Goal: Task Accomplishment & Management: Complete application form

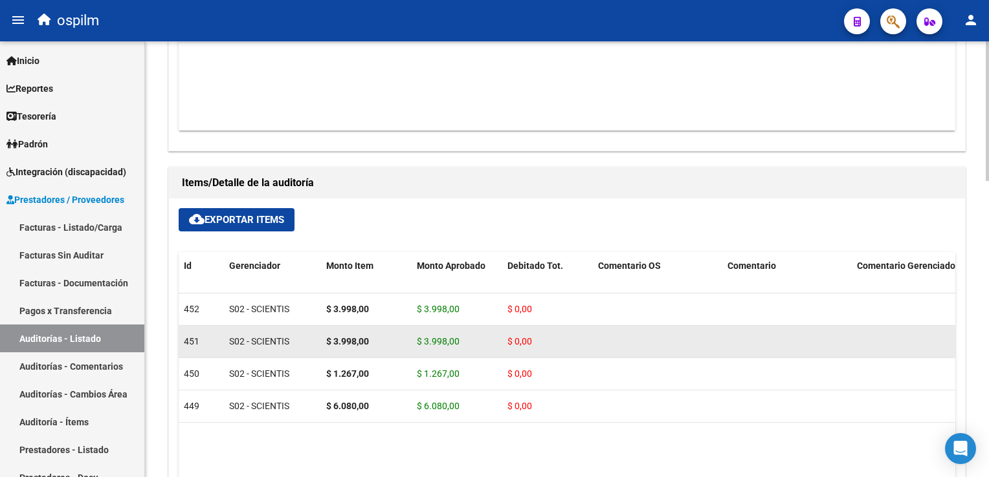
scroll to position [727, 0]
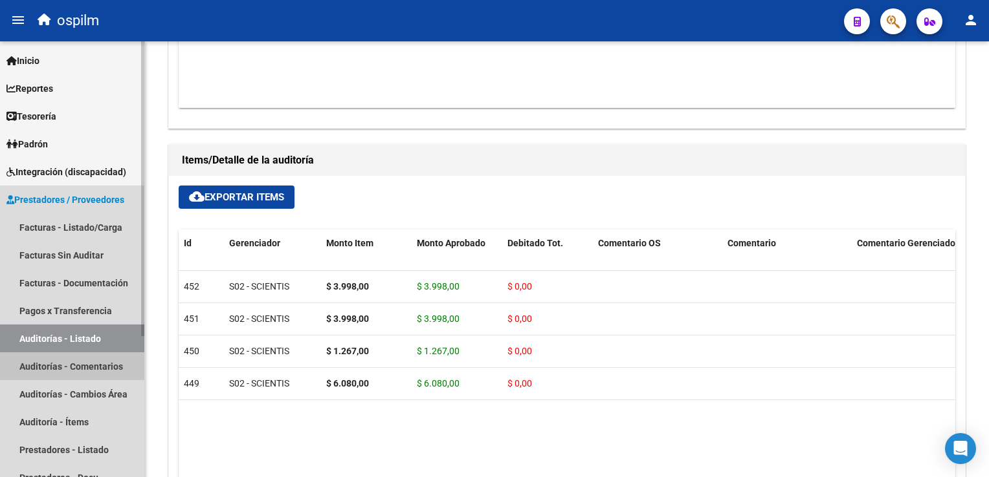
click at [67, 369] on link "Auditorías - Comentarios" at bounding box center [72, 367] width 144 height 28
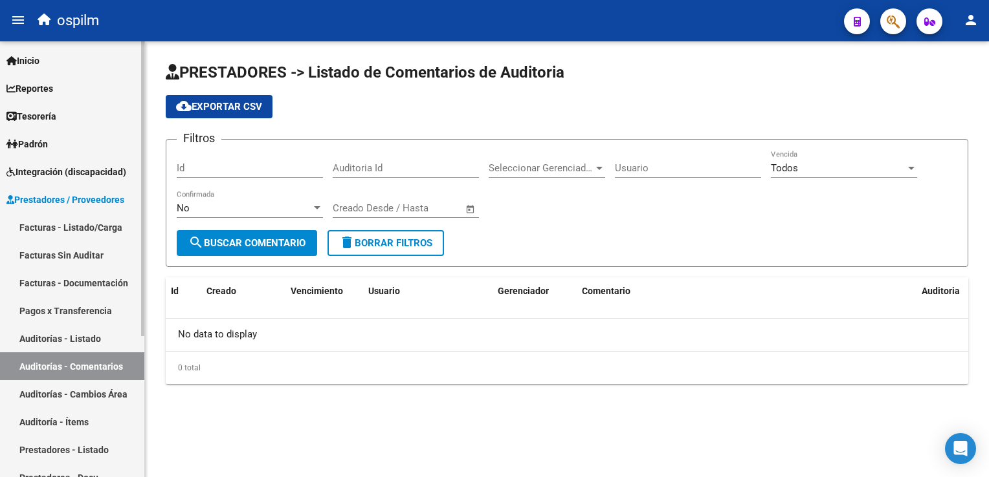
click at [86, 254] on link "Facturas Sin Auditar" at bounding box center [72, 255] width 144 height 28
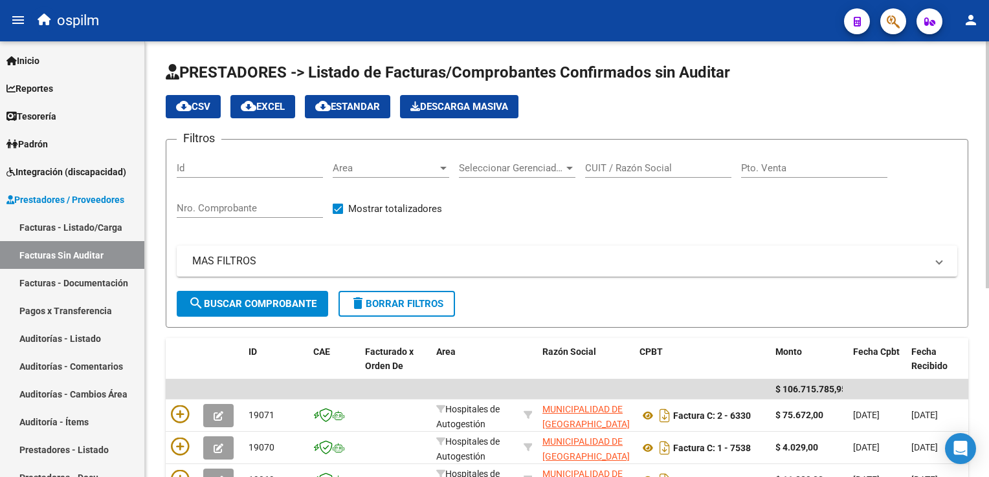
click at [252, 195] on div "Nro. Comprobante" at bounding box center [250, 204] width 146 height 28
type input "3990"
click at [293, 304] on span "search Buscar Comprobante" at bounding box center [252, 304] width 128 height 12
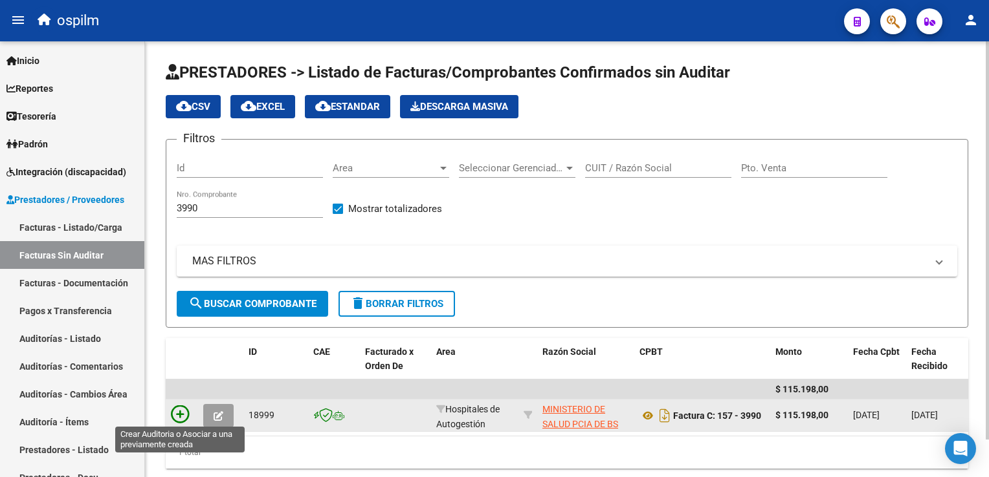
click at [181, 406] on icon at bounding box center [180, 415] width 18 height 18
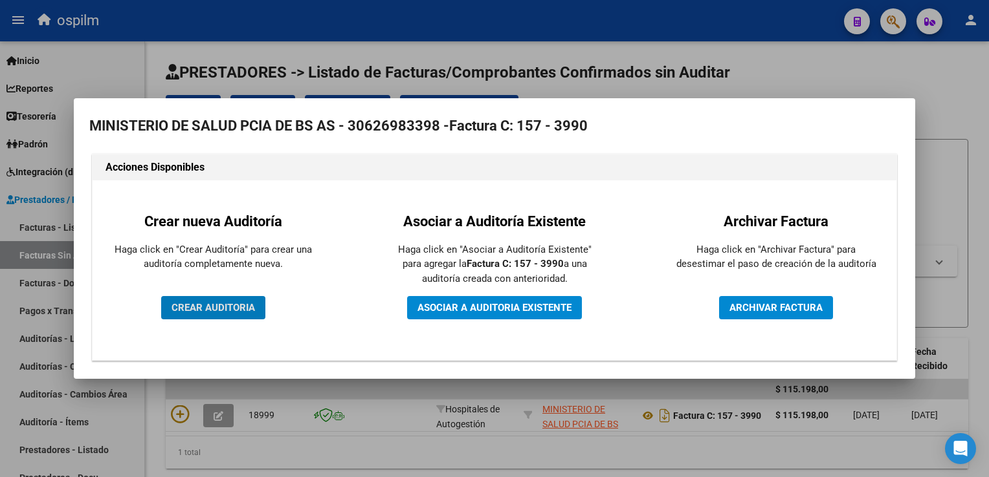
click at [234, 309] on span "CREAR AUDITORIA" at bounding box center [212, 308] width 83 height 12
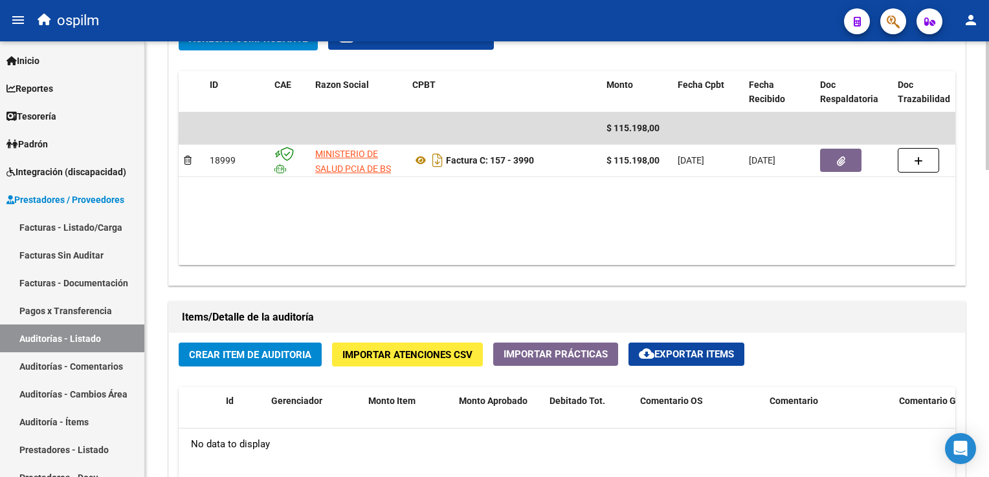
scroll to position [776, 0]
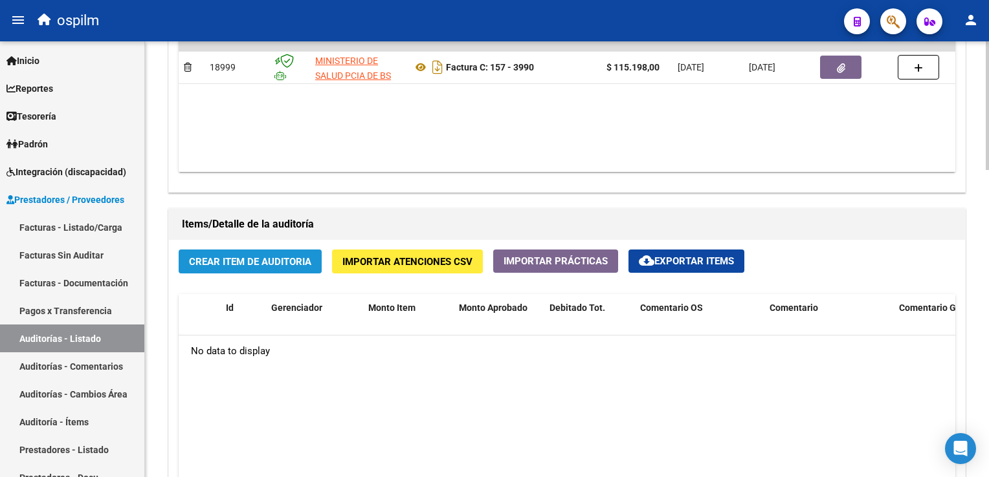
click at [213, 256] on span "Crear Item de Auditoria" at bounding box center [250, 262] width 122 height 12
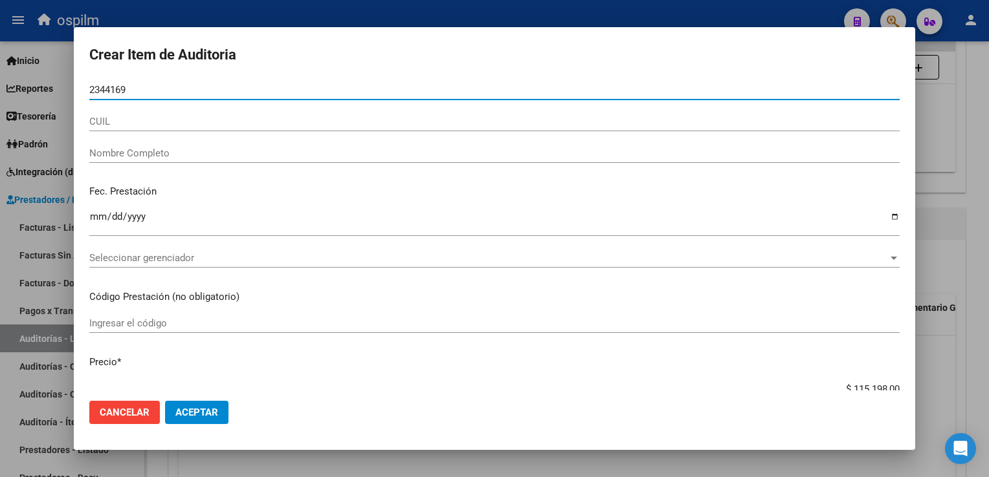
type input "23441693"
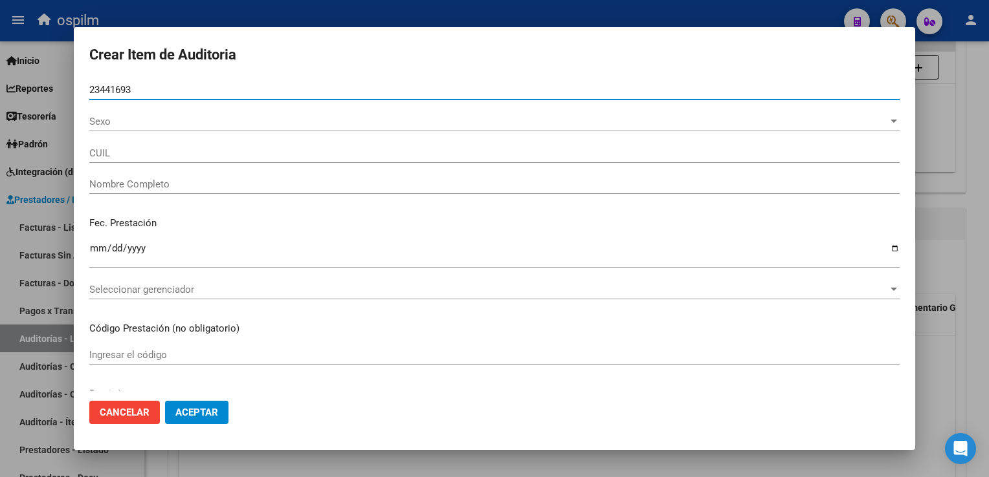
type input "20234416937"
type input "[PERSON_NAME]"
type input "23441693"
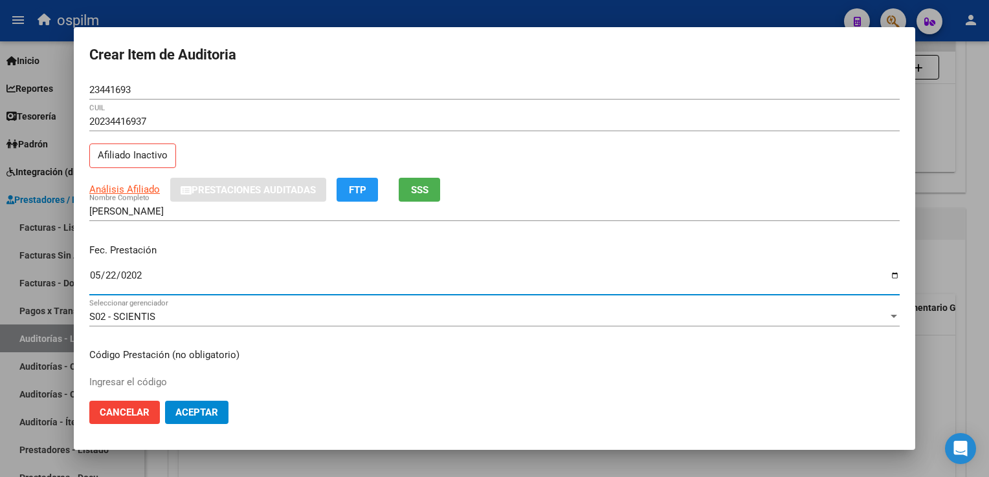
type input "[DATE]"
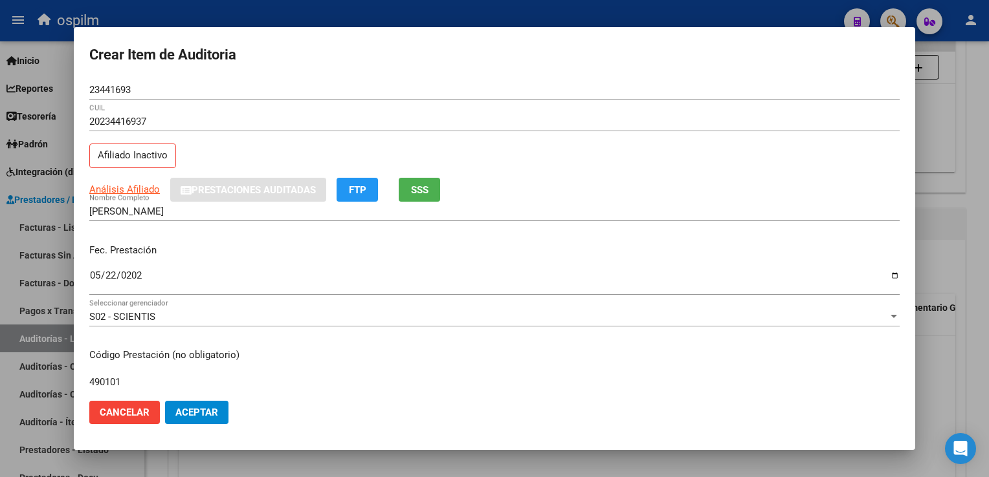
type input "490101"
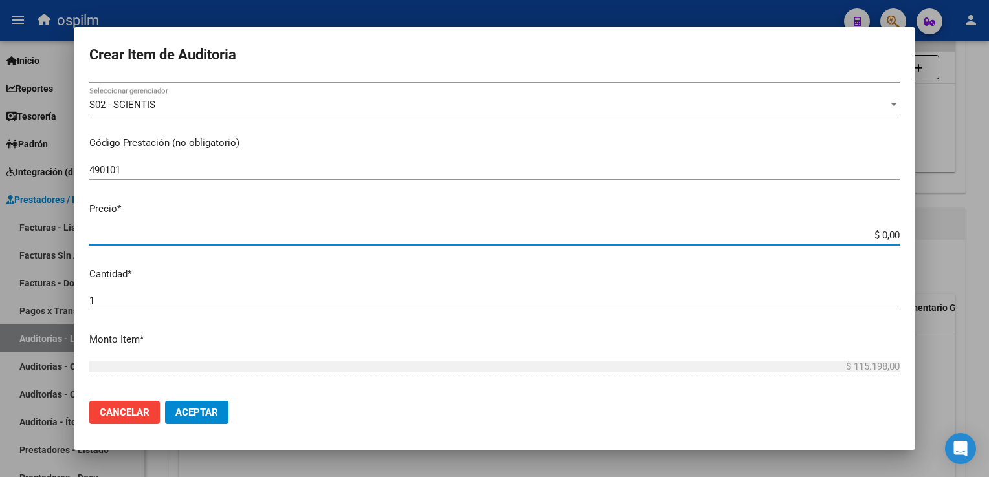
type input "$ 0,01"
type input "$ 0,11"
type input "$ 1,18"
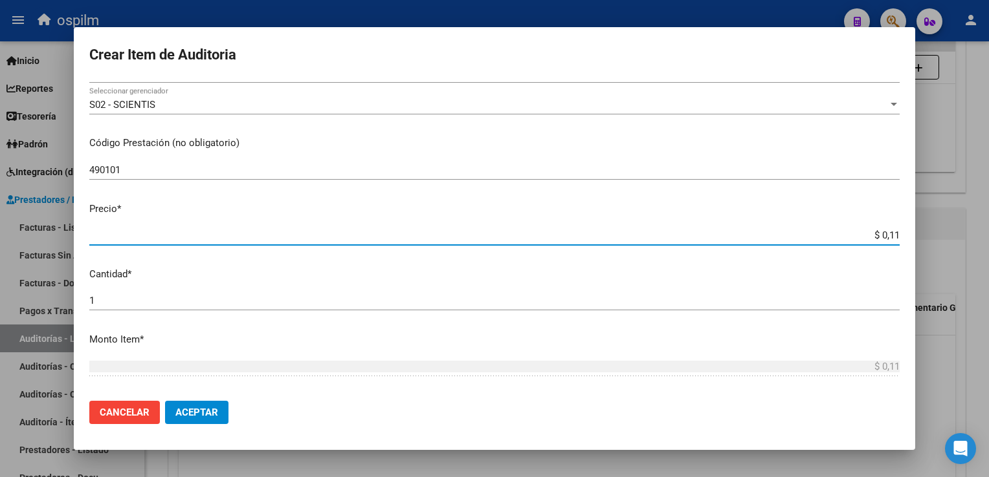
type input "$ 1,18"
type input "$ 11,88"
type input "$ 118,89"
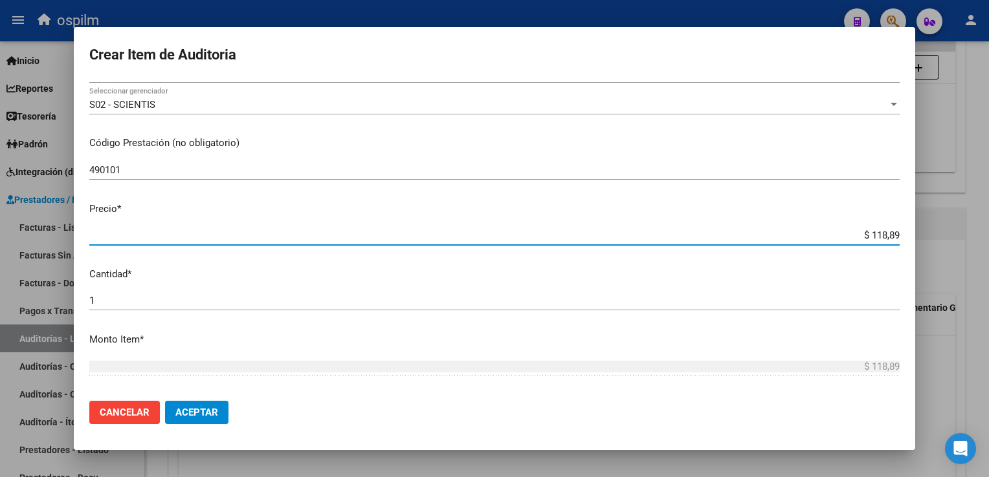
type input "$ 1.188,90"
type input "$ 11.889,00"
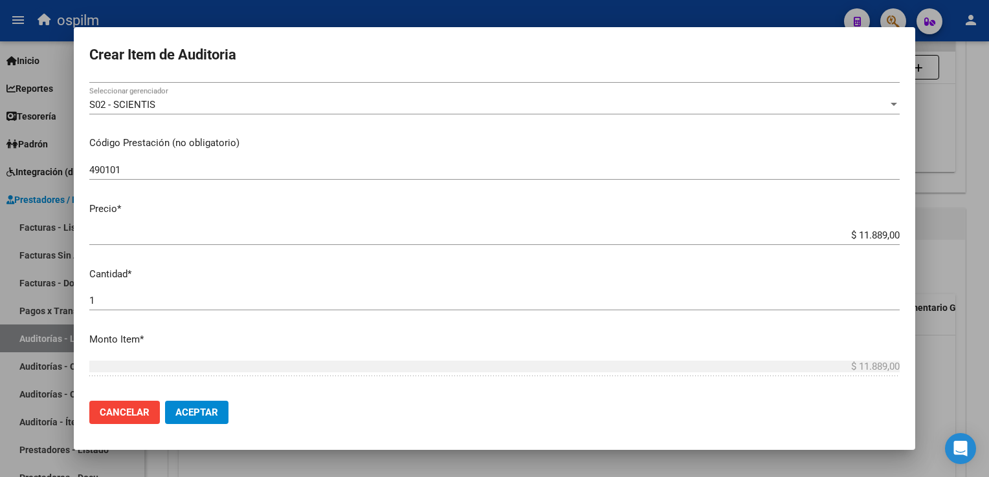
scroll to position [409, 0]
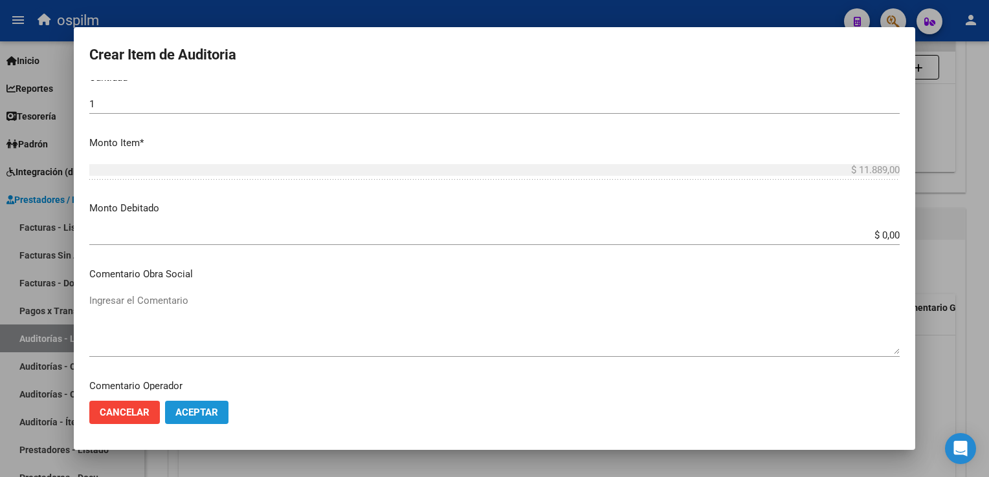
click at [205, 419] on button "Aceptar" at bounding box center [196, 412] width 63 height 23
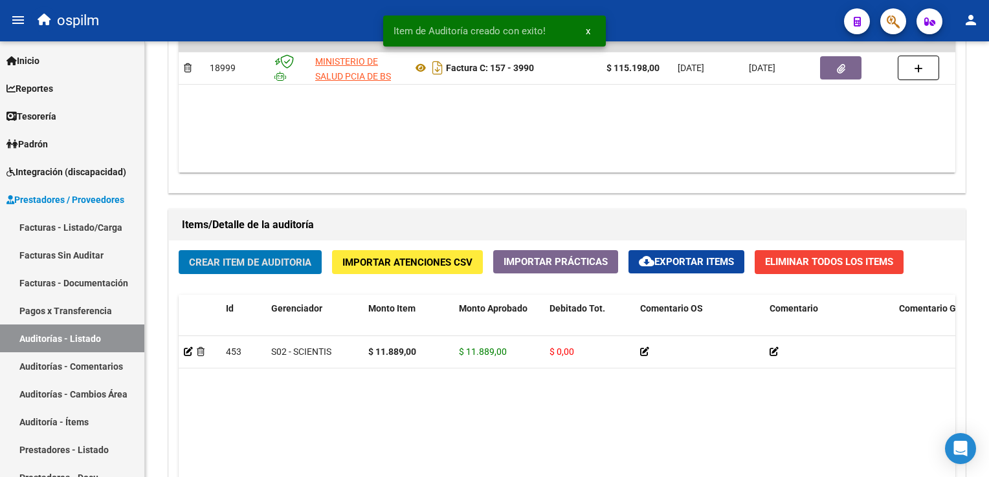
scroll to position [777, 0]
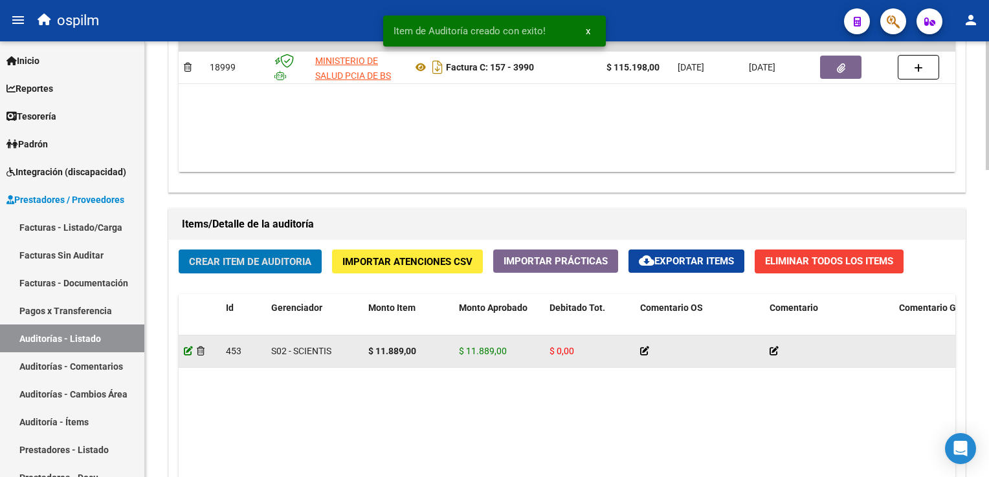
click at [186, 351] on icon at bounding box center [188, 351] width 9 height 9
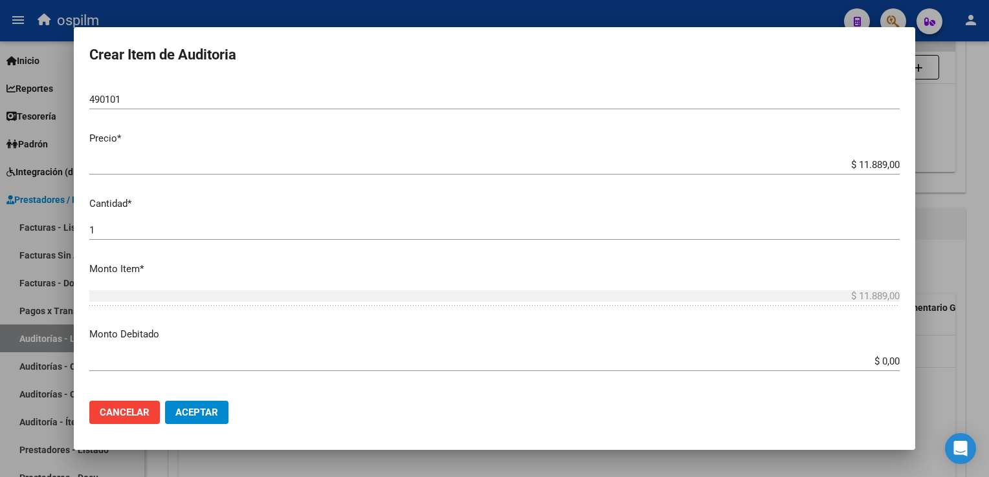
scroll to position [323, 0]
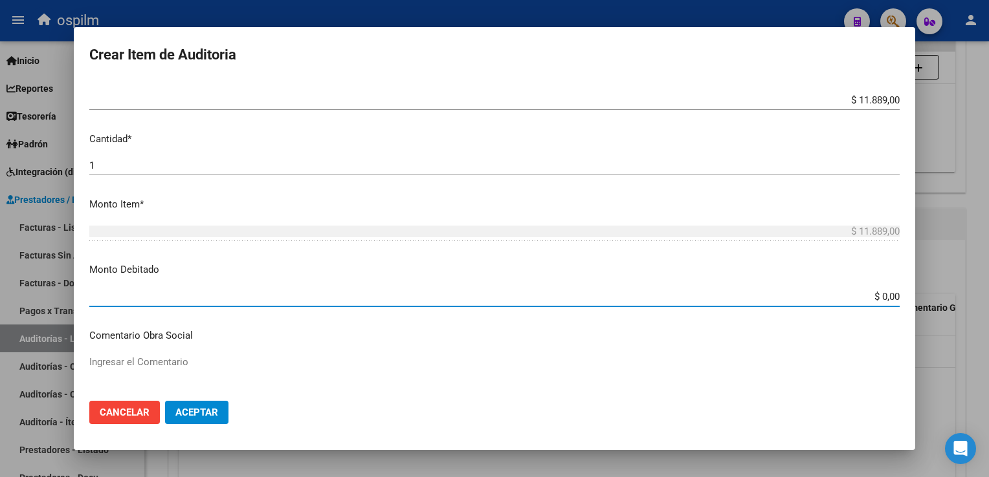
drag, startPoint x: 870, startPoint y: 297, endPoint x: 923, endPoint y: 309, distance: 55.1
click at [923, 309] on div "Crear Item de Auditoria 23441693 Nro Documento 20234416937 CUIL Afiliado Inacti…" at bounding box center [494, 238] width 989 height 477
type input "$ 11.889,00"
click at [177, 402] on button "Aceptar" at bounding box center [196, 412] width 63 height 23
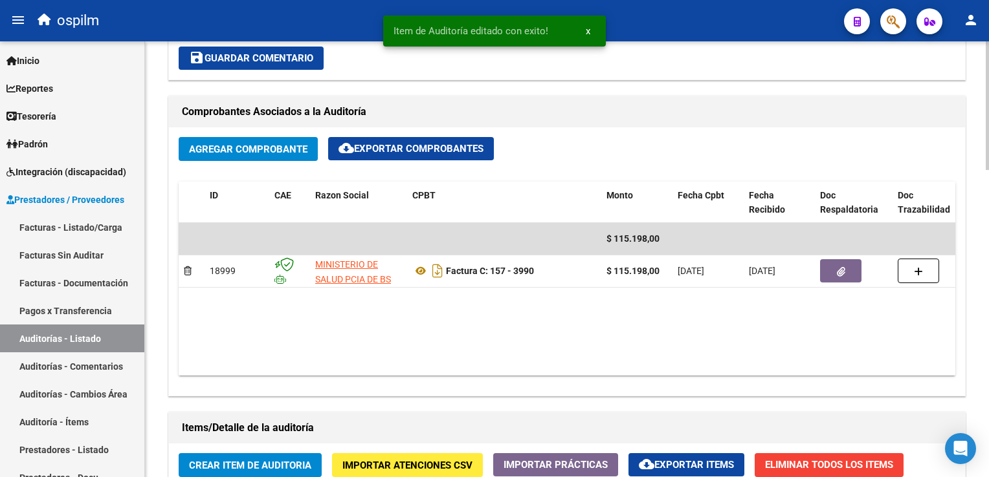
scroll to position [582, 0]
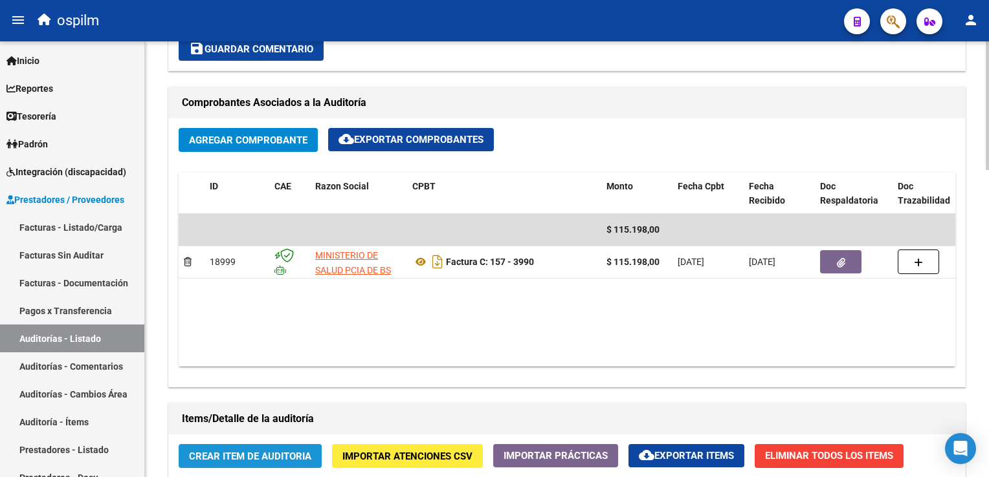
click at [233, 453] on span "Crear Item de Auditoria" at bounding box center [250, 457] width 122 height 12
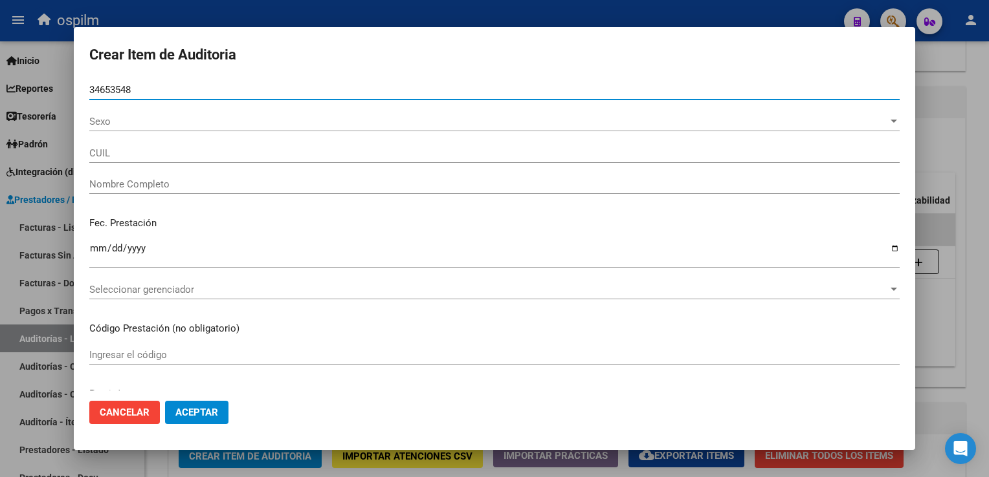
type input "34653548"
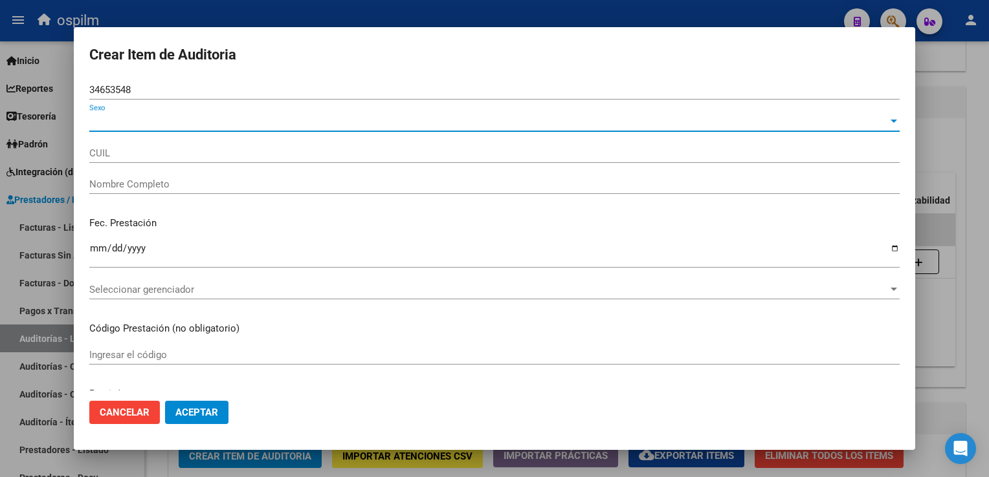
type input "27346535488"
type input "[PERSON_NAME]"
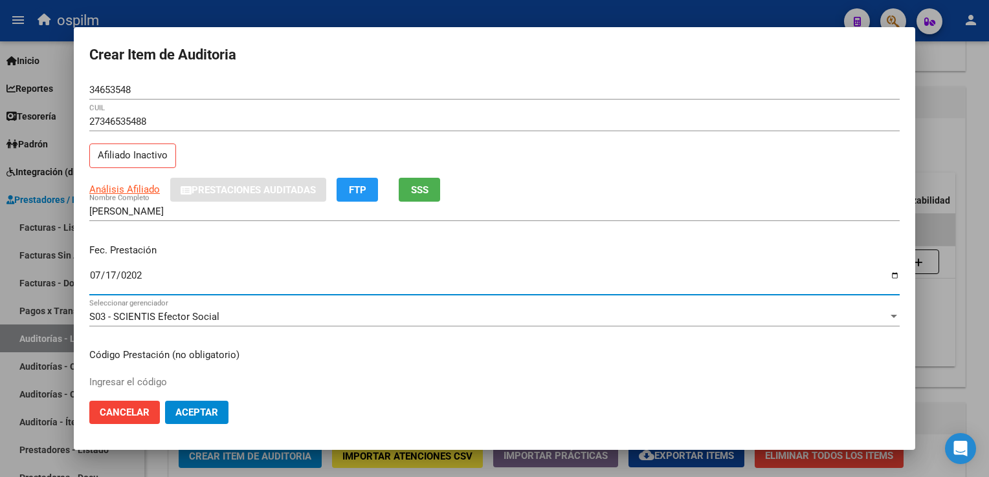
type input "[DATE]"
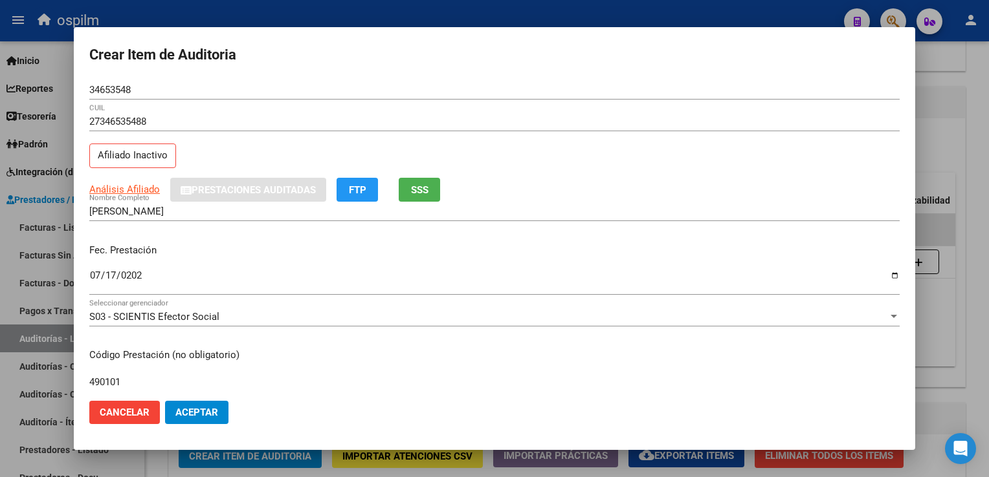
type input "490101"
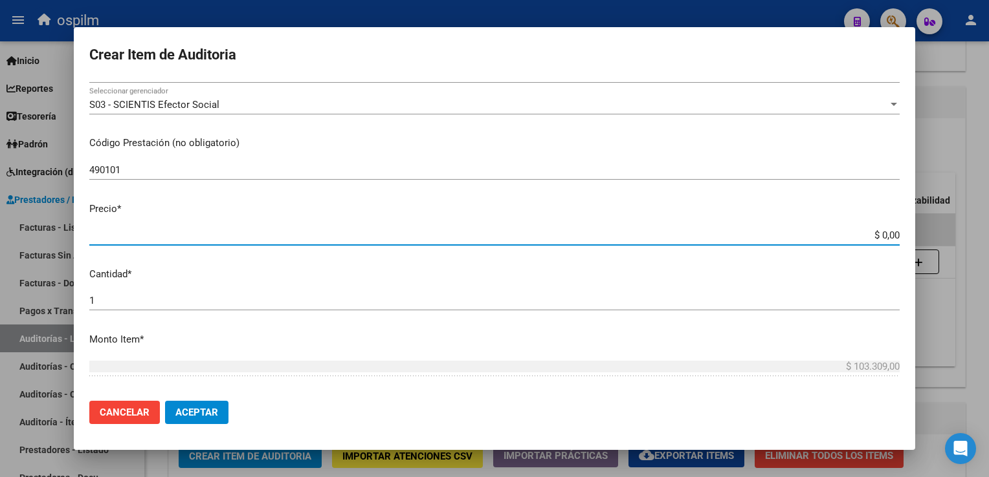
type input "$ 0,01"
type input "$ 0,11"
type input "$ 1,18"
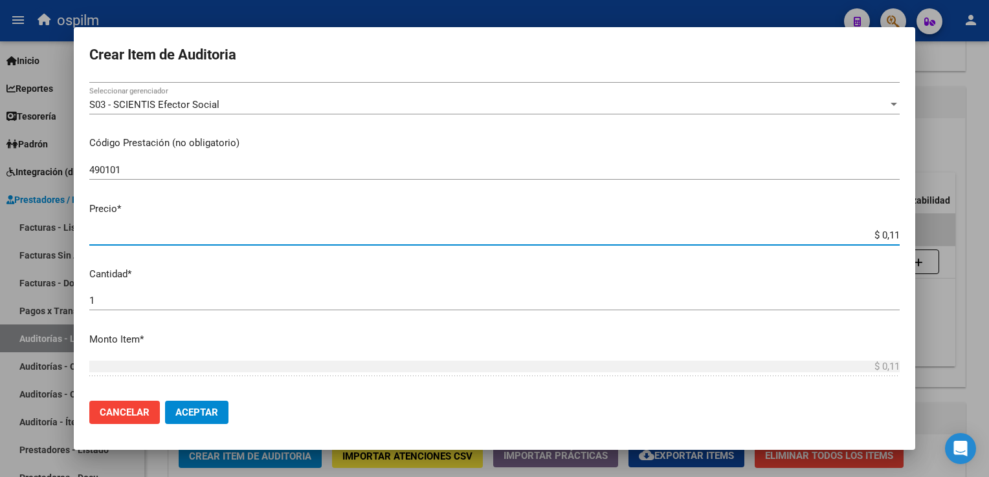
type input "$ 1,18"
type input "$ 11,88"
type input "$ 118,89"
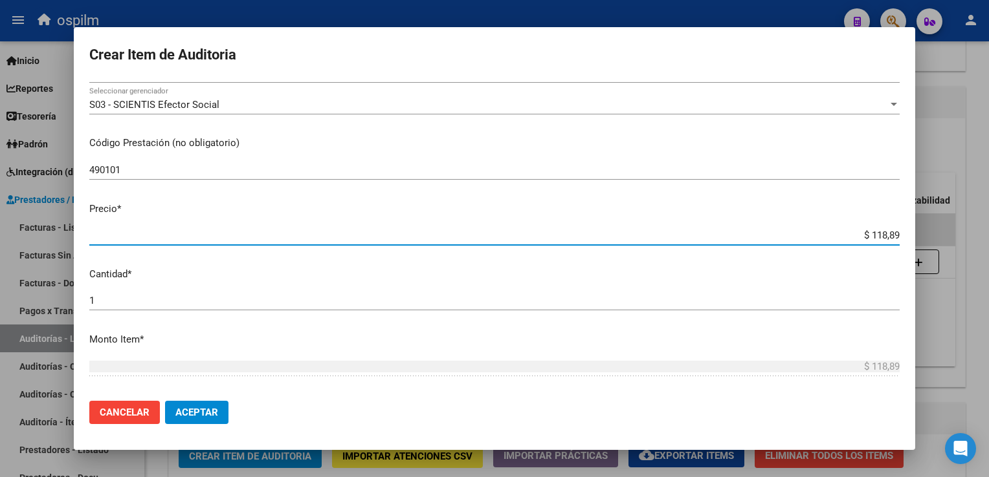
type input "$ 1.188,90"
type input "$ 11.889,00"
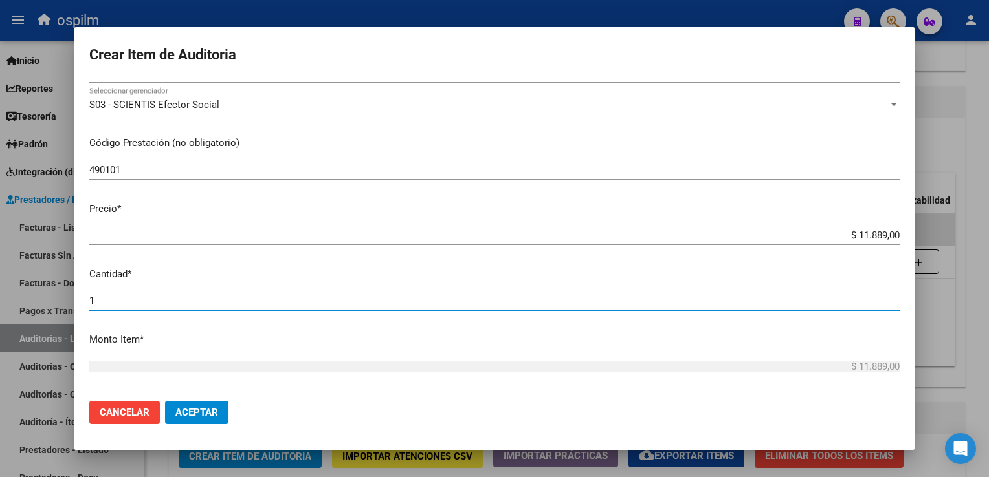
scroll to position [409, 0]
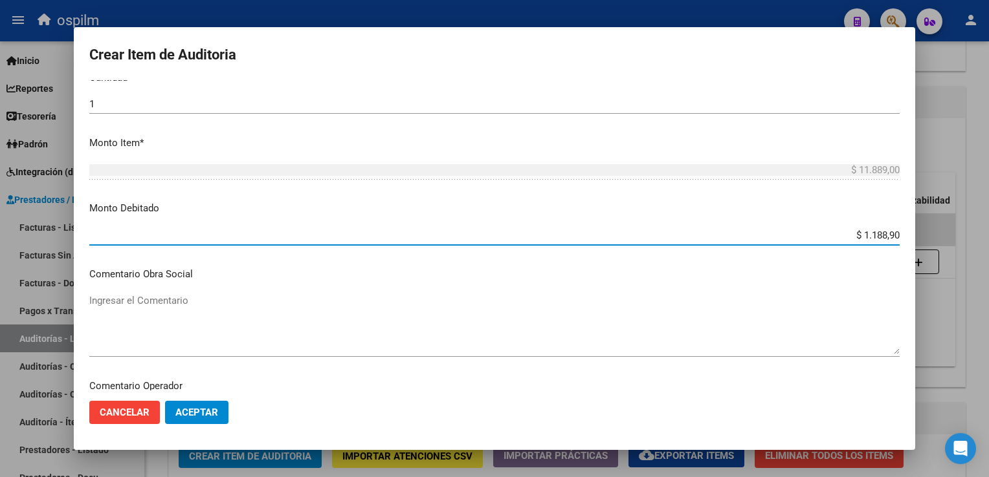
type input "$ 11.889,00"
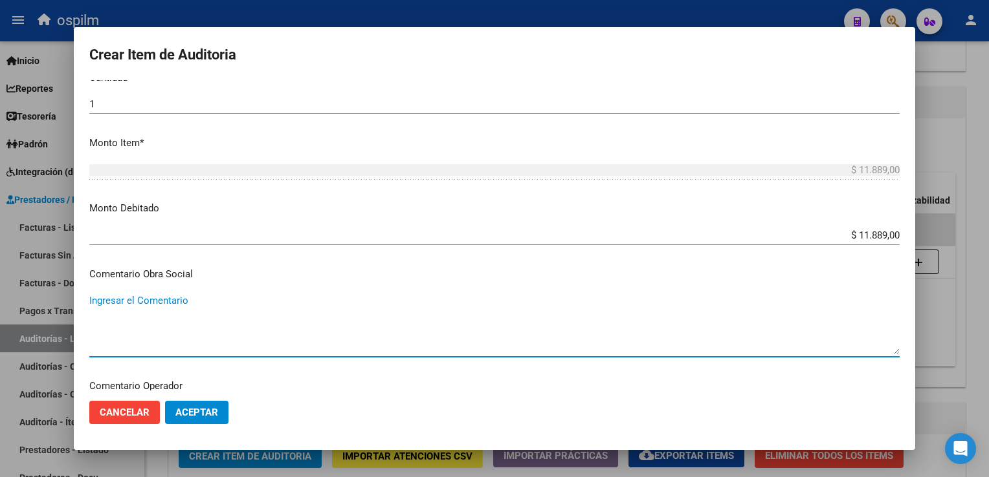
scroll to position [586, 0]
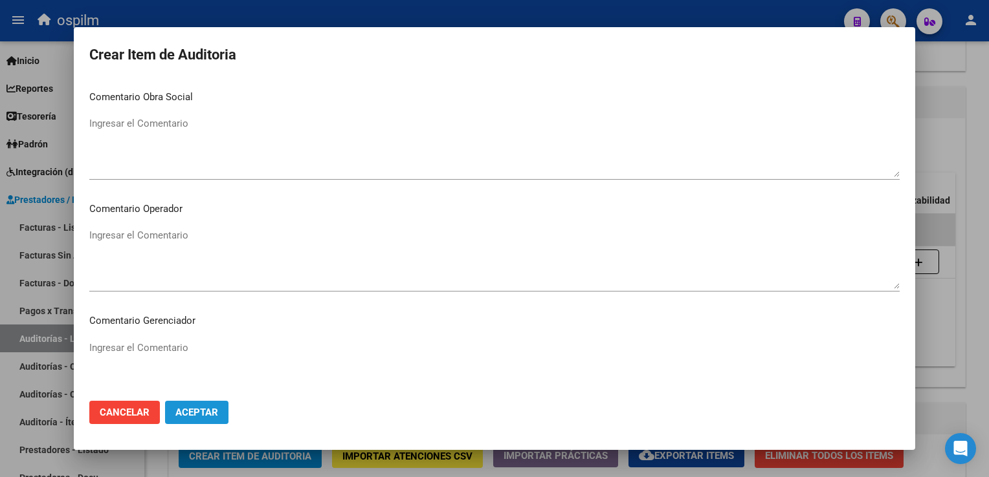
click at [209, 411] on span "Aceptar" at bounding box center [196, 413] width 43 height 12
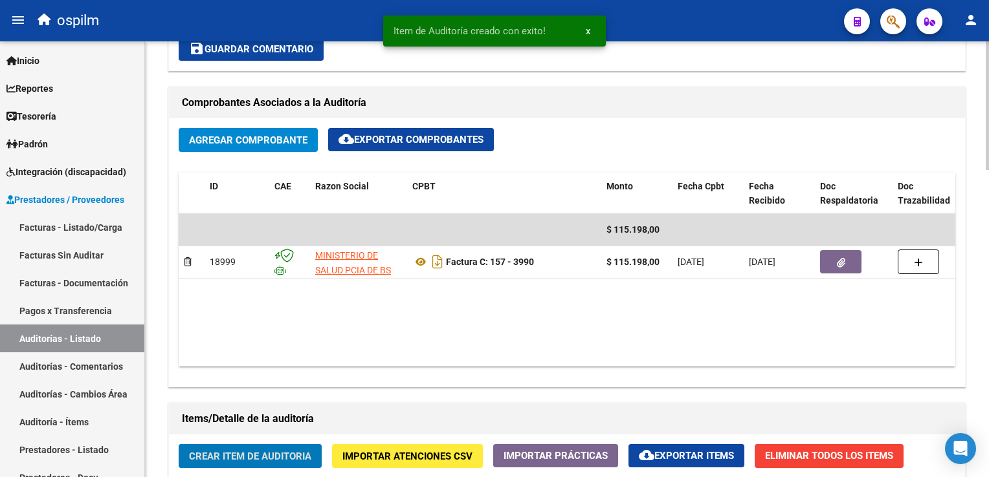
scroll to position [712, 0]
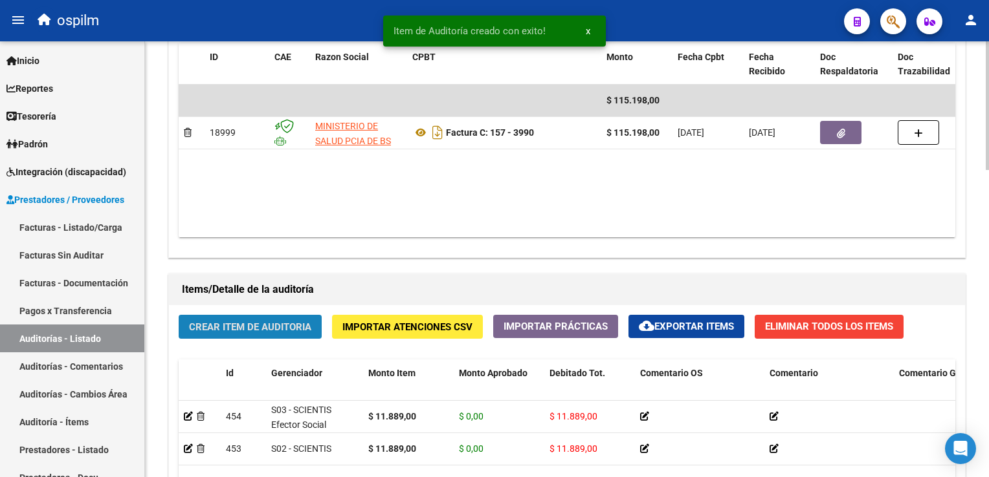
click at [253, 334] on button "Crear Item de Auditoria" at bounding box center [250, 327] width 143 height 24
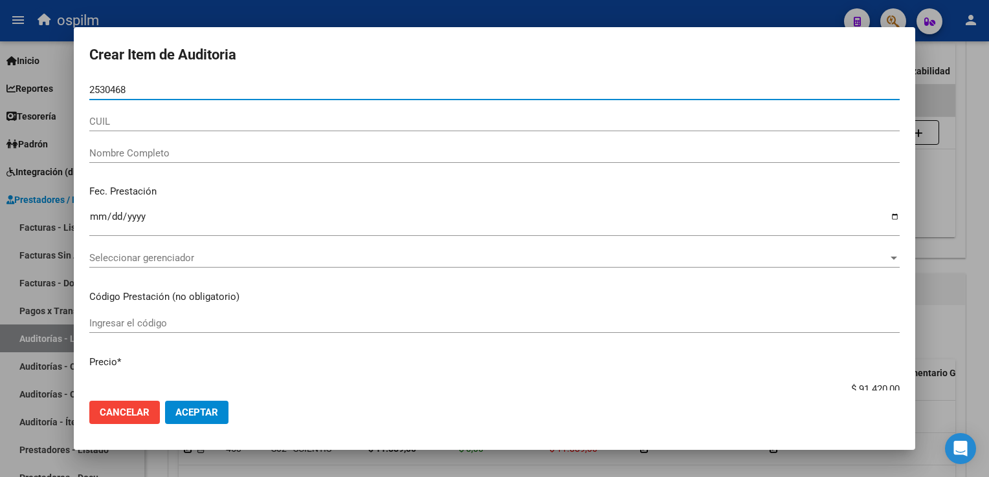
type input "25304682"
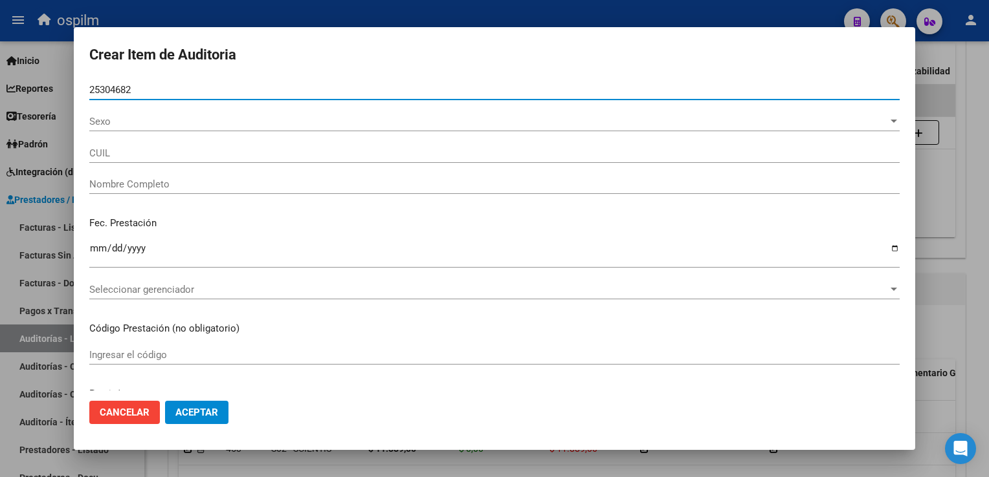
type input "27253046827"
type input "[PERSON_NAME]"
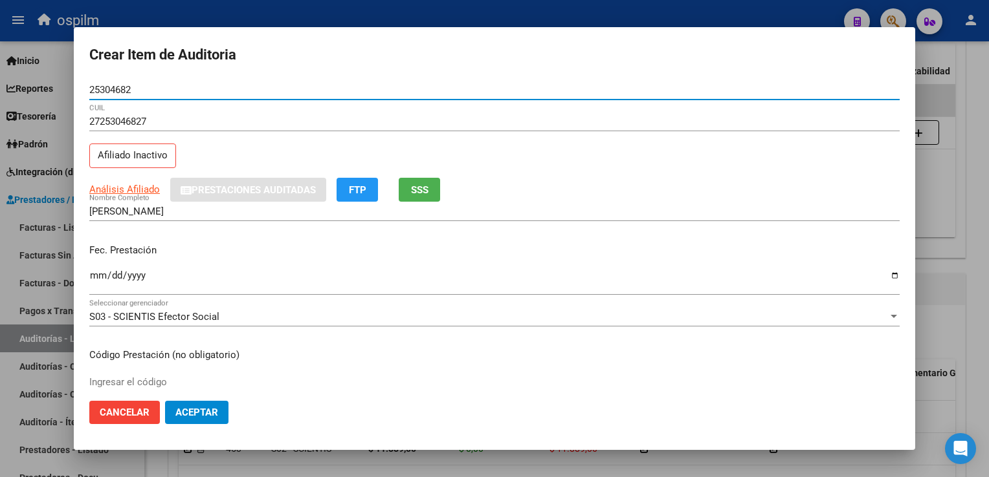
type input "25304682"
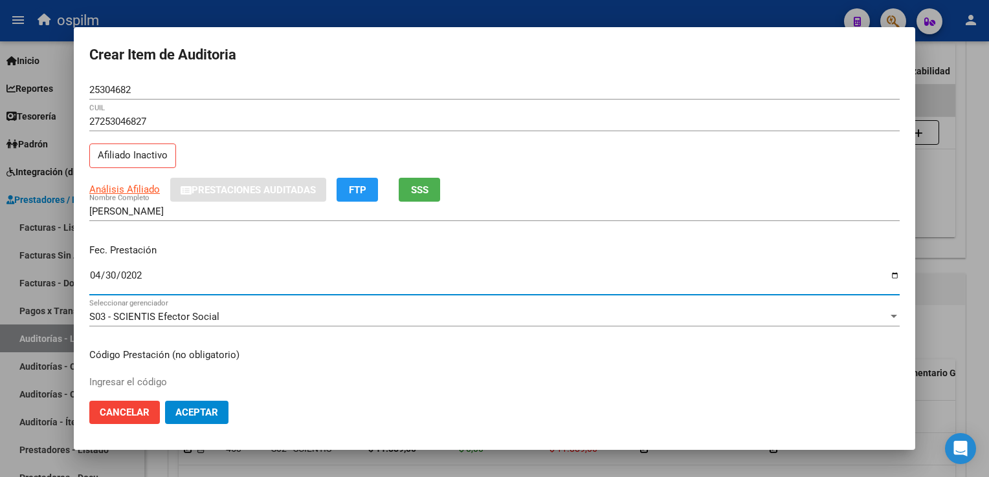
type input "[DATE]"
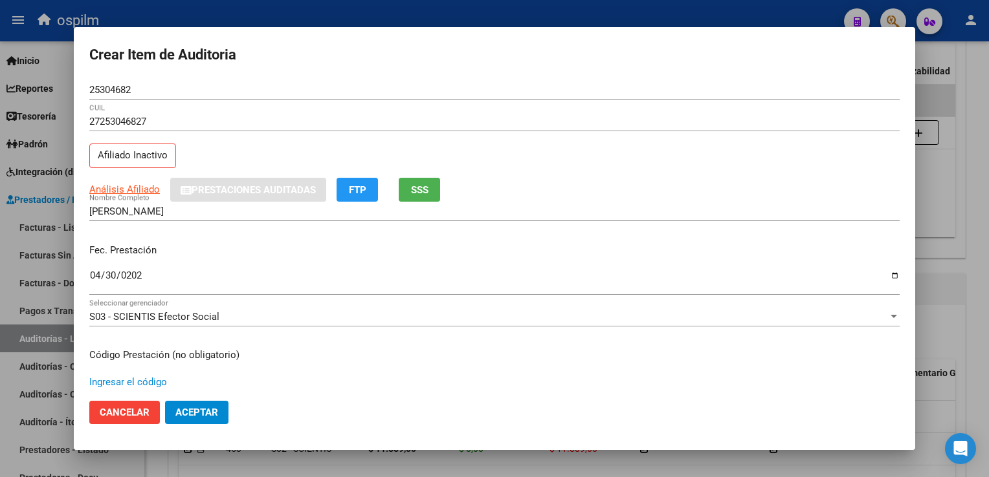
scroll to position [212, 0]
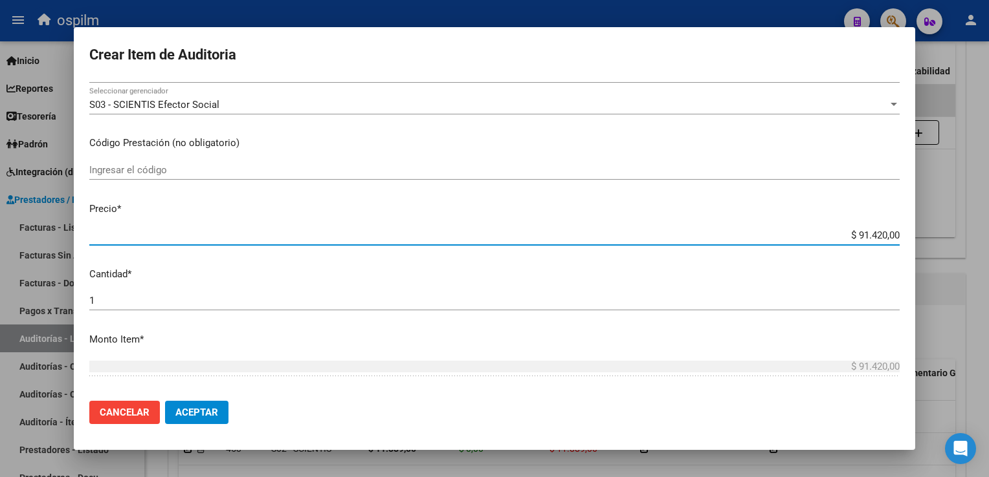
type input "$ 0,01"
type input "$ 0,11"
type input "$ 1,18"
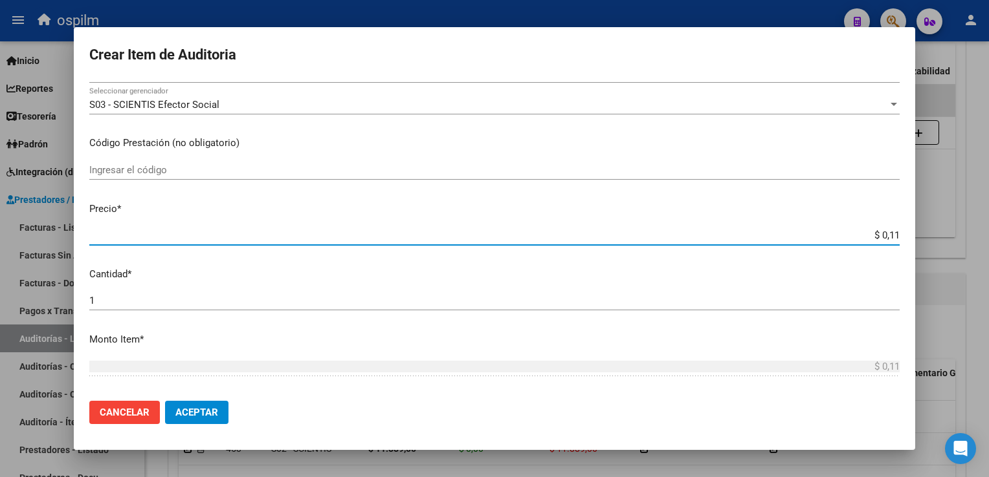
type input "$ 1,18"
type input "$ 11,88"
type input "$ 118,89"
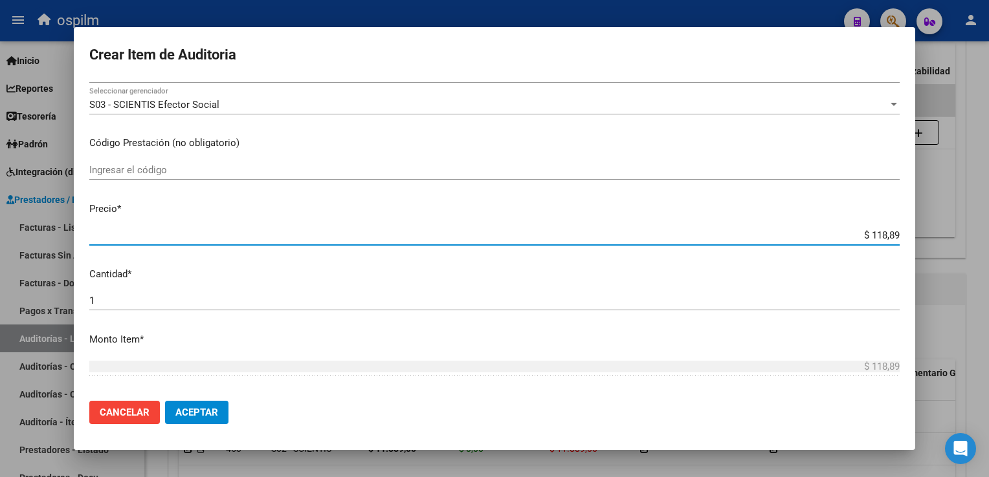
type input "$ 1.188,90"
type input "$ 11.889,00"
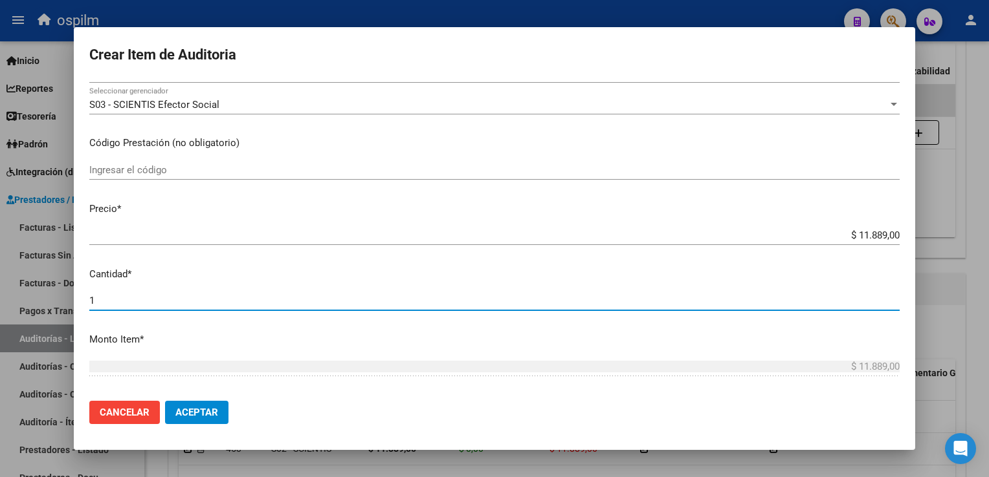
scroll to position [409, 0]
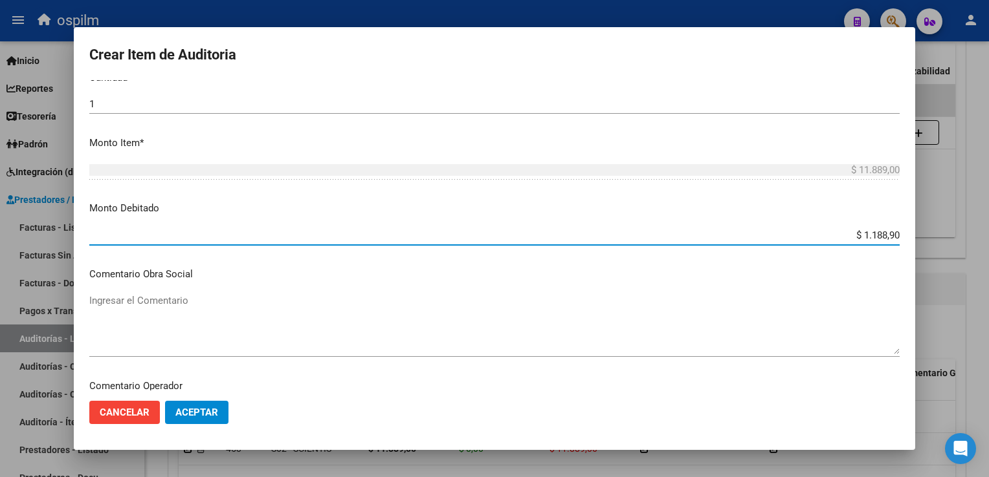
type input "$ 11.889,00"
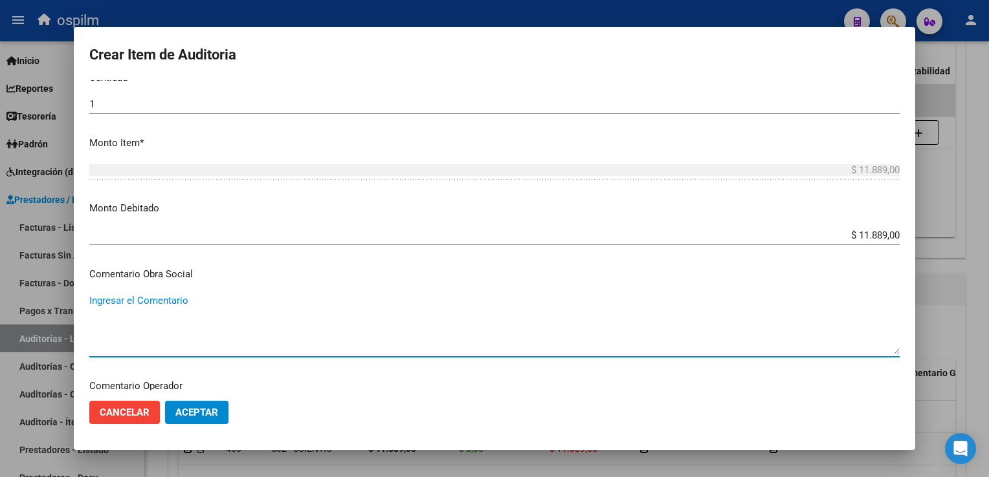
scroll to position [586, 0]
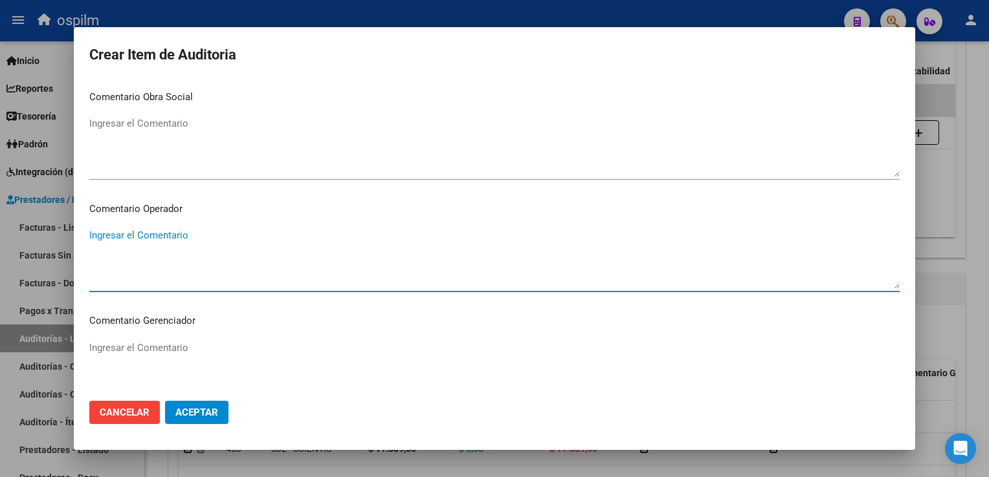
click at [208, 417] on span "Aceptar" at bounding box center [196, 413] width 43 height 12
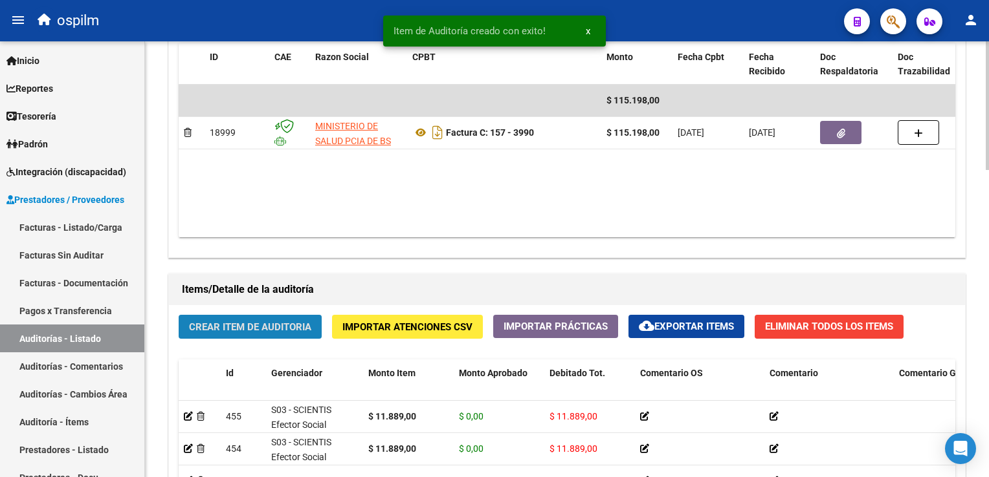
click at [212, 316] on button "Crear Item de Auditoria" at bounding box center [250, 327] width 143 height 24
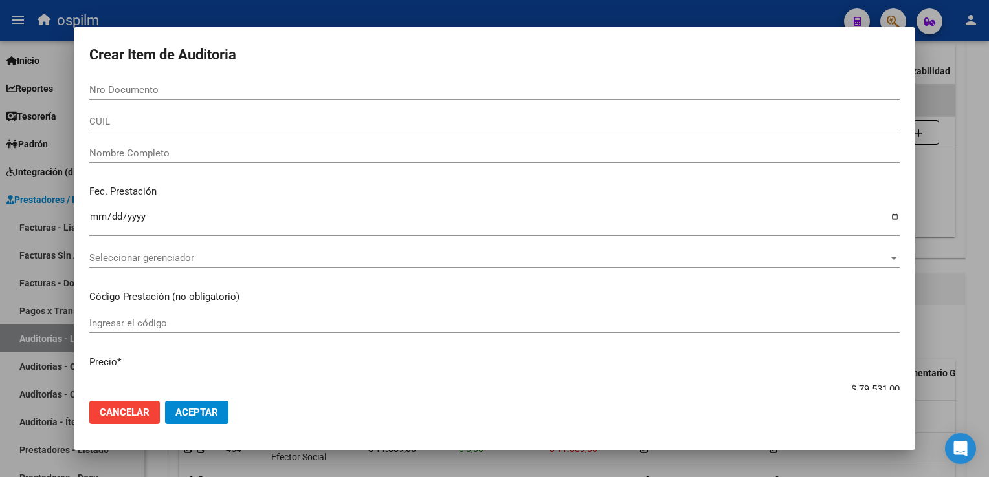
drag, startPoint x: 212, startPoint y: 316, endPoint x: 148, endPoint y: 91, distance: 233.6
click at [148, 91] on input "Nro Documento" at bounding box center [494, 90] width 810 height 12
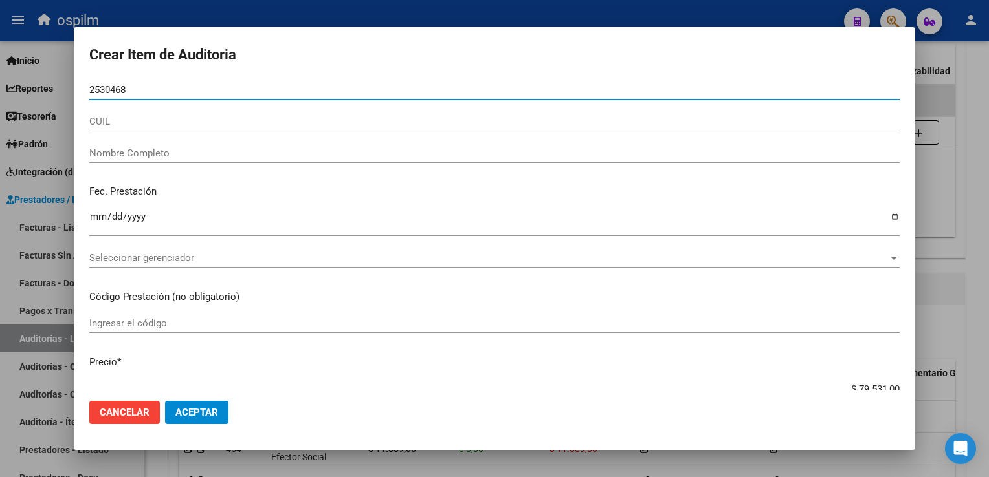
type input "25304682"
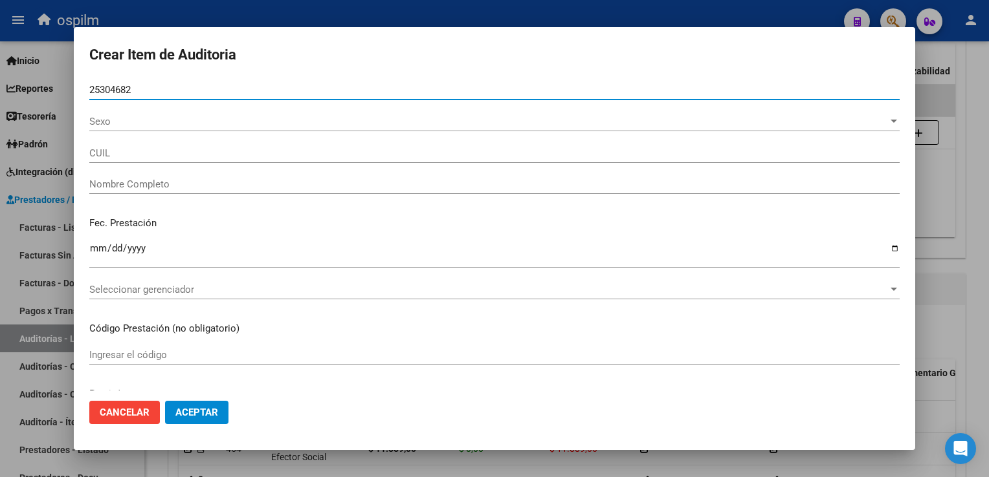
type input "27253046827"
type input "[PERSON_NAME]"
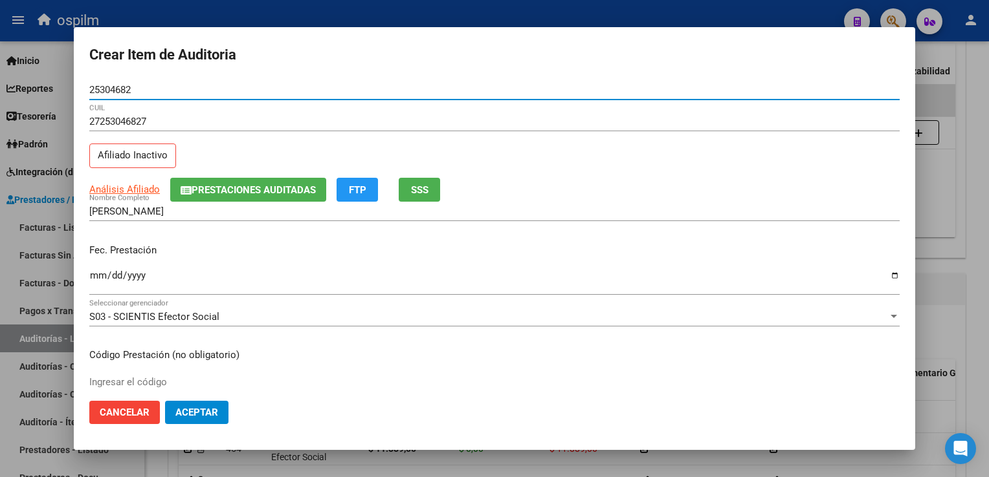
type input "25304682"
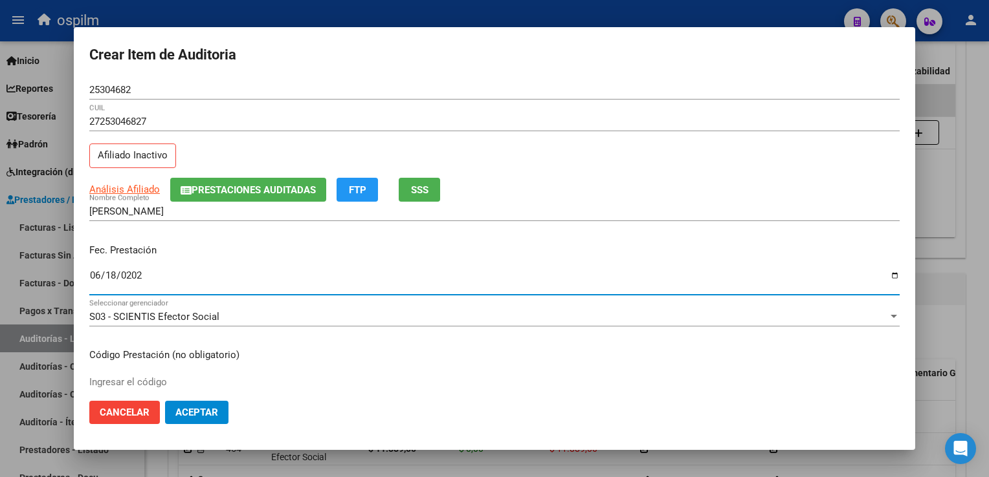
type input "[DATE]"
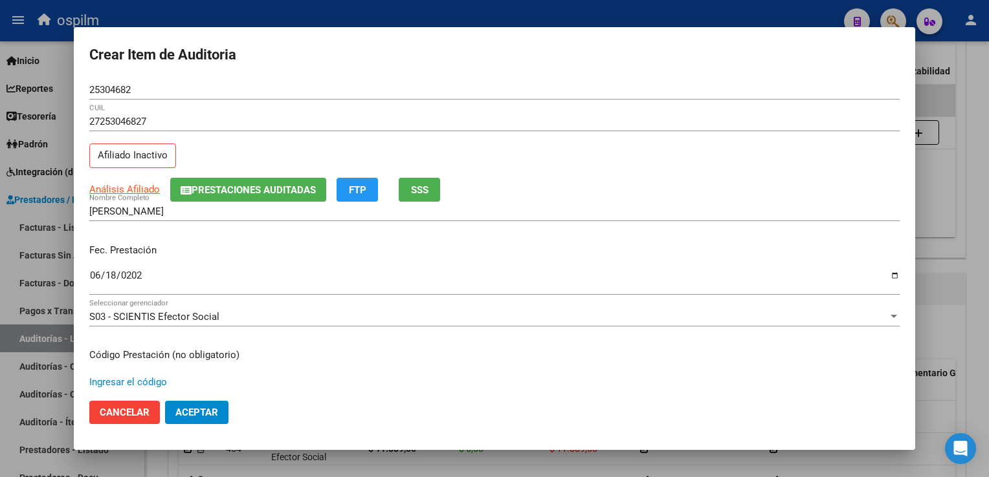
scroll to position [212, 0]
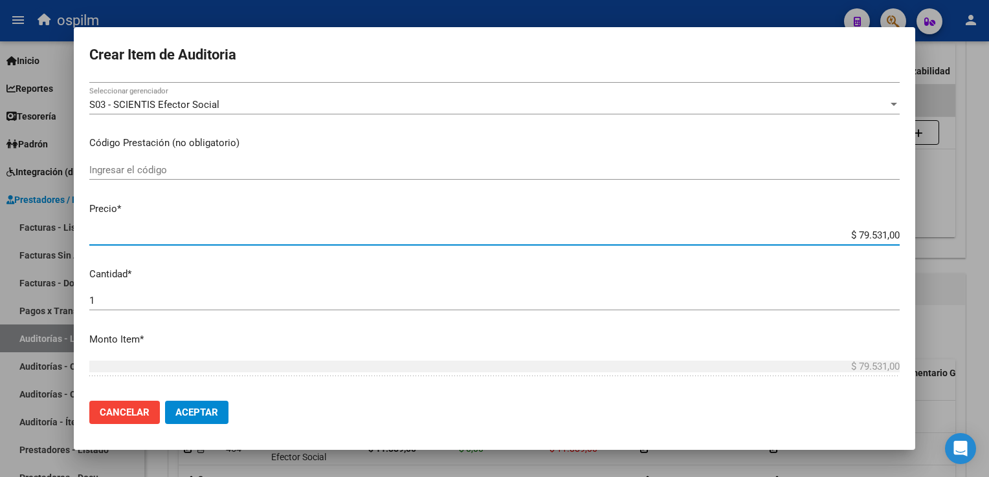
type input "$ 0,07"
type input "$ 0,72"
type input "$ 7,24"
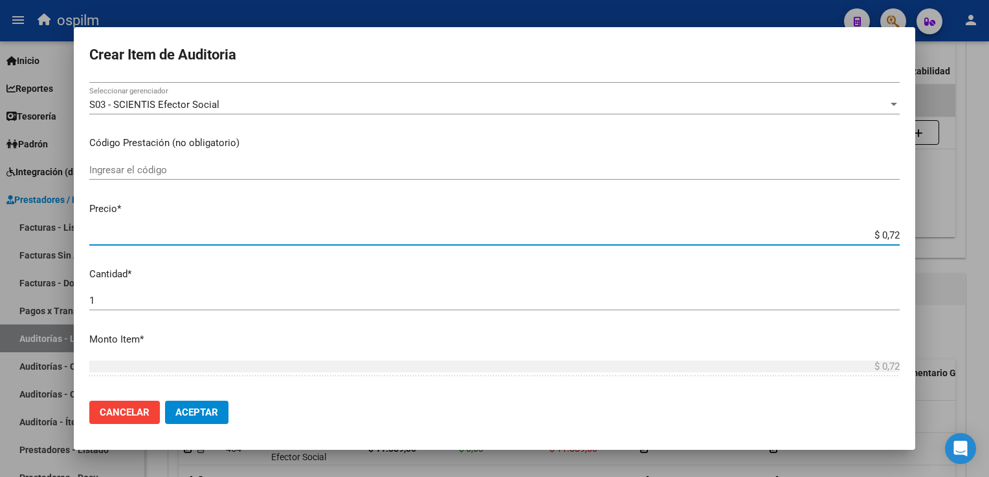
type input "$ 7,24"
type input "$ 72,44"
type input "$ 724,40"
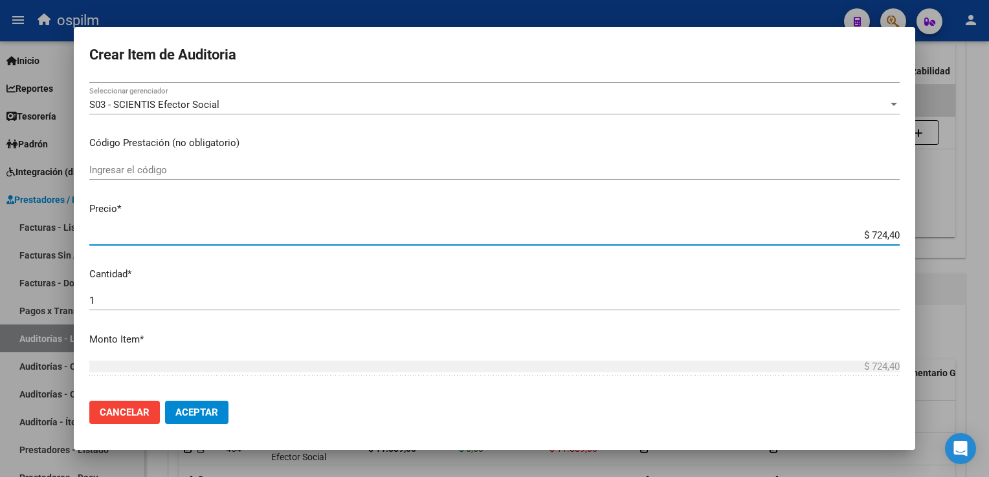
type input "$ 7.244,00"
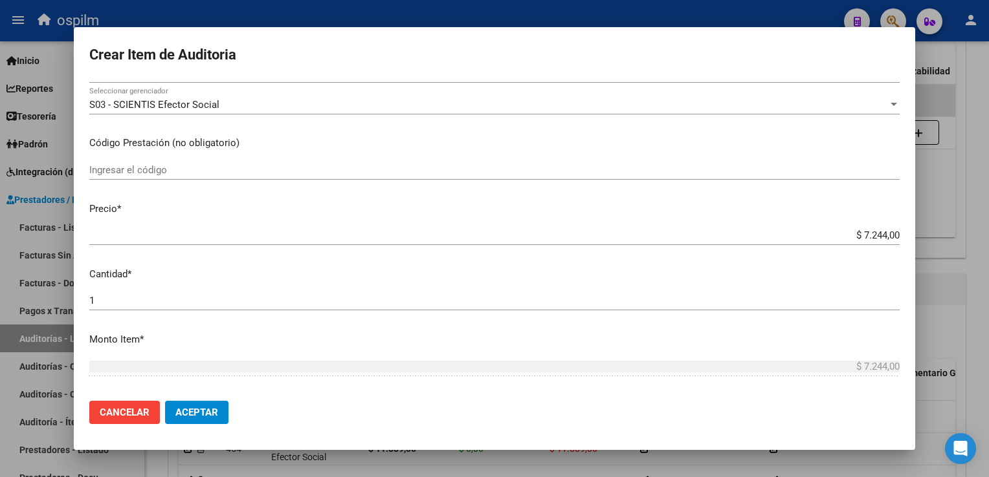
scroll to position [409, 0]
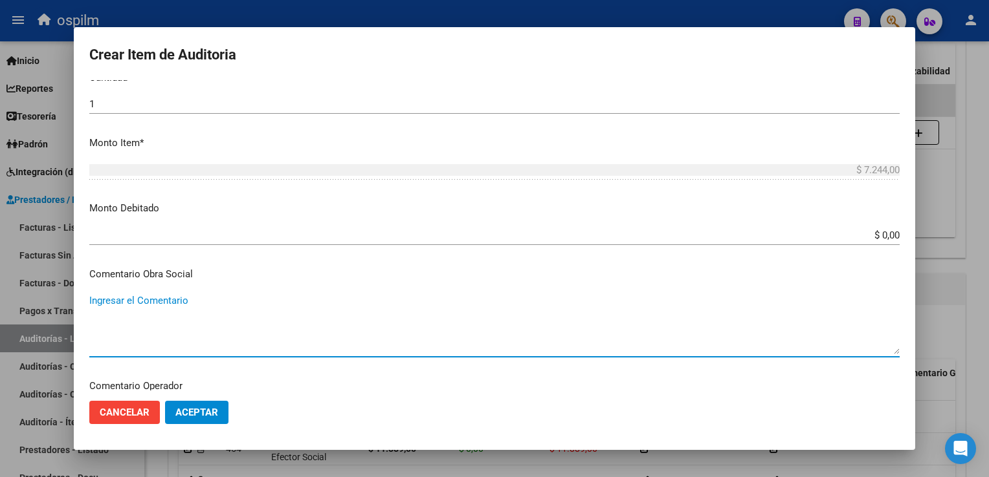
type textarea "7"
click at [871, 235] on input "$ 0,00" at bounding box center [494, 236] width 810 height 12
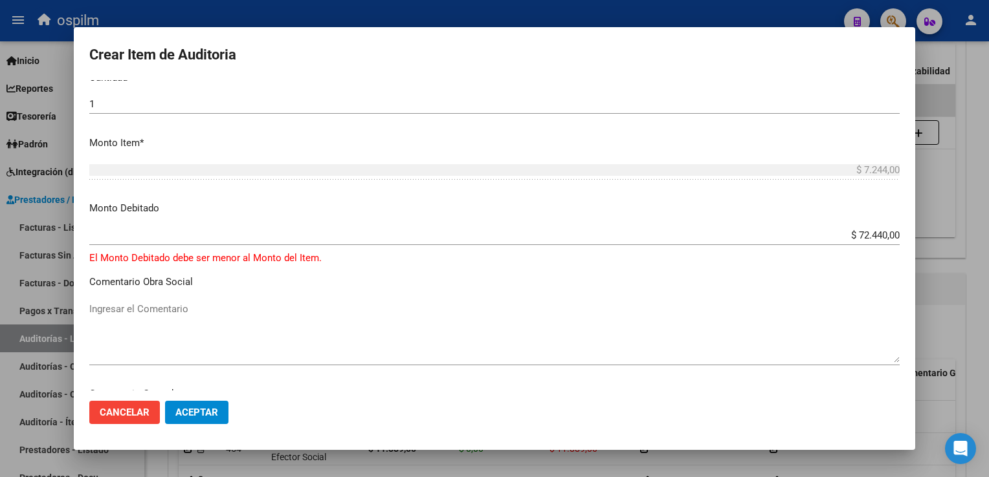
click at [890, 234] on app-form-text-field "Monto Debitado $ 72.440,00 Ingresar el monto" at bounding box center [499, 221] width 820 height 40
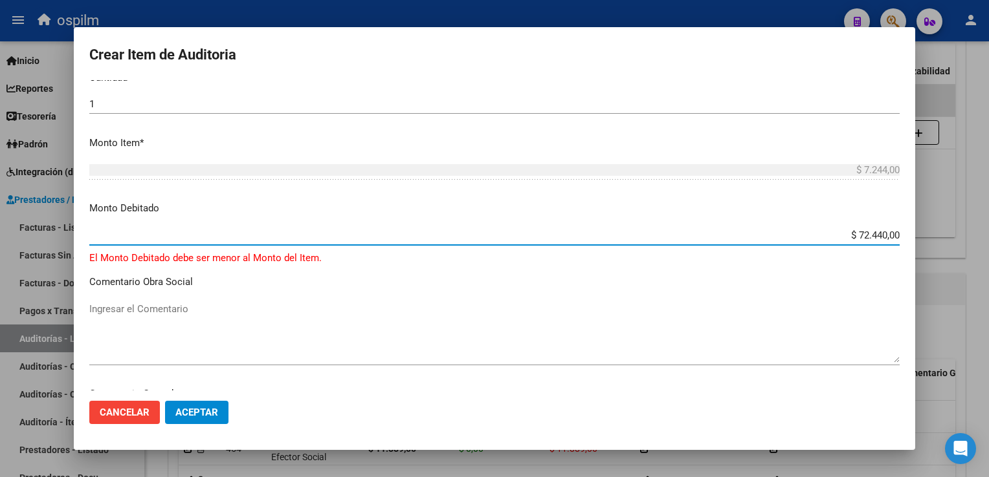
drag, startPoint x: 846, startPoint y: 235, endPoint x: 988, endPoint y: 278, distance: 148.0
click at [988, 278] on html "menu ospilm person Firma Express Inicio Calendario SSS Instructivos Contacto OS…" at bounding box center [494, 238] width 989 height 477
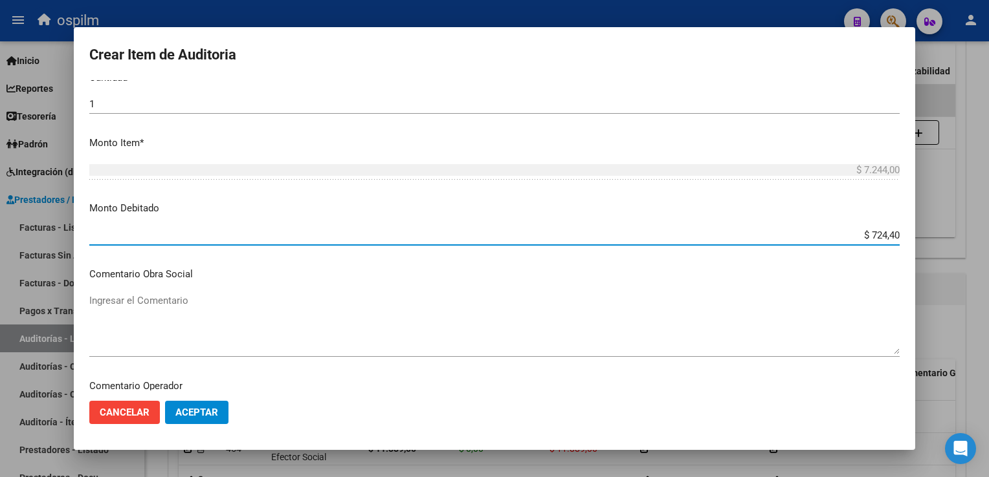
type input "$ 7.244,00"
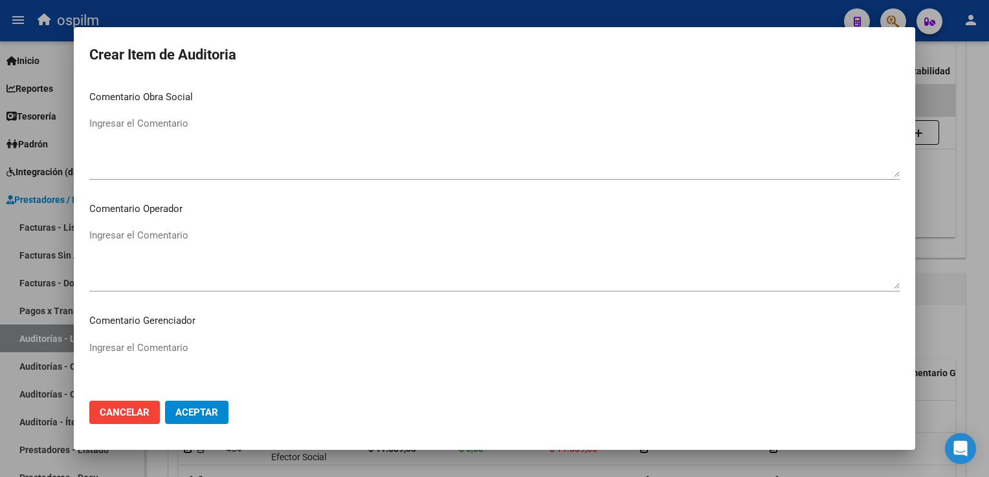
scroll to position [810, 0]
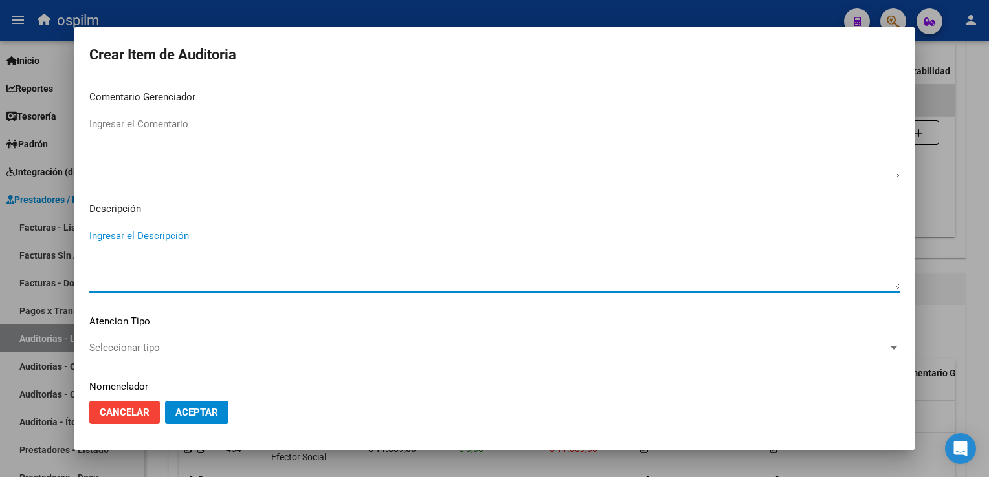
click at [191, 415] on span "Aceptar" at bounding box center [196, 413] width 43 height 12
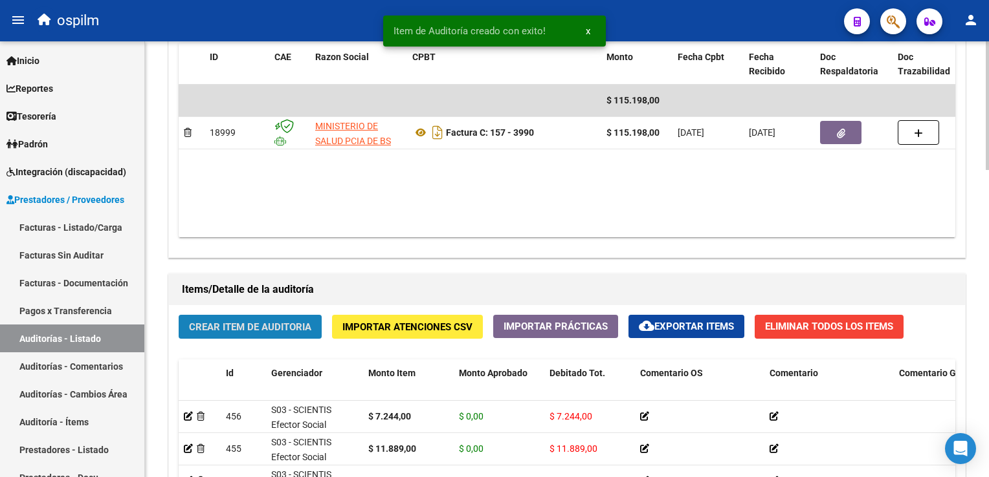
click at [255, 324] on span "Crear Item de Auditoria" at bounding box center [250, 328] width 122 height 12
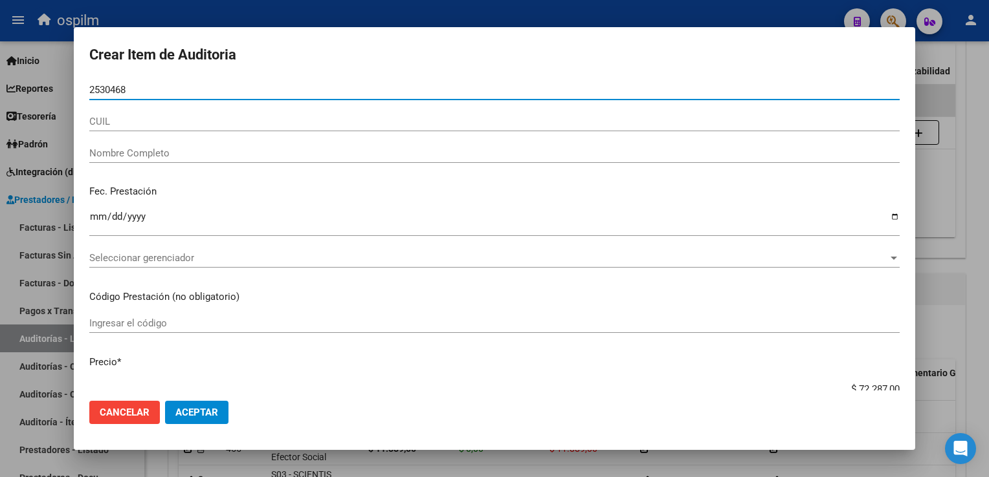
type input "25304682"
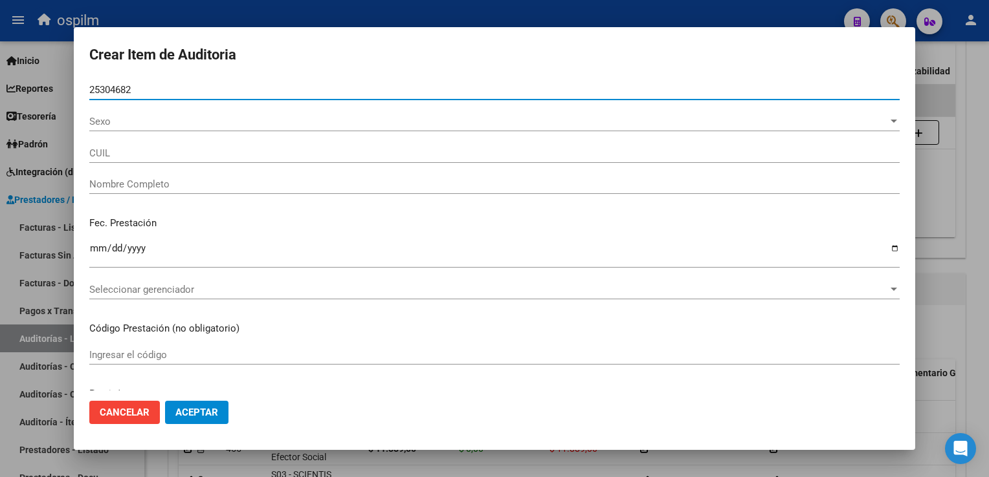
type input "27253046827"
type input "[PERSON_NAME]"
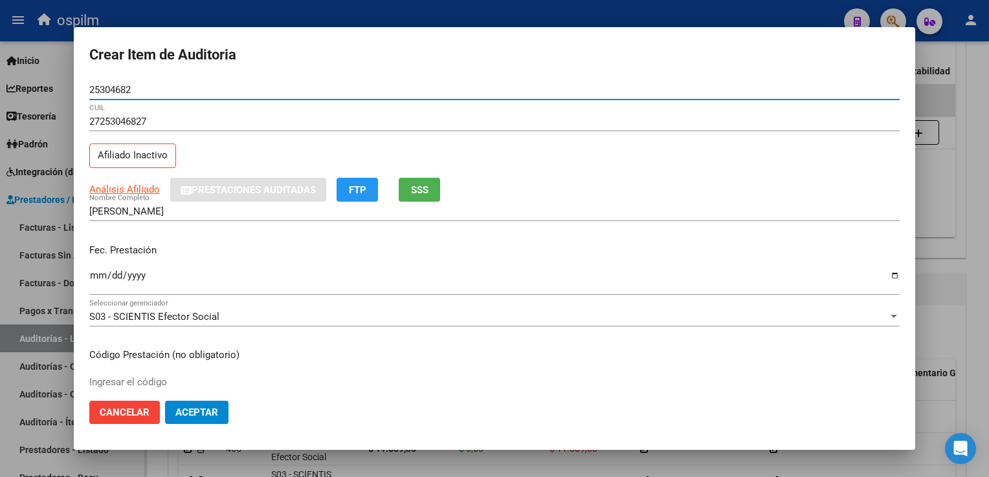
type input "25304682"
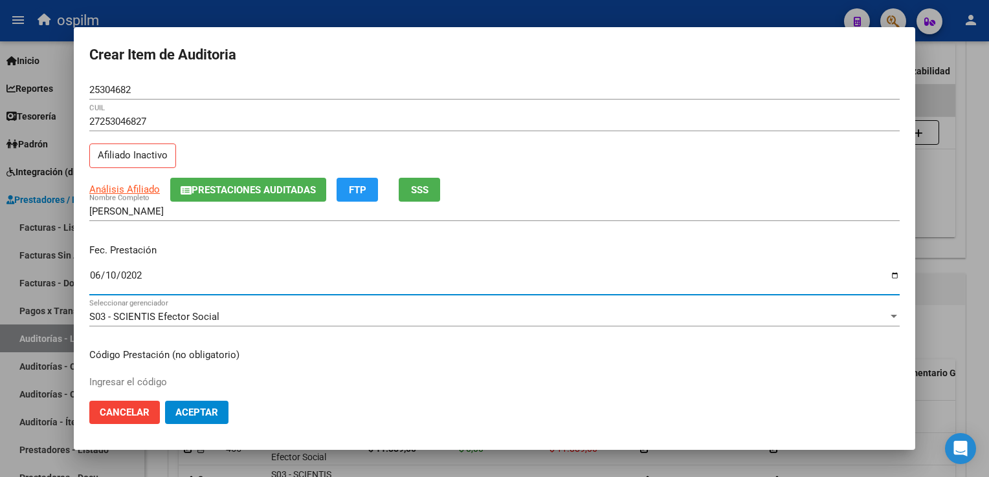
type input "[DATE]"
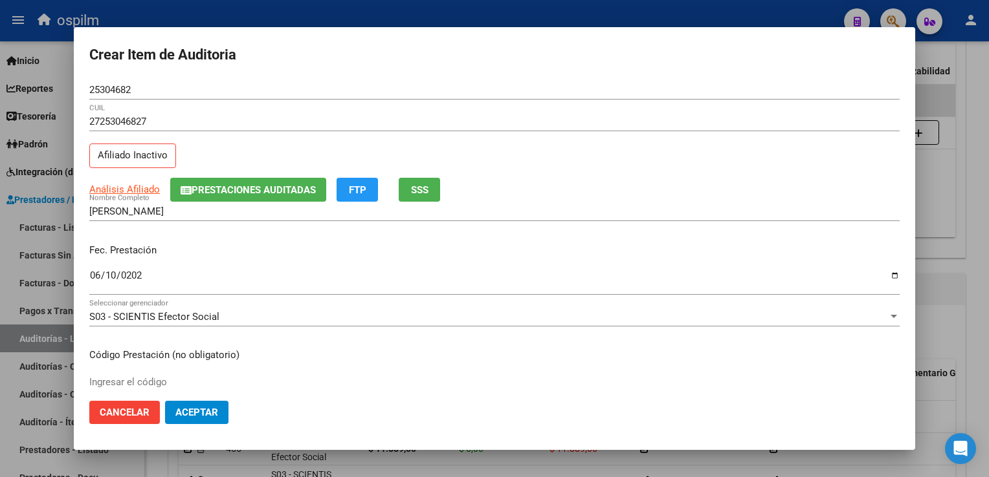
scroll to position [212, 0]
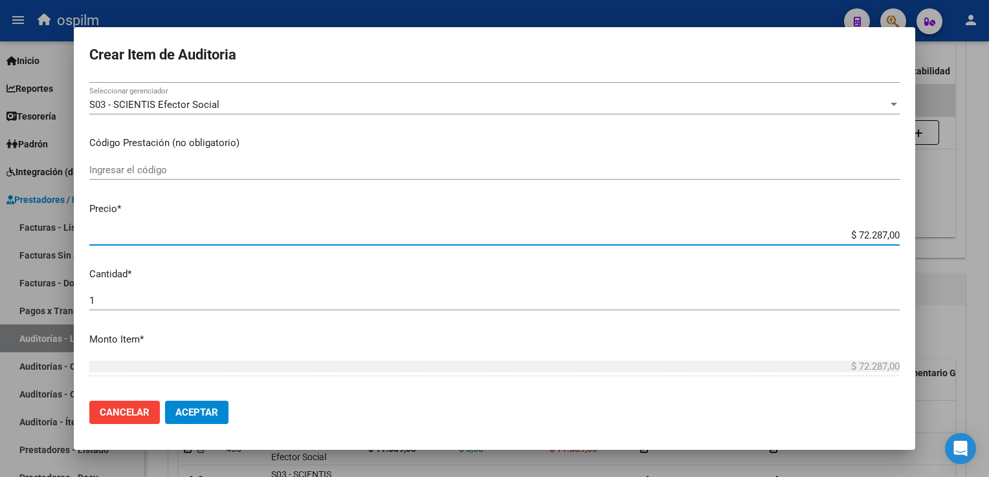
type input "$ 0,07"
type input "$ 0,72"
type input "$ 7,24"
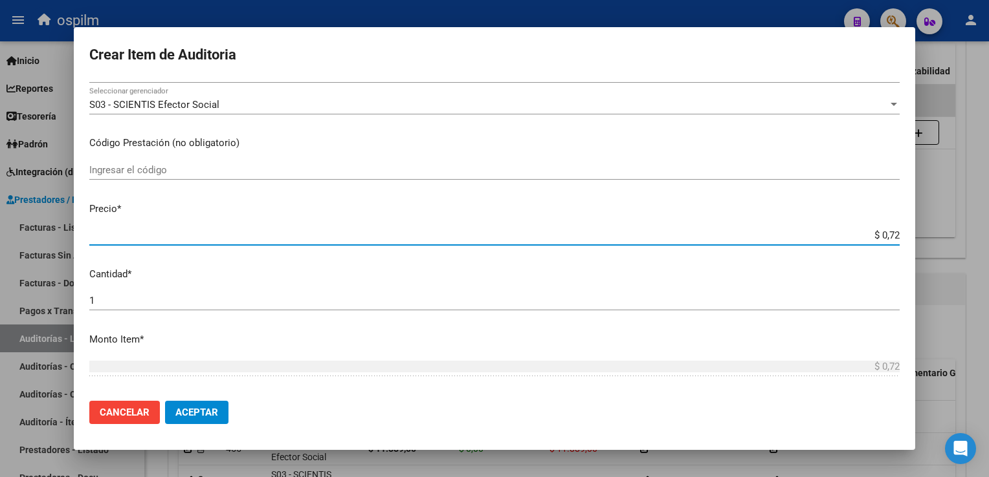
type input "$ 7,24"
type input "$ 72,44"
type input "$ 724,40"
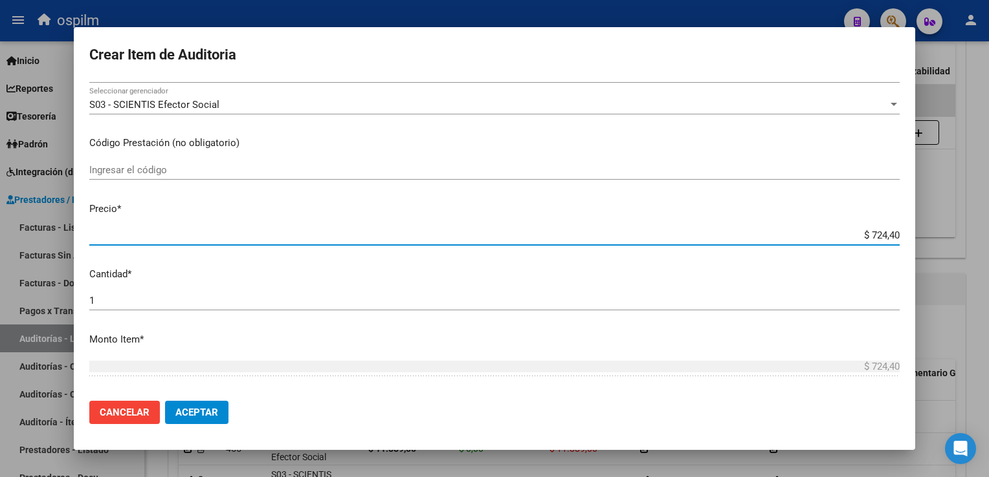
type input "$ 7.244,00"
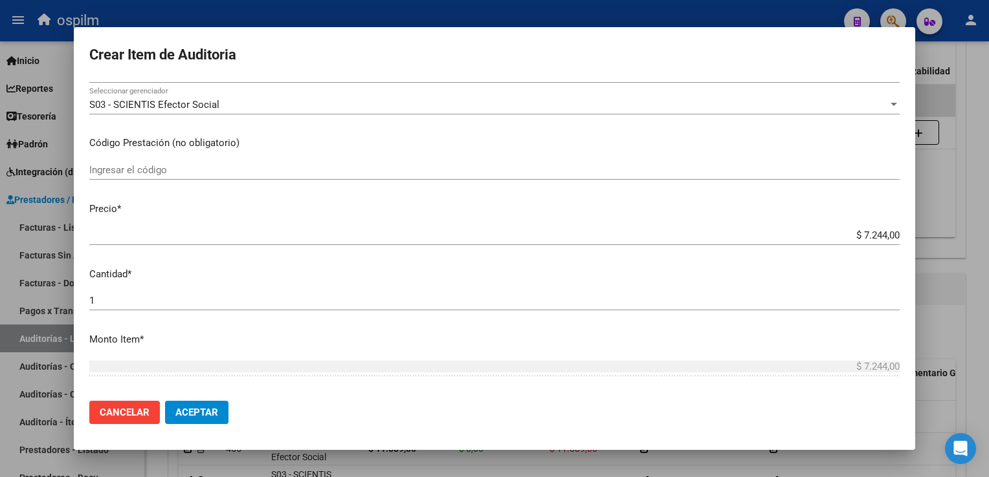
scroll to position [409, 0]
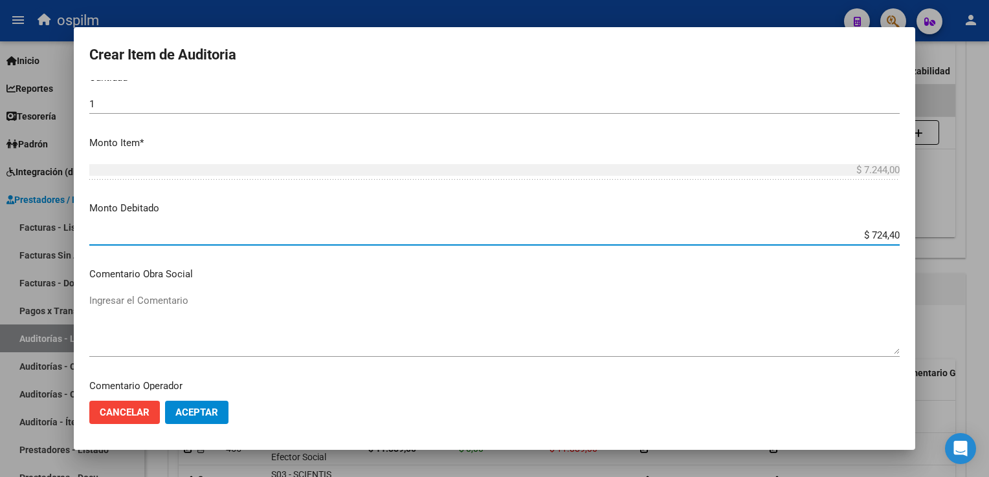
type input "$ 7.244,00"
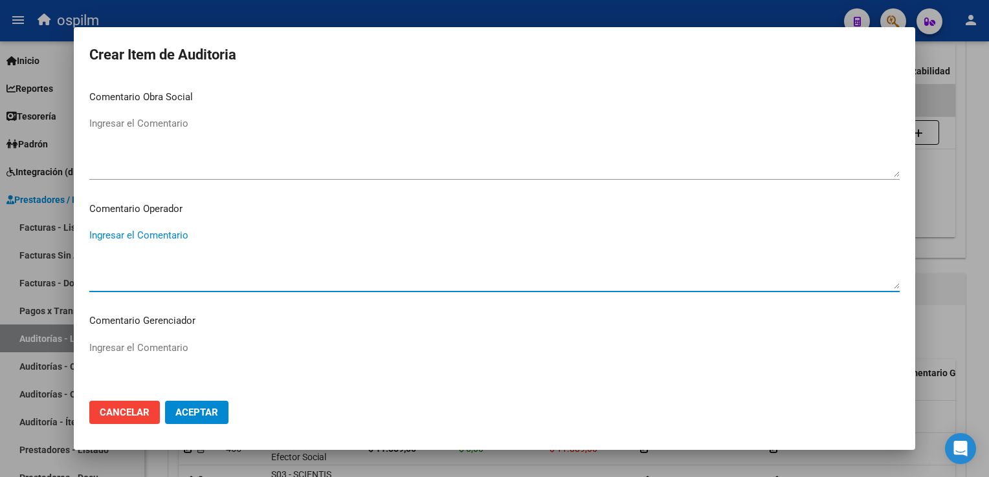
scroll to position [810, 0]
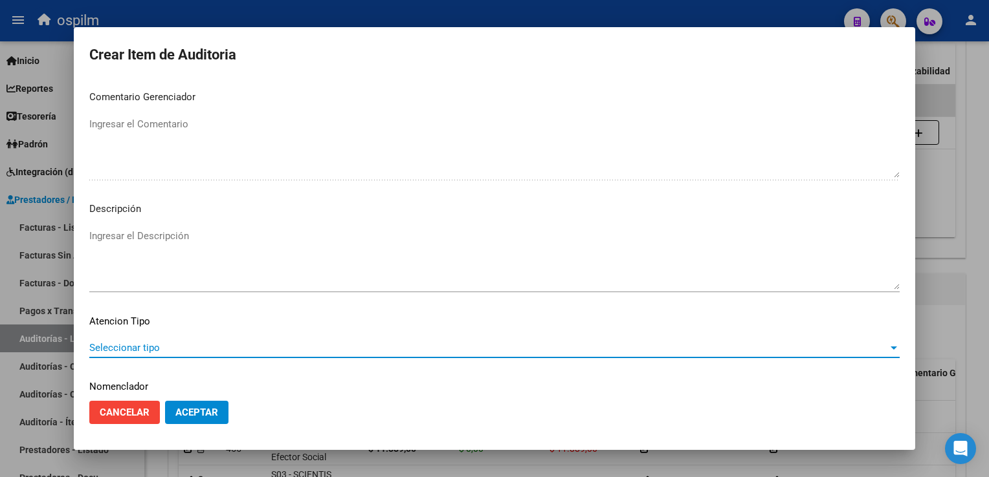
click at [183, 411] on span "Aceptar" at bounding box center [196, 413] width 43 height 12
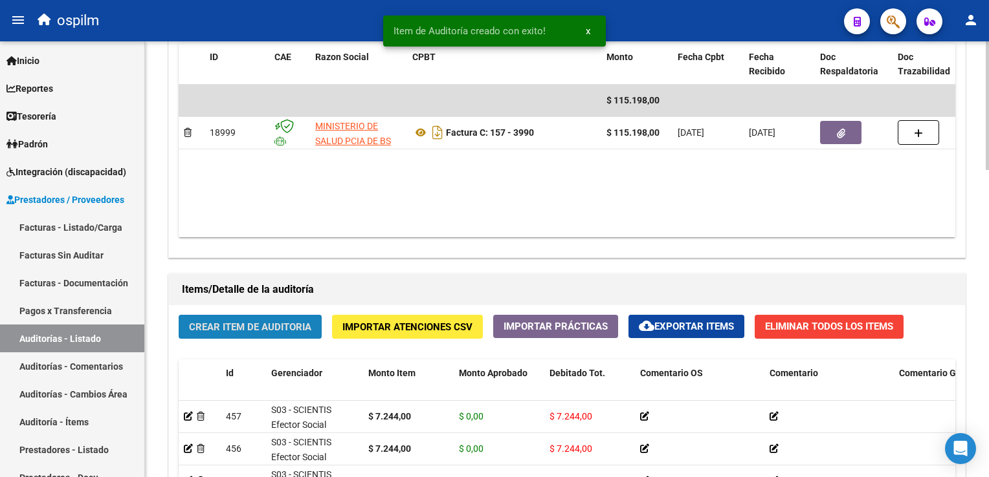
click at [271, 322] on span "Crear Item de Auditoria" at bounding box center [250, 328] width 122 height 12
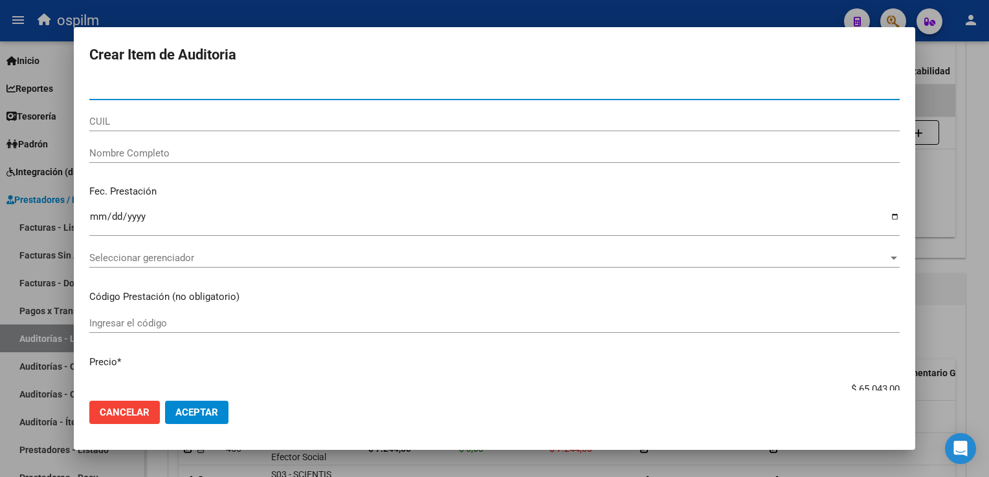
click at [142, 410] on span "Cancelar" at bounding box center [125, 413] width 50 height 12
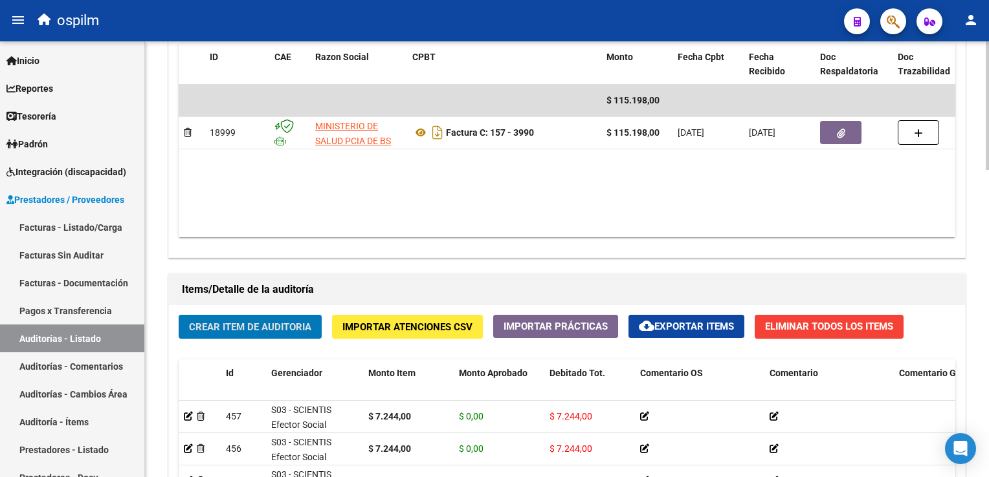
click at [256, 324] on span "Crear Item de Auditoria" at bounding box center [250, 328] width 122 height 12
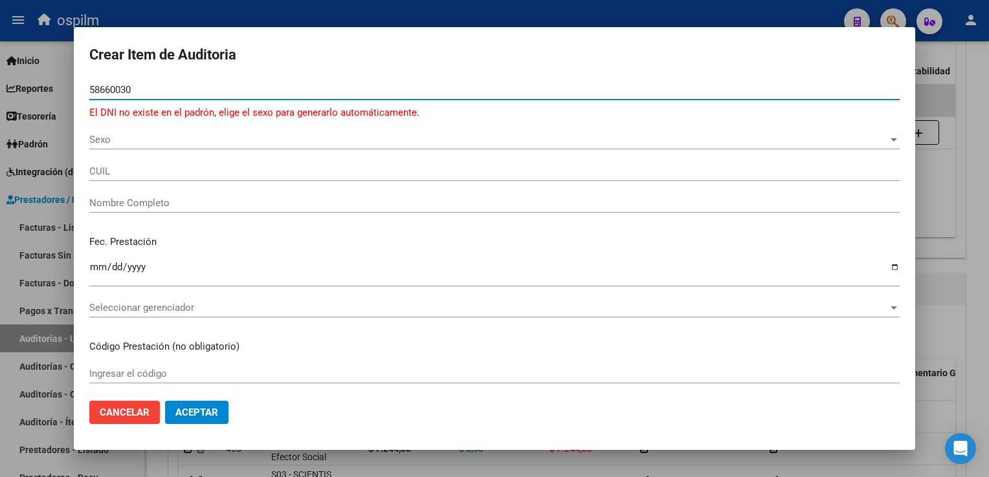
type input "58660030"
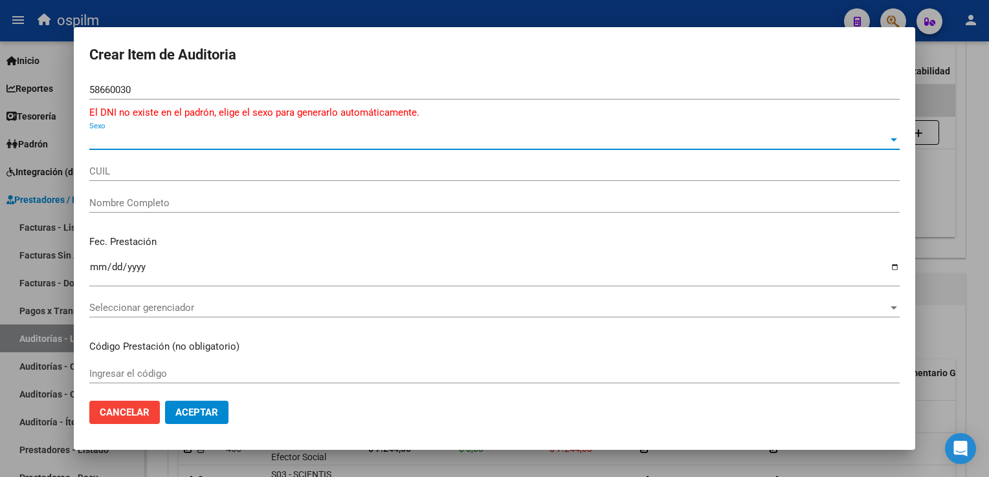
type input "27586600309"
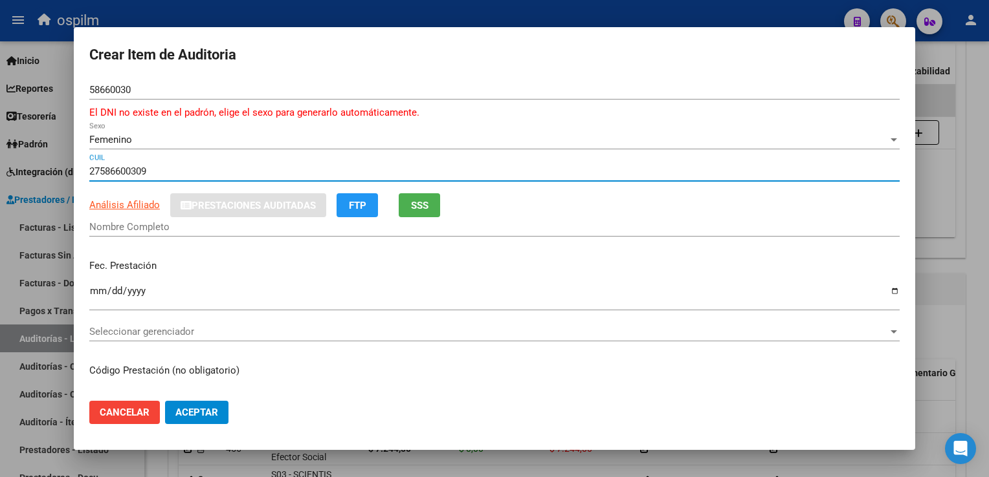
type input "[PERSON_NAME]"
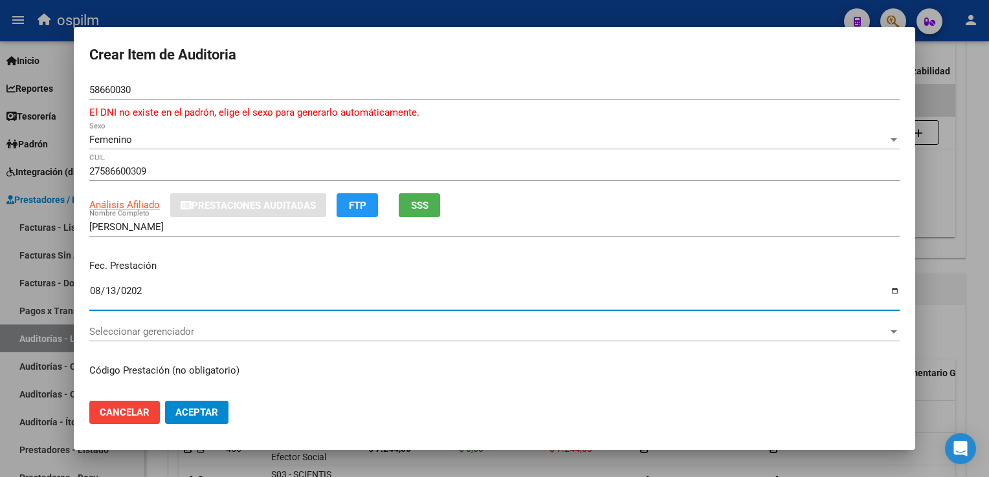
type input "[DATE]"
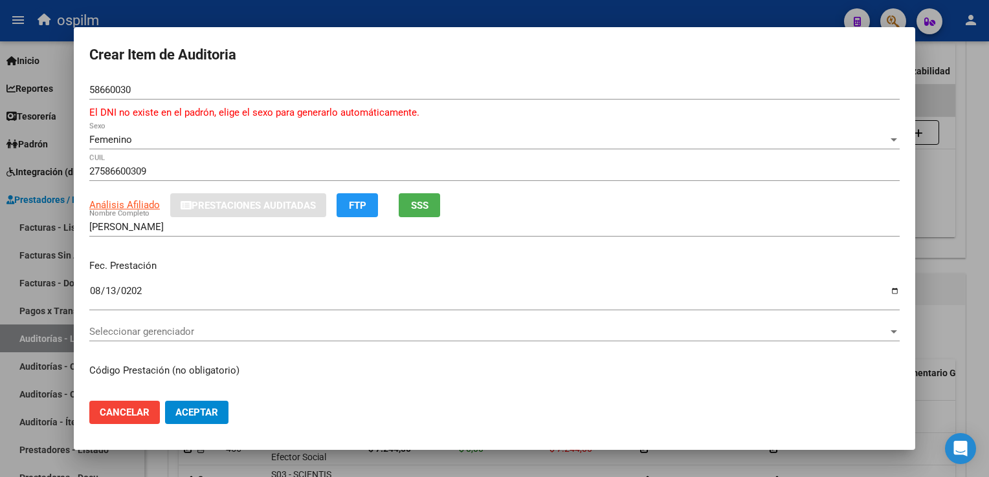
scroll to position [162, 0]
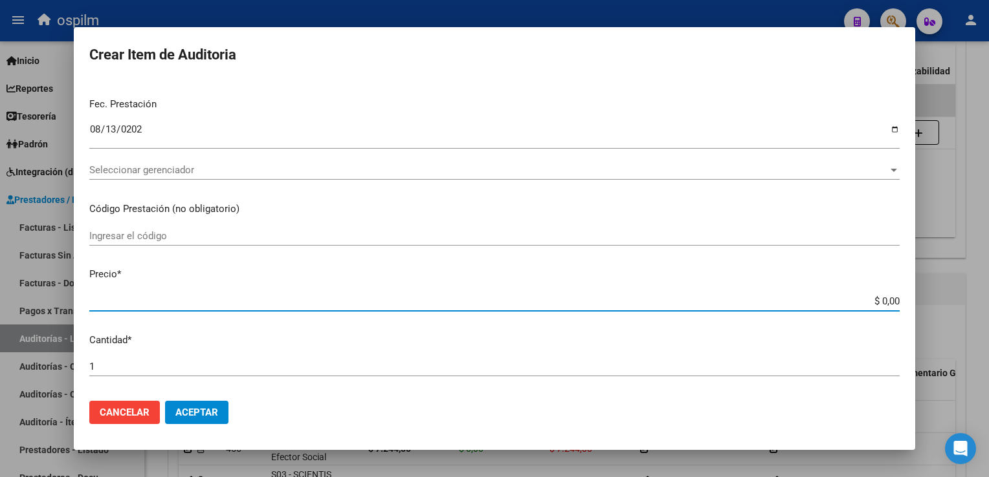
type input "$ 0,01"
type input "$ 0,11"
type input "$ 1,18"
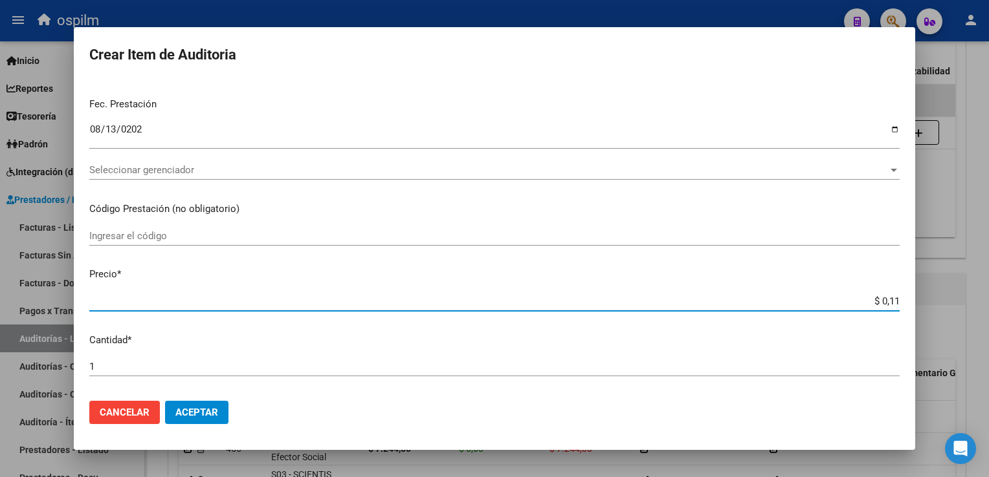
type input "$ 1,18"
type input "$ 11,88"
type input "$ 118,89"
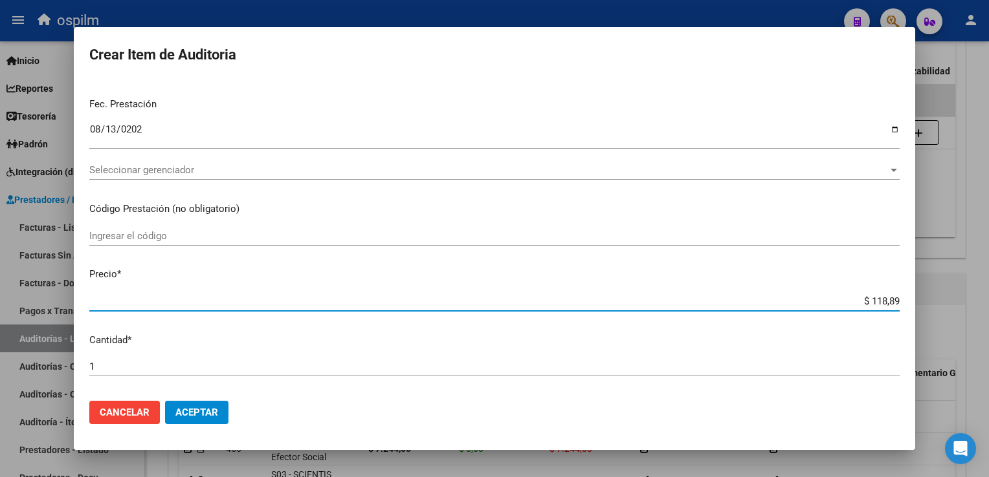
type input "$ 1.188,90"
type input "$ 11.889,00"
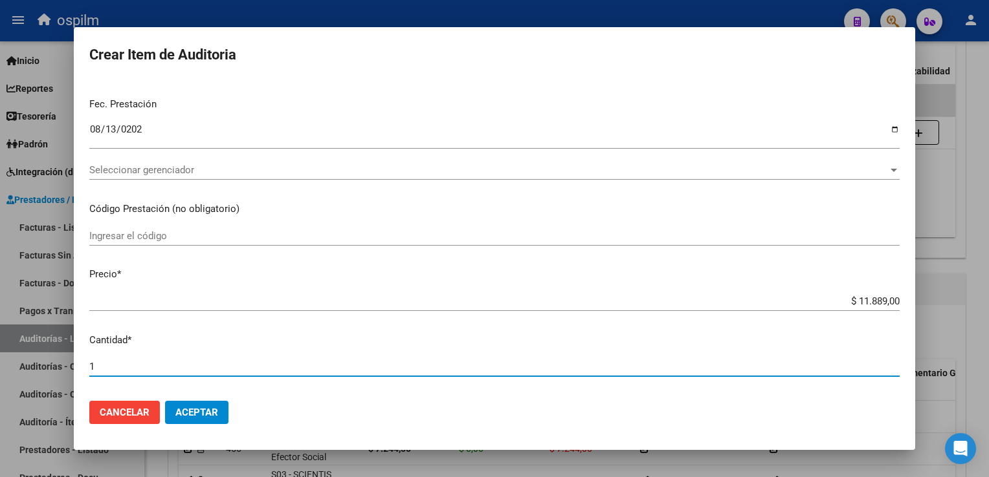
scroll to position [424, 0]
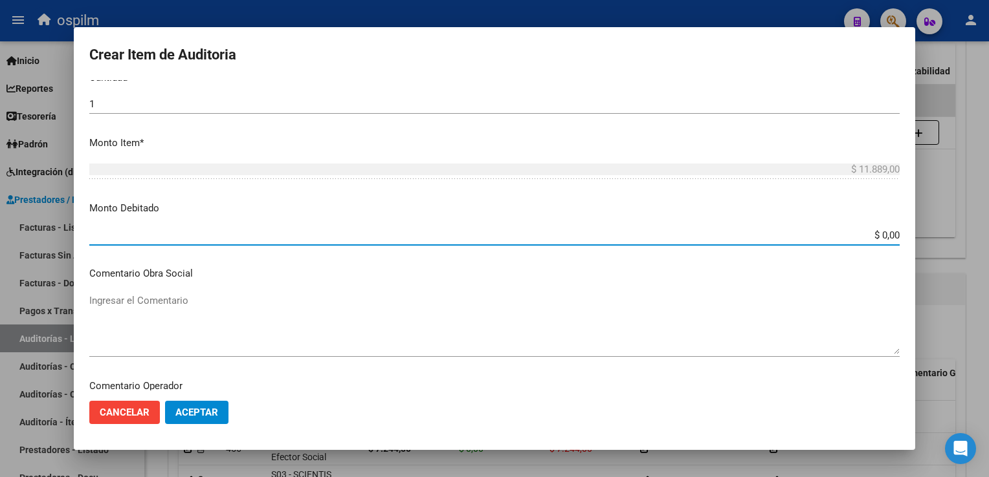
drag, startPoint x: 870, startPoint y: 232, endPoint x: 990, endPoint y: 294, distance: 135.1
click at [988, 294] on html "menu ospilm person Firma Express Inicio Calendario SSS Instructivos Contacto OS…" at bounding box center [494, 238] width 989 height 477
type input "$ 11.889,00"
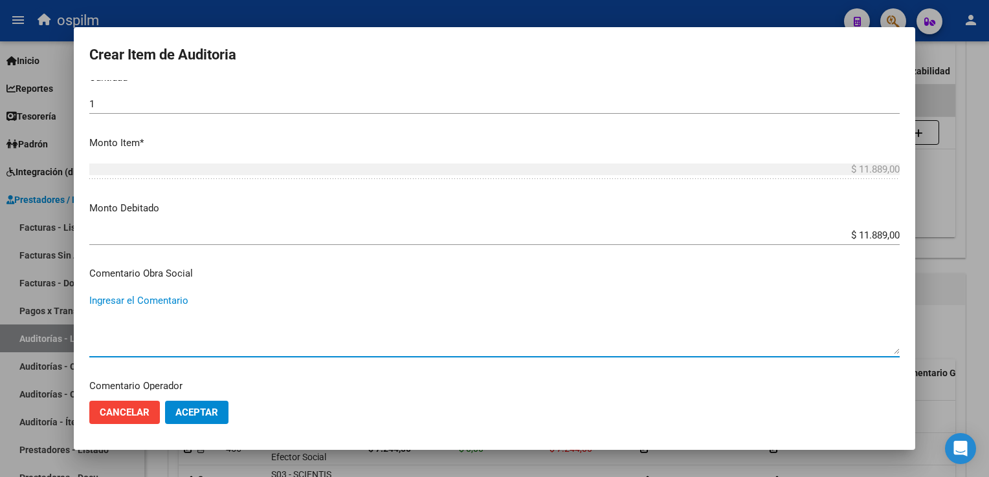
click at [202, 415] on span "Aceptar" at bounding box center [196, 413] width 43 height 12
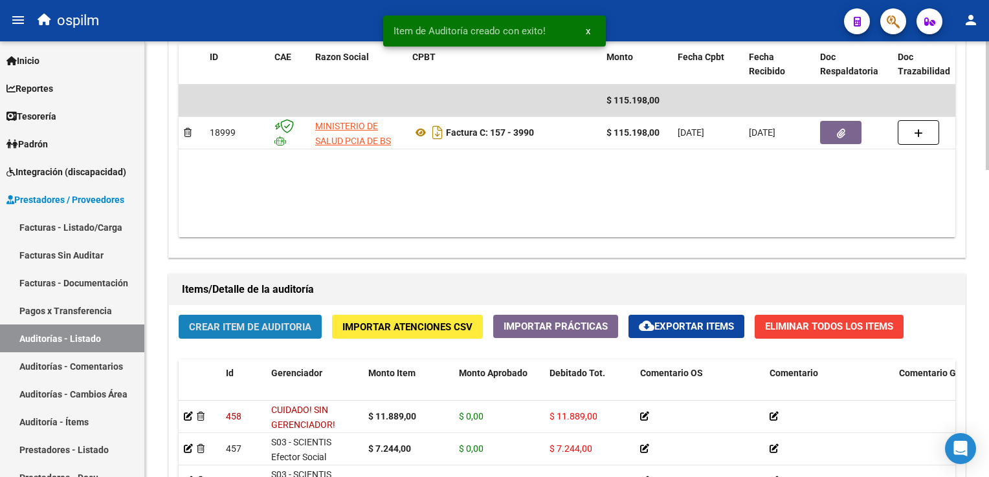
click at [255, 331] on span "Crear Item de Auditoria" at bounding box center [250, 328] width 122 height 12
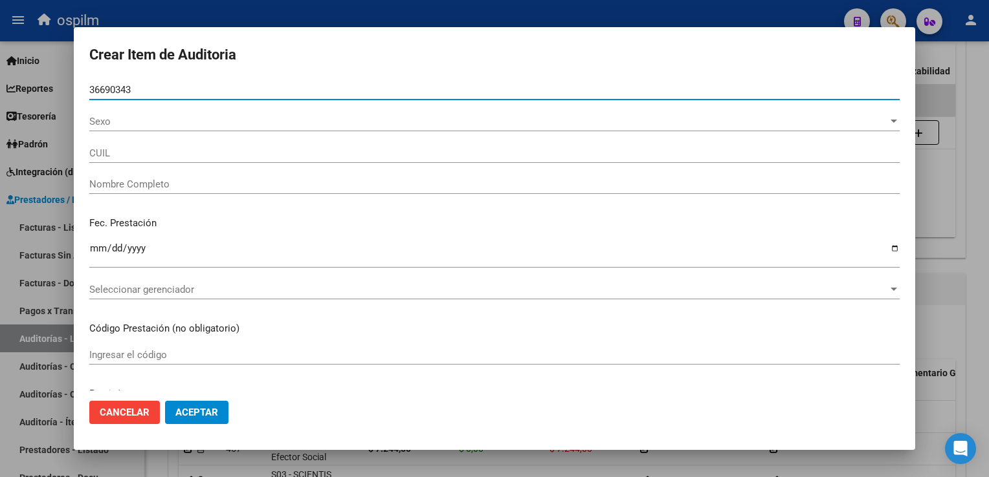
type input "36690343"
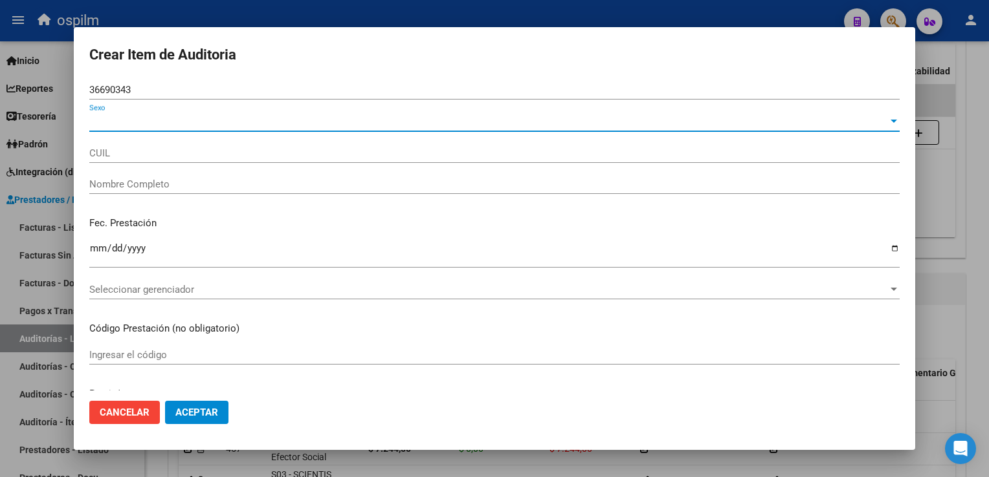
type input "27366903432"
type input "MANZONE, [PERSON_NAME]"
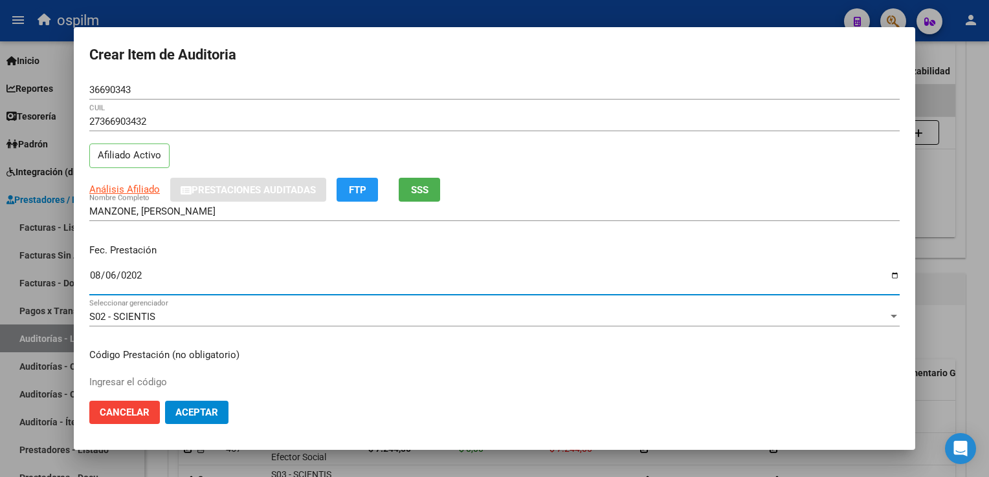
type input "[DATE]"
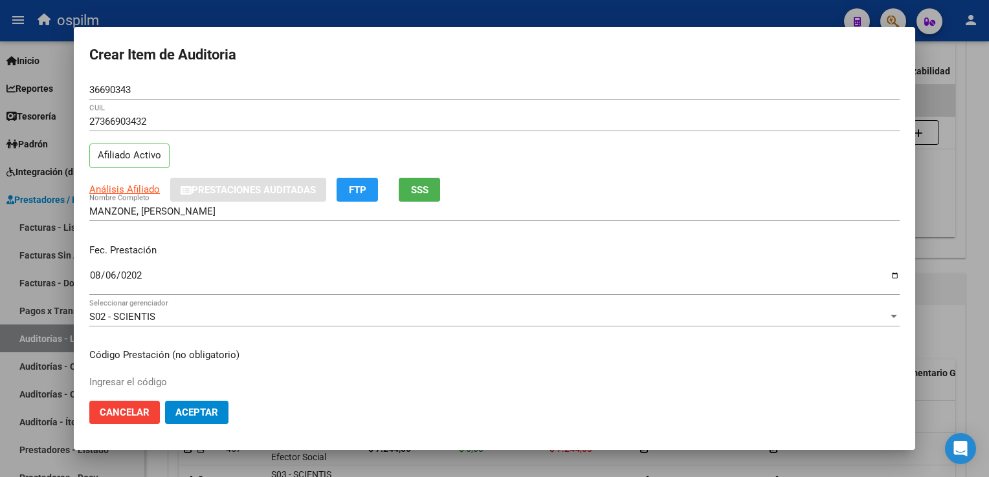
scroll to position [212, 0]
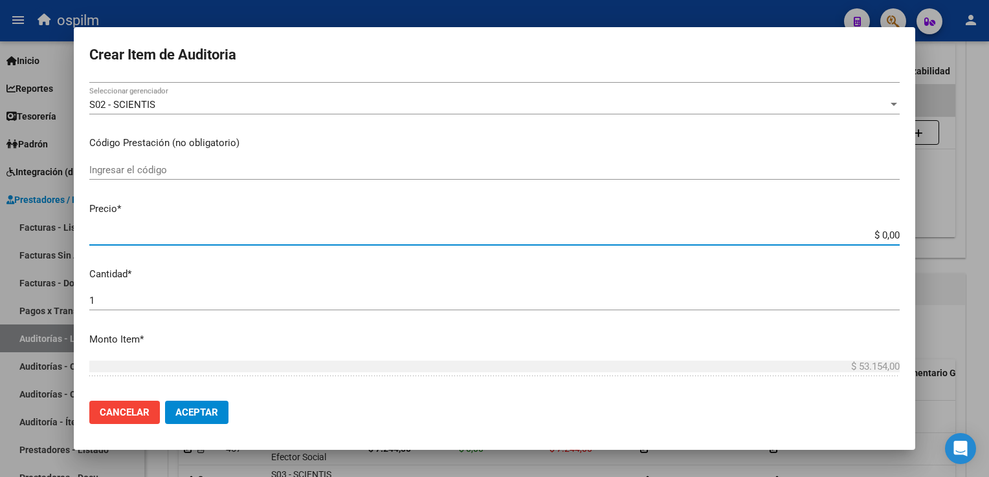
type input "$ 0,05"
type input "$ 0,55"
type input "$ 5,59"
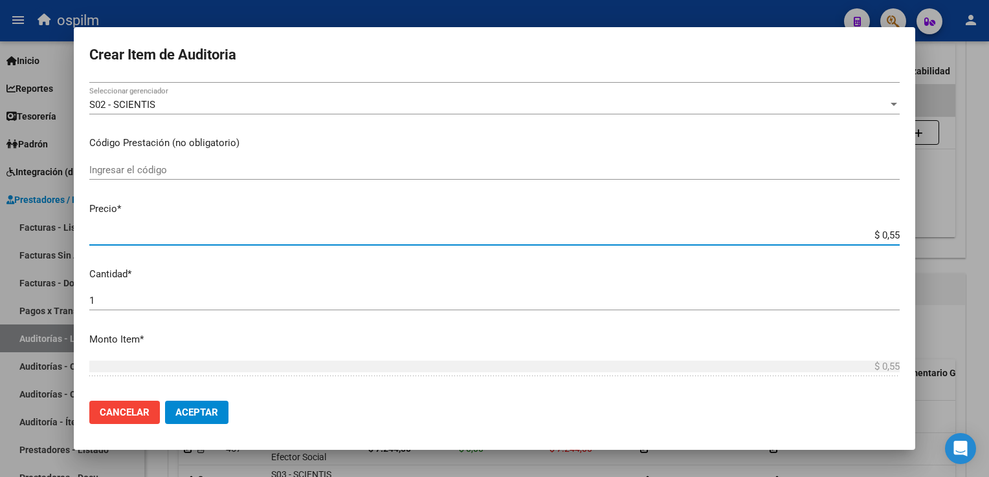
type input "$ 5,59"
type input "$ 55,98"
type input "$ 559,80"
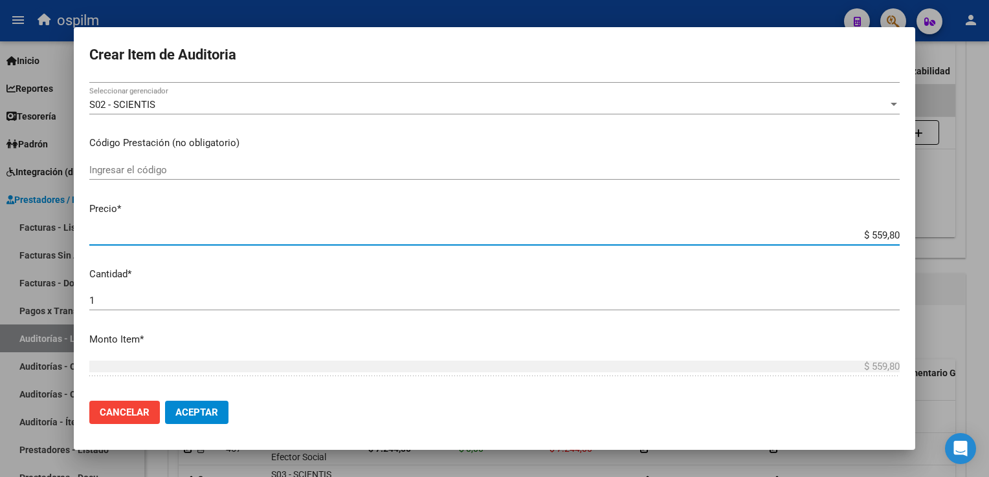
type input "$ 5.598,00"
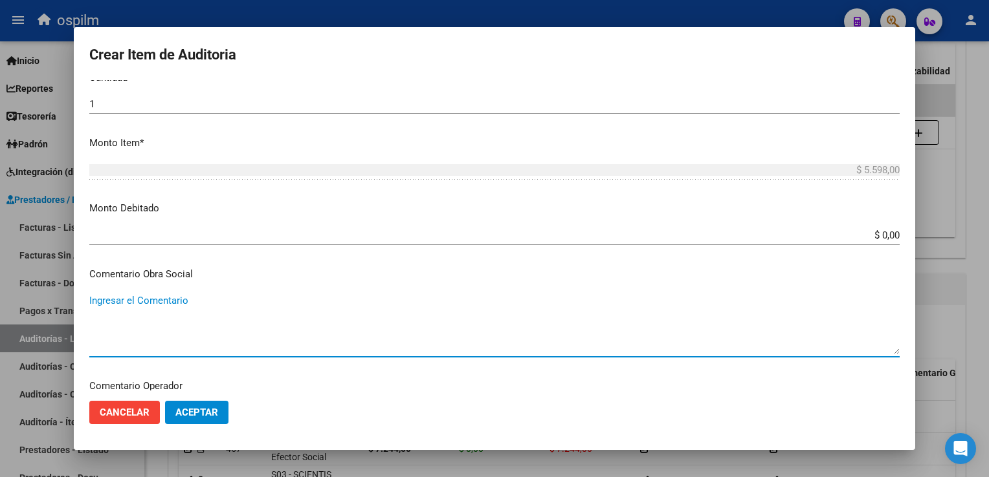
scroll to position [586, 0]
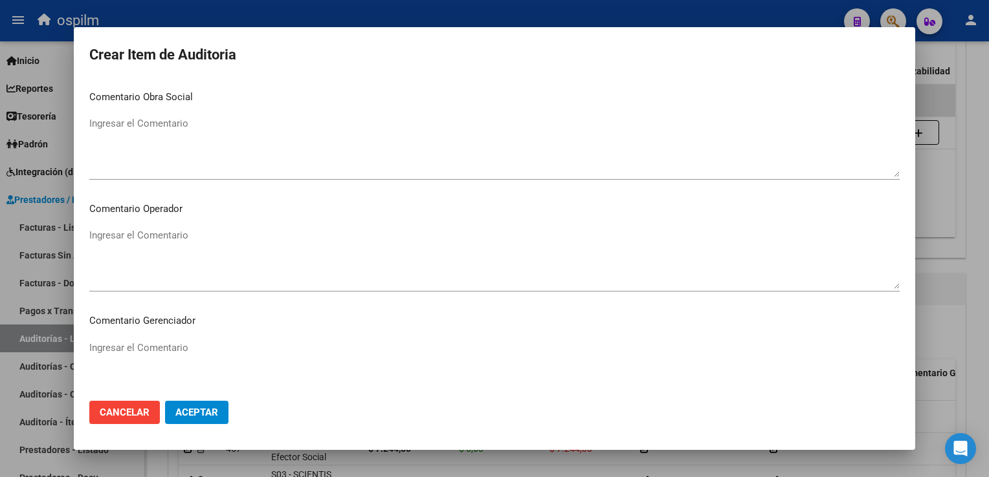
click at [237, 411] on mat-dialog-actions "Cancelar Aceptar" at bounding box center [494, 413] width 810 height 44
click at [200, 407] on span "Aceptar" at bounding box center [196, 413] width 43 height 12
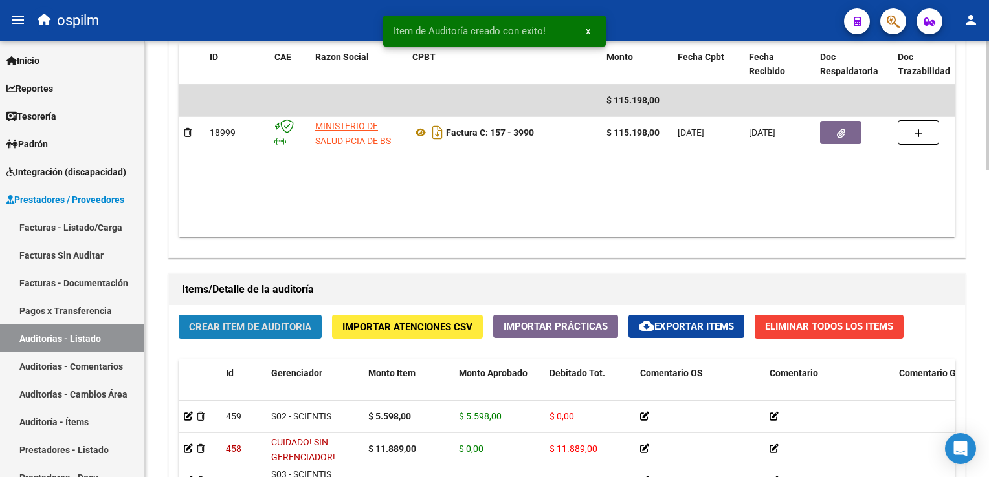
click at [232, 330] on span "Crear Item de Auditoria" at bounding box center [250, 328] width 122 height 12
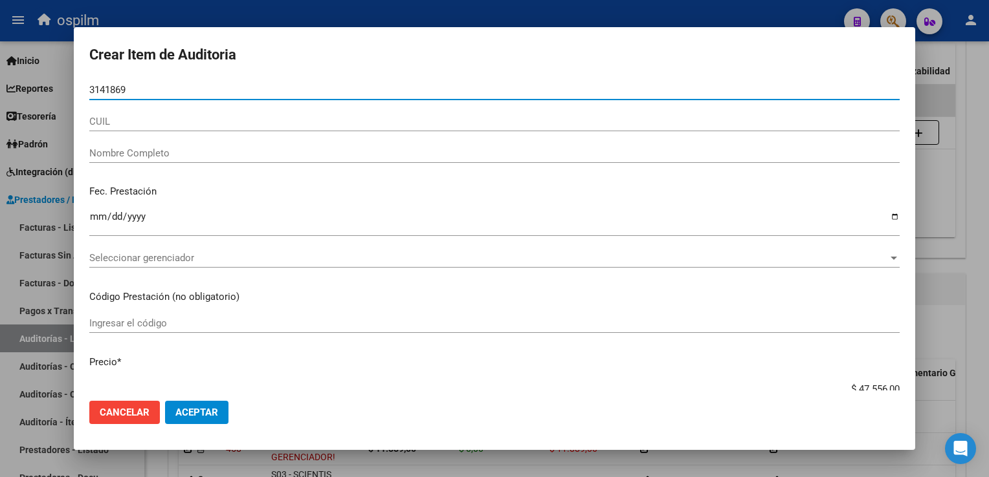
type input "31418694"
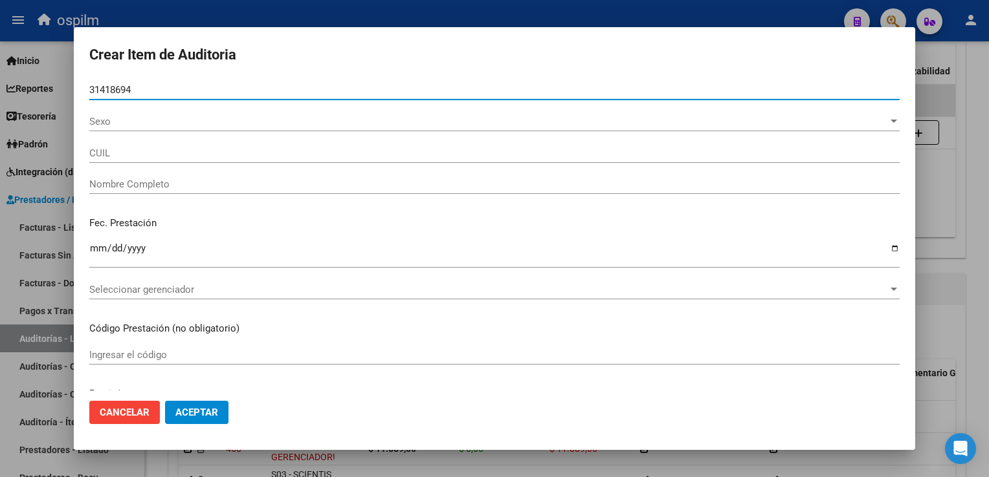
type input "20314186940"
type input "REMERSARO [PERSON_NAME]"
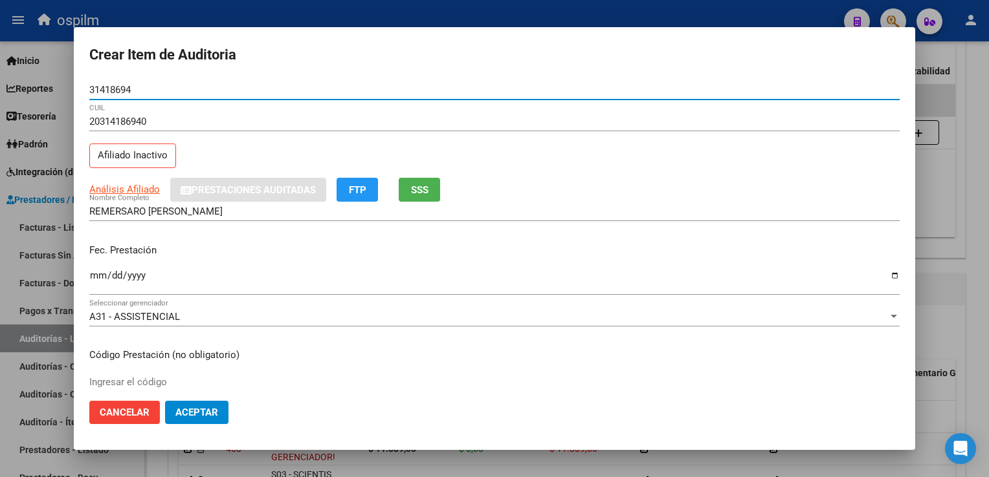
type input "31418694"
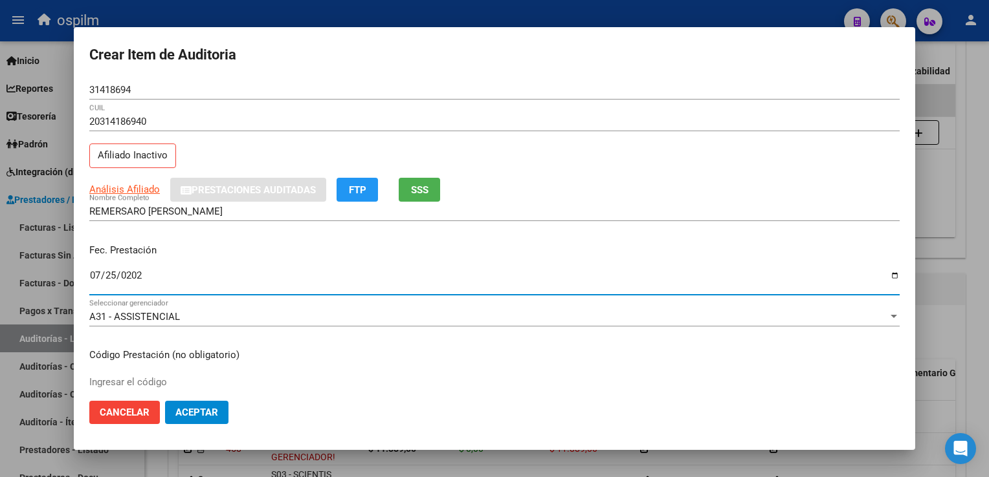
type input "[DATE]"
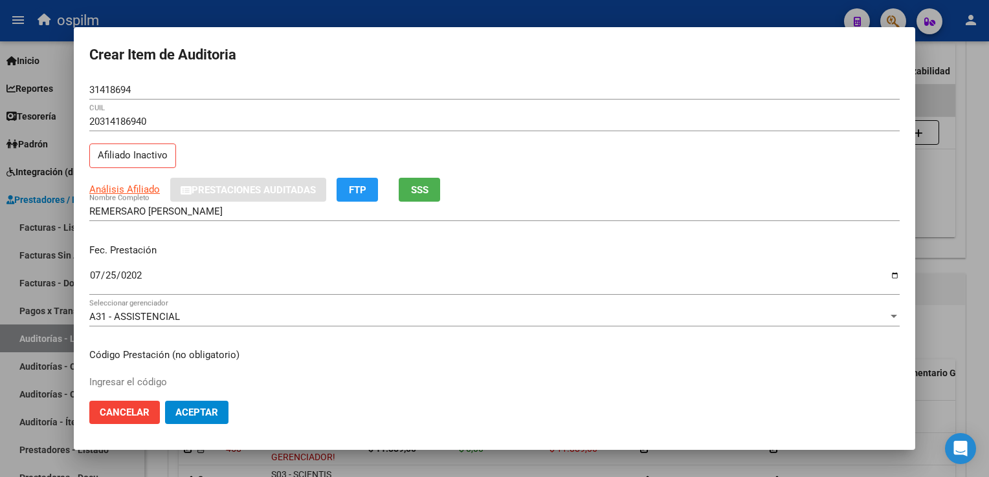
scroll to position [212, 0]
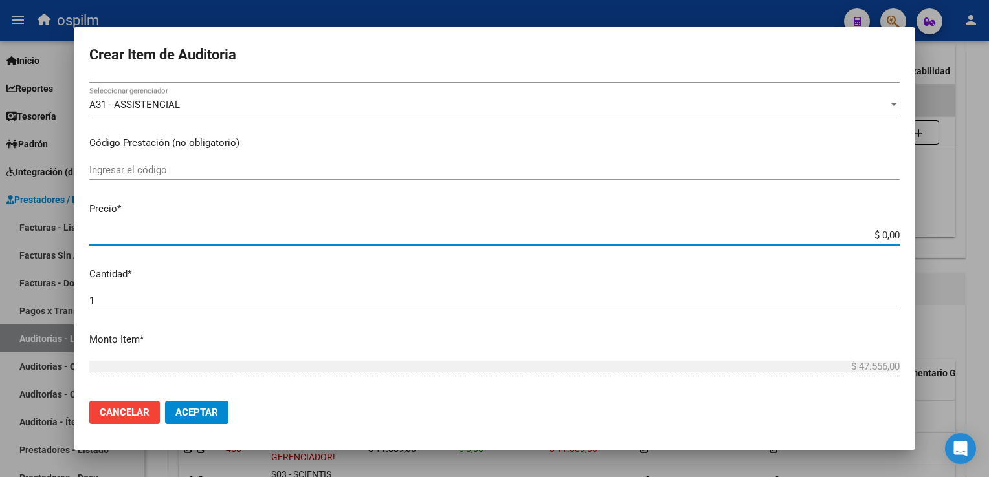
type input "$ 0,01"
type input "$ 0,11"
type input "$ 1,18"
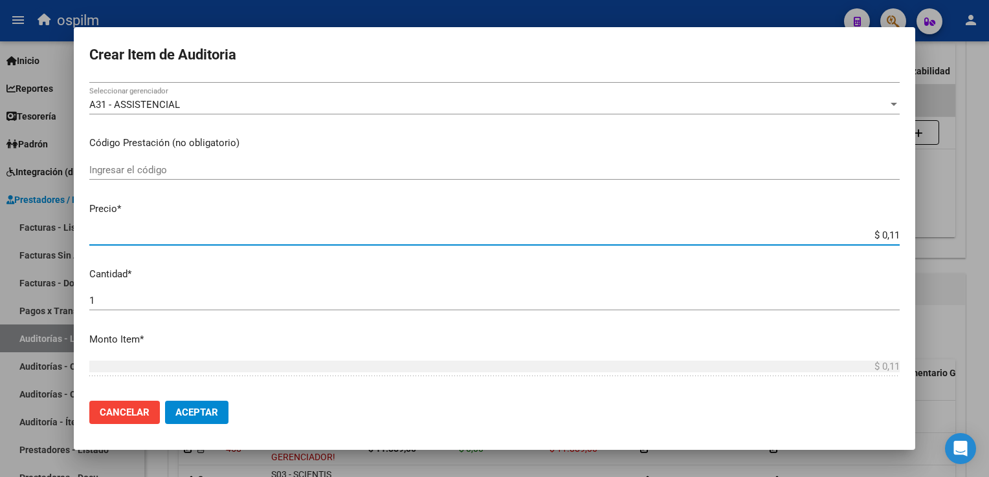
type input "$ 1,18"
type input "$ 11,88"
type input "$ 118,89"
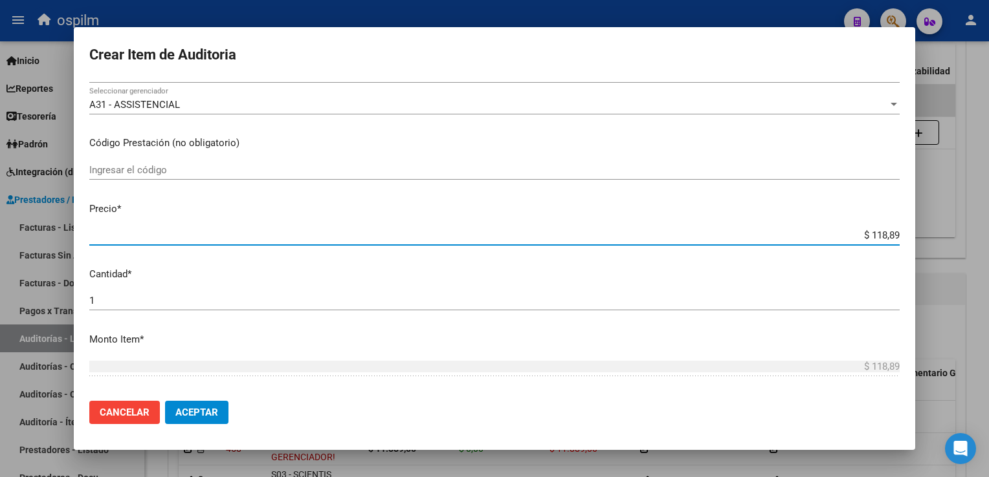
type input "$ 1.188,90"
type input "$ 11.889,00"
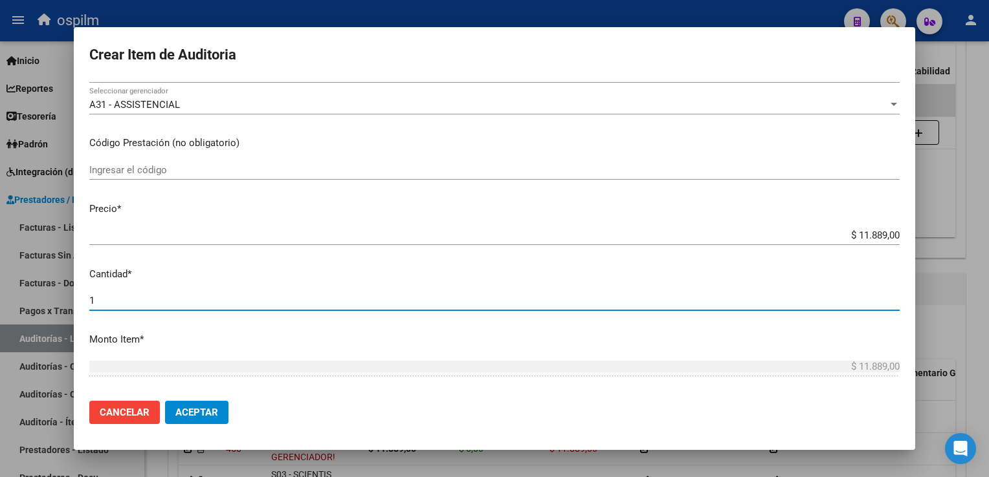
scroll to position [409, 0]
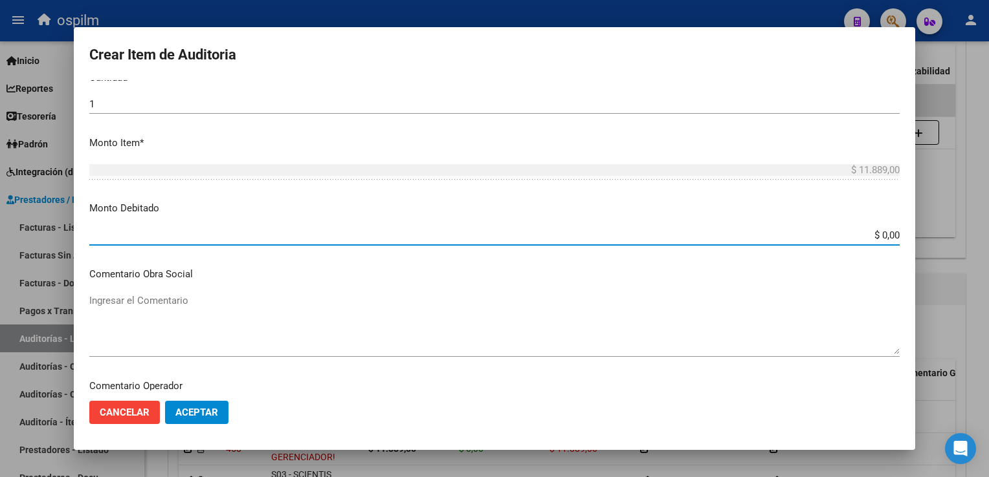
drag, startPoint x: 872, startPoint y: 230, endPoint x: 988, endPoint y: 307, distance: 138.7
click at [988, 307] on html "menu ospilm person Firma Express Inicio Calendario SSS Instructivos Contacto OS…" at bounding box center [494, 238] width 989 height 477
type input "$ 11.889,00"
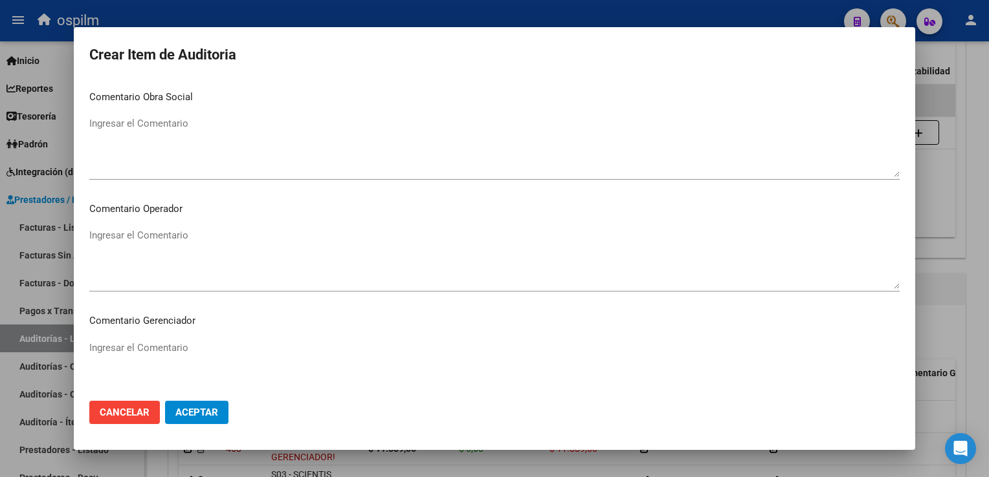
scroll to position [810, 0]
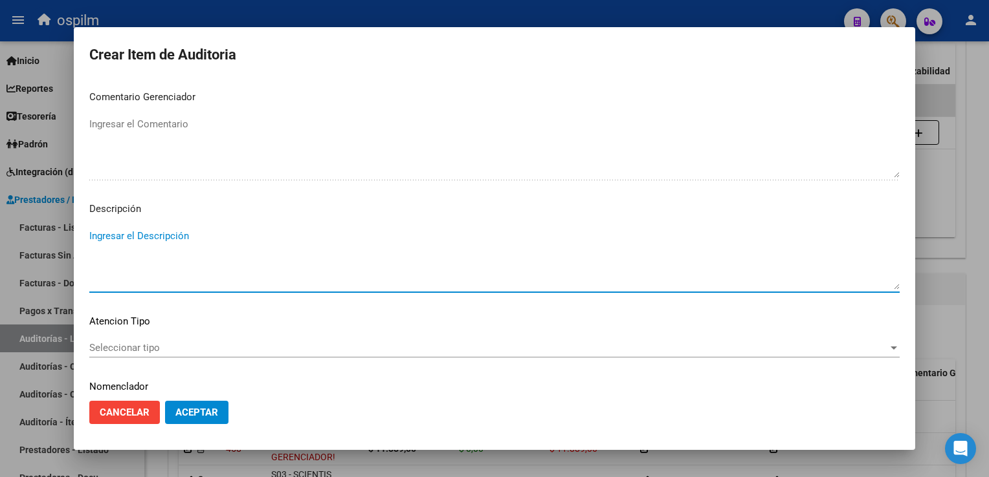
click at [207, 408] on span "Aceptar" at bounding box center [196, 413] width 43 height 12
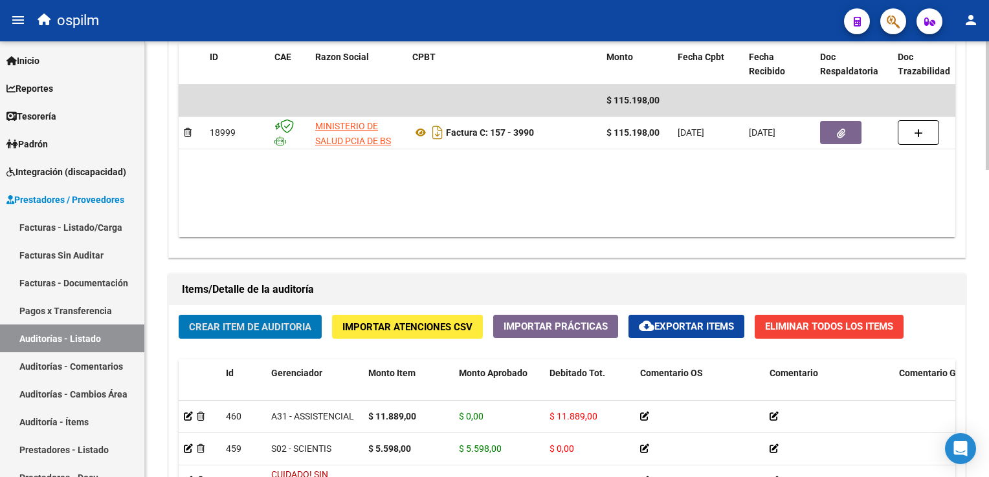
click at [204, 322] on span "Crear Item de Auditoria" at bounding box center [250, 328] width 122 height 12
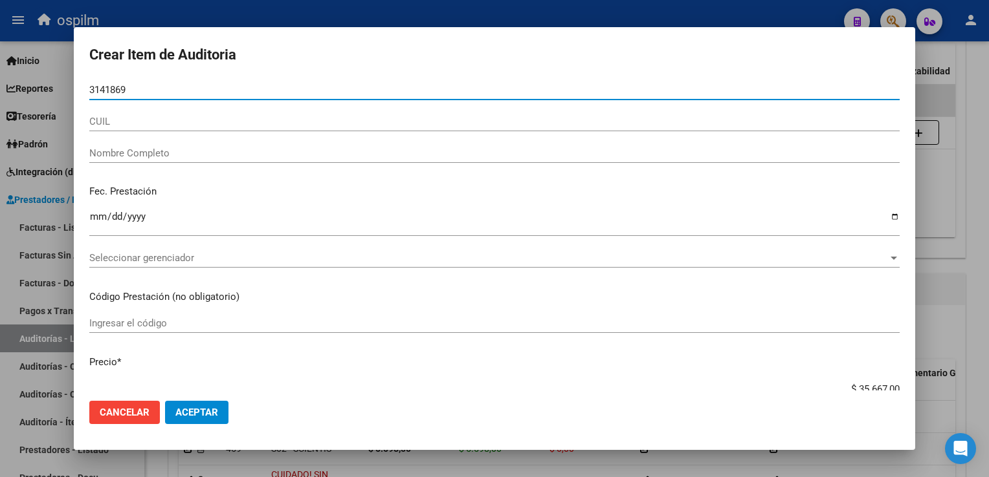
type input "31418694"
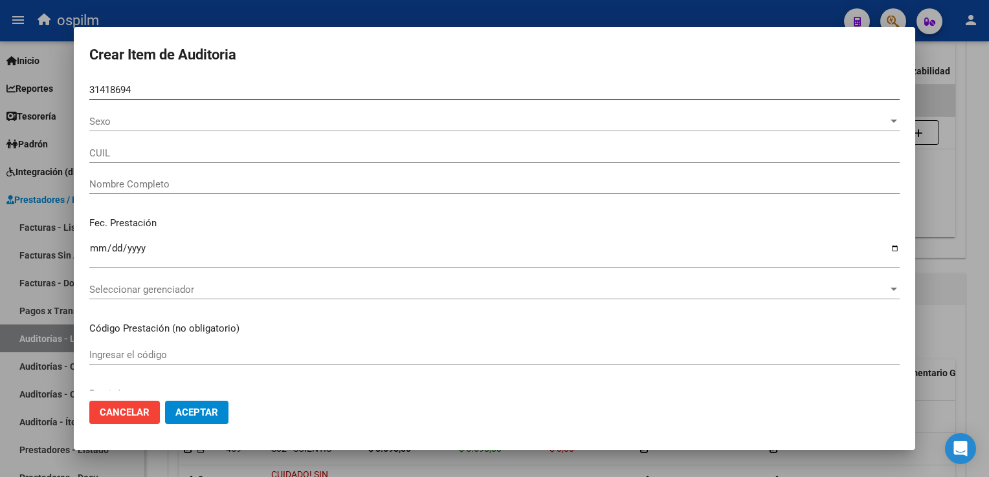
type input "20314186940"
type input "REMERSARO [PERSON_NAME]"
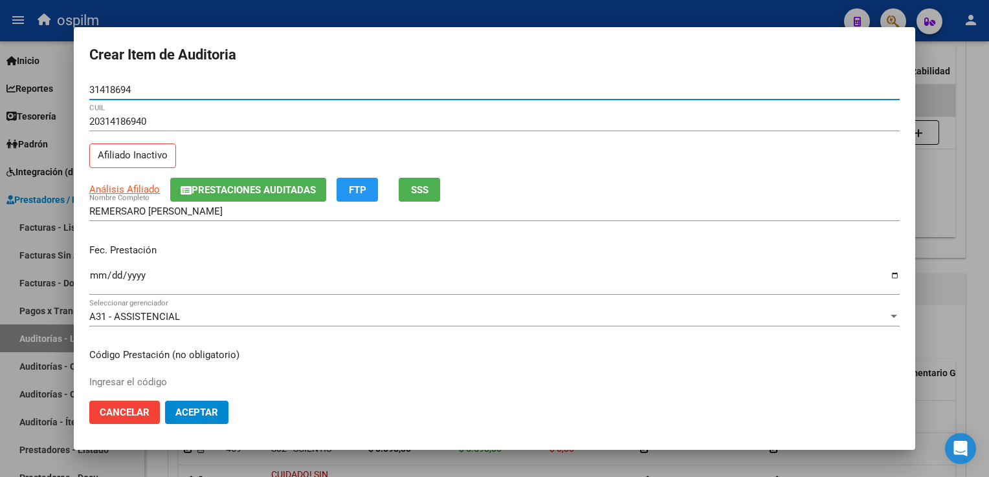
type input "31418694"
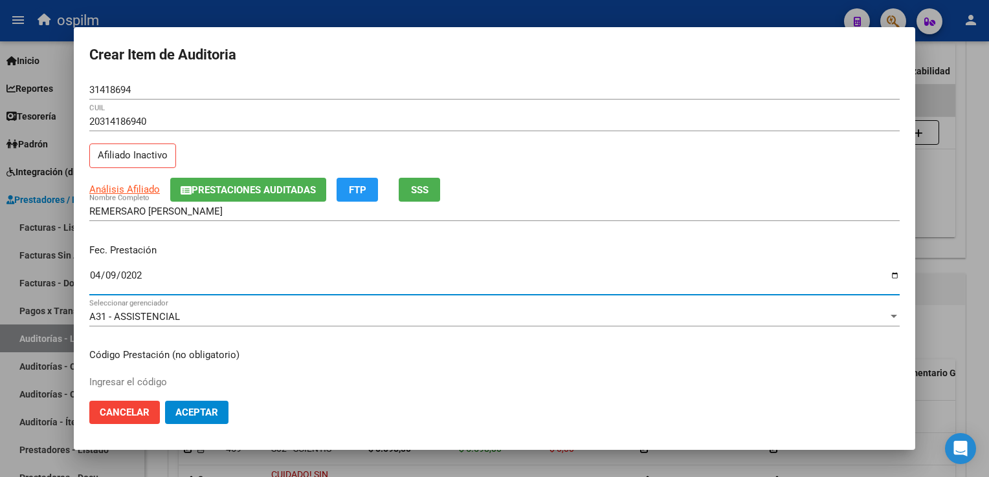
type input "[DATE]"
click at [355, 190] on span "FTP" at bounding box center [357, 190] width 17 height 12
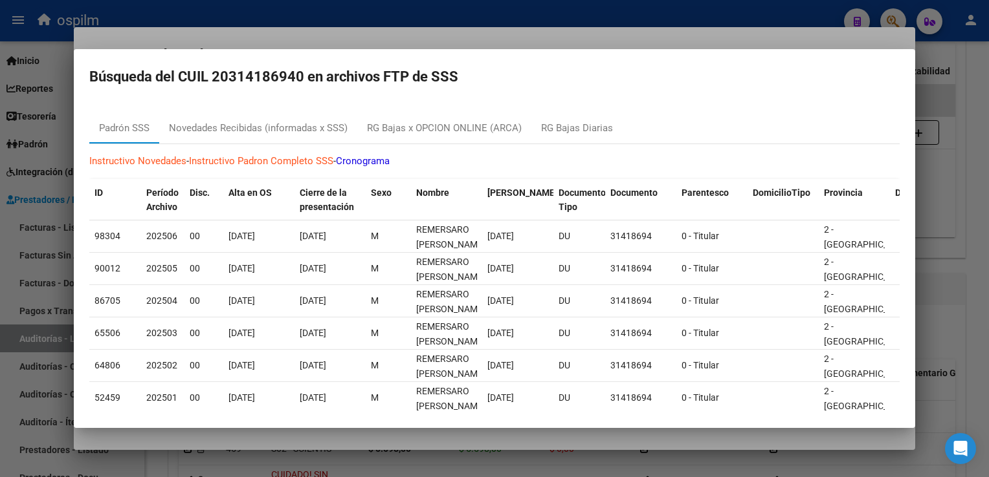
click at [981, 97] on div at bounding box center [494, 238] width 989 height 477
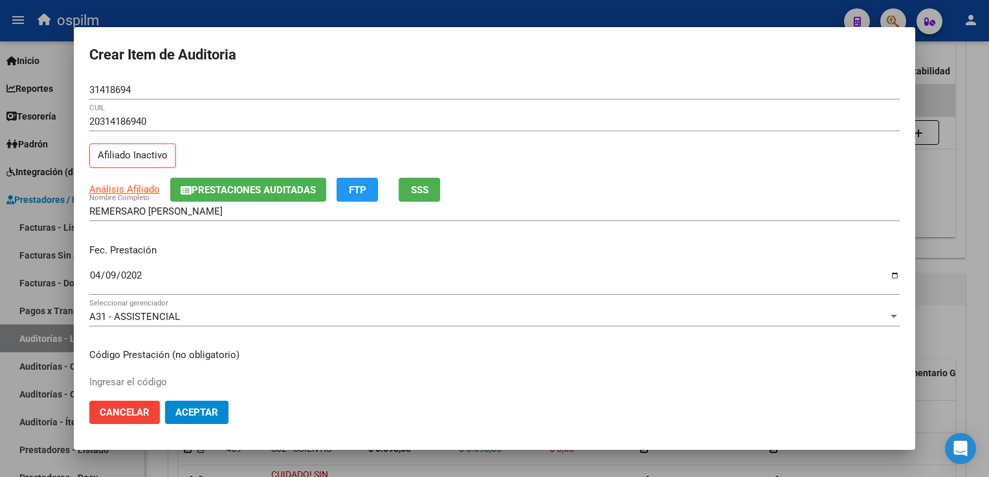
click at [204, 292] on div "[DATE] Ingresar la fecha" at bounding box center [494, 281] width 810 height 28
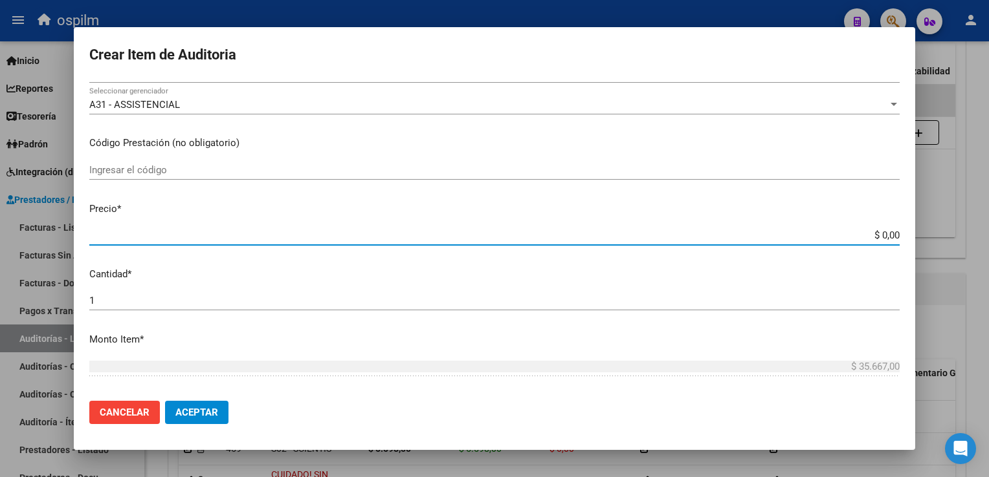
type input "$ 0,01"
type input "$ 0,11"
type input "$ 1,18"
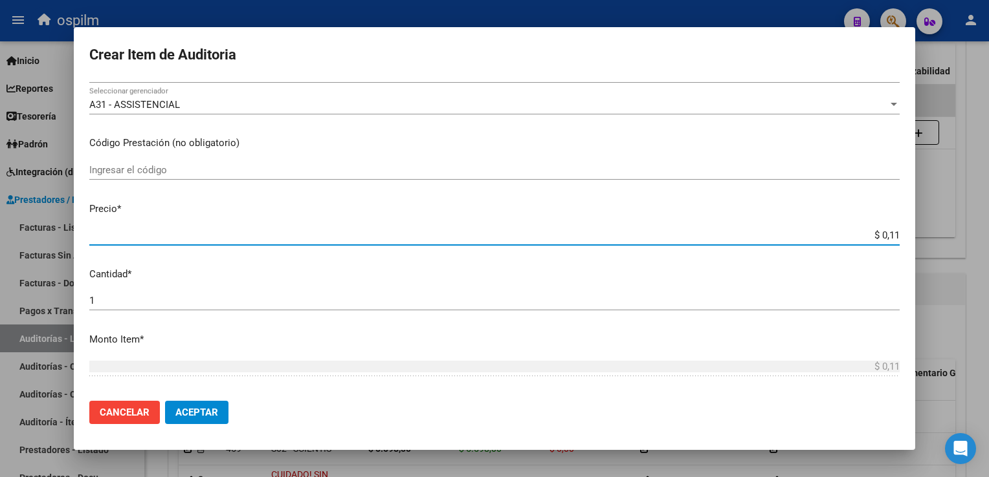
type input "$ 1,18"
type input "$ 11,88"
type input "$ 118,89"
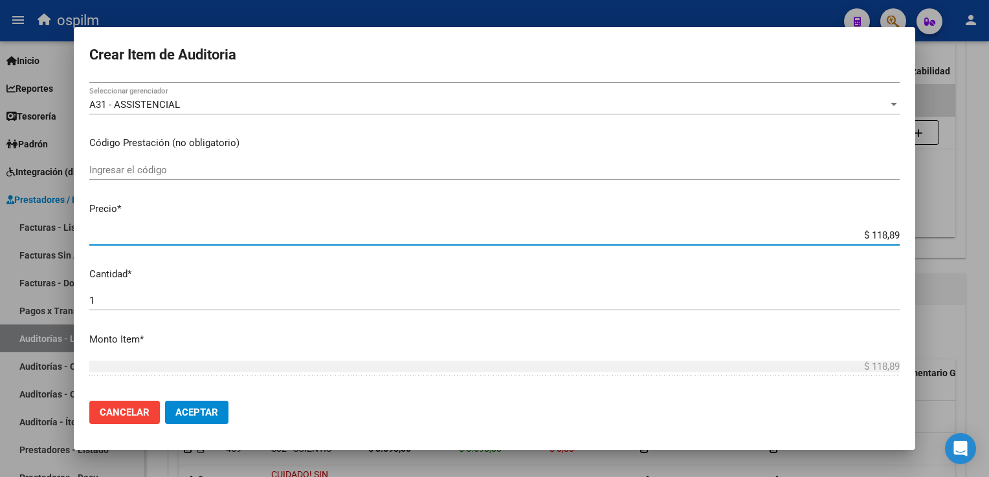
type input "$ 1.188,90"
type input "$ 11.889,00"
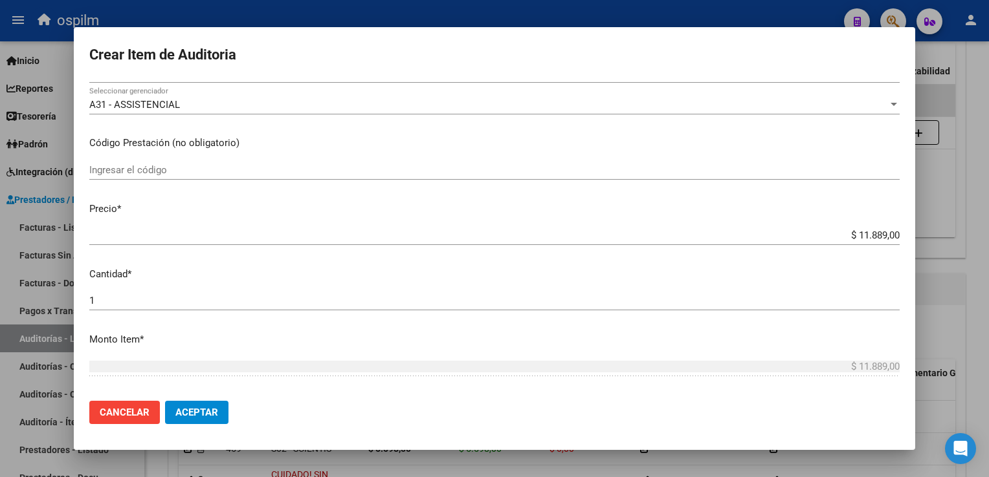
scroll to position [409, 0]
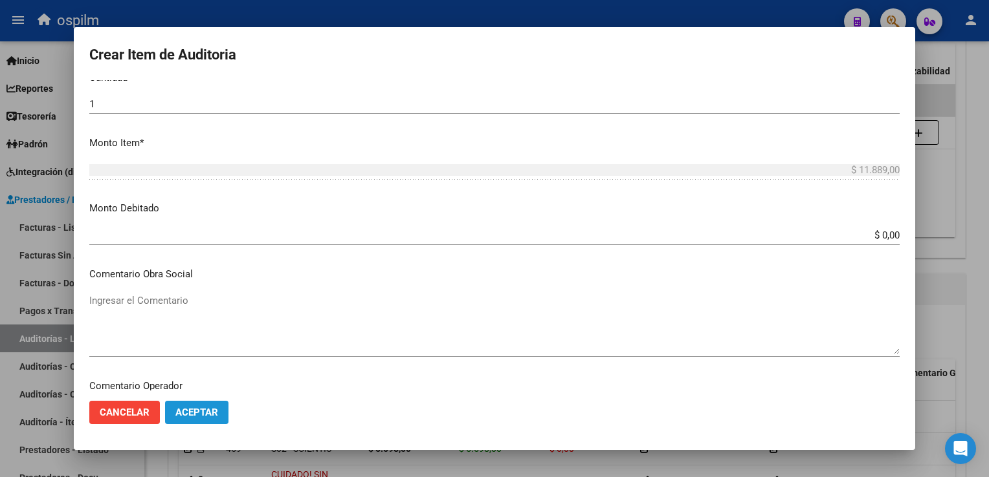
click at [217, 409] on span "Aceptar" at bounding box center [196, 413] width 43 height 12
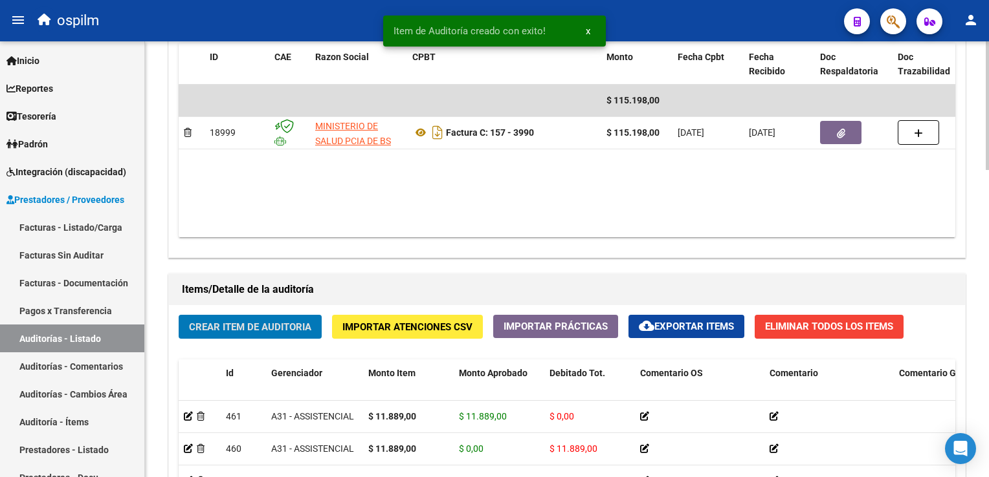
click at [223, 325] on span "Crear Item de Auditoria" at bounding box center [250, 328] width 122 height 12
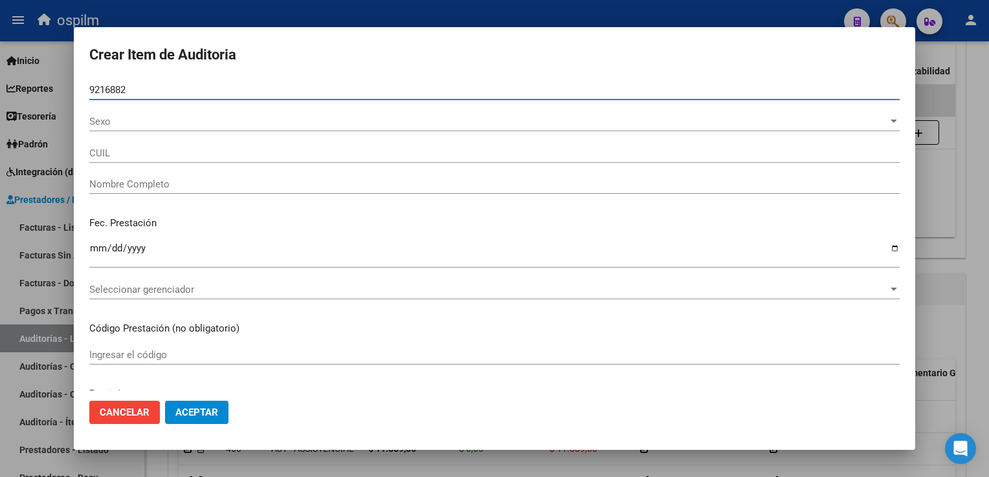
type input "92168827"
type input "27921688275"
type input "FLEITAS, BARRETO BUENAVENT"
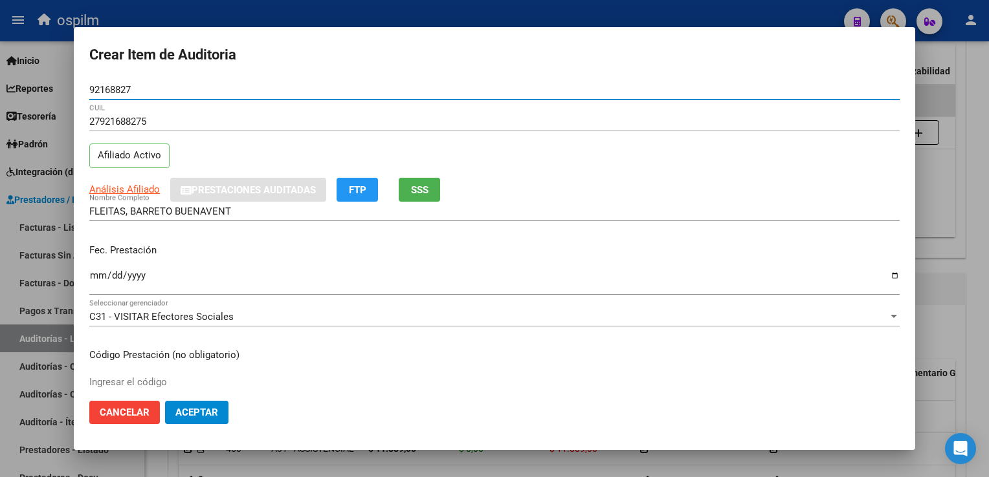
type input "92168827"
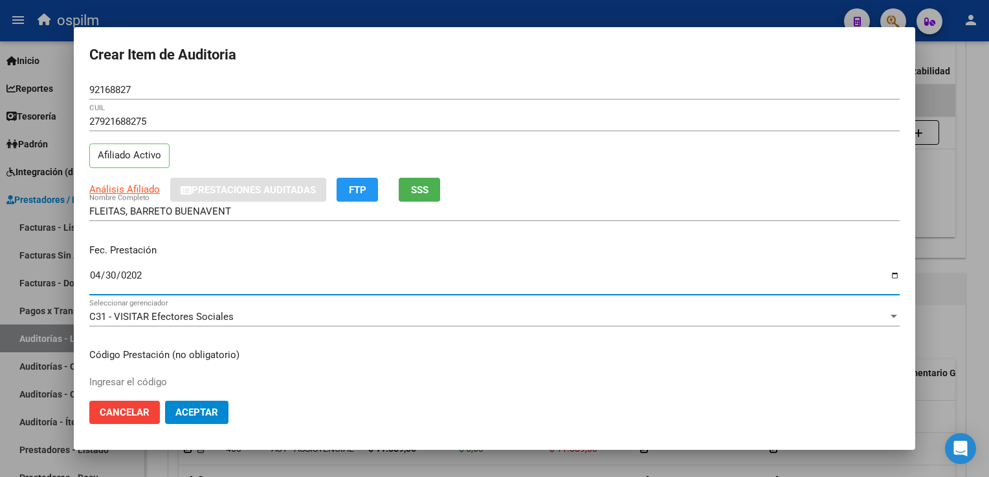
type input "[DATE]"
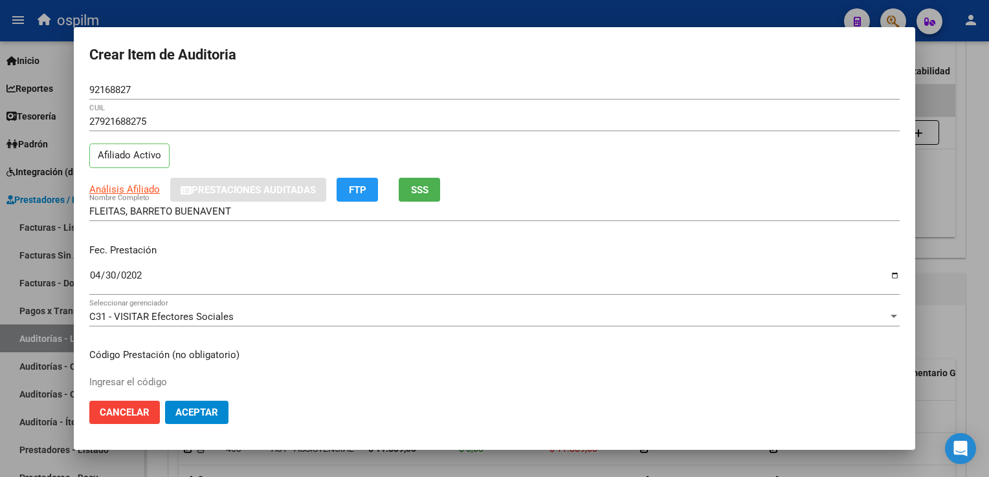
scroll to position [212, 0]
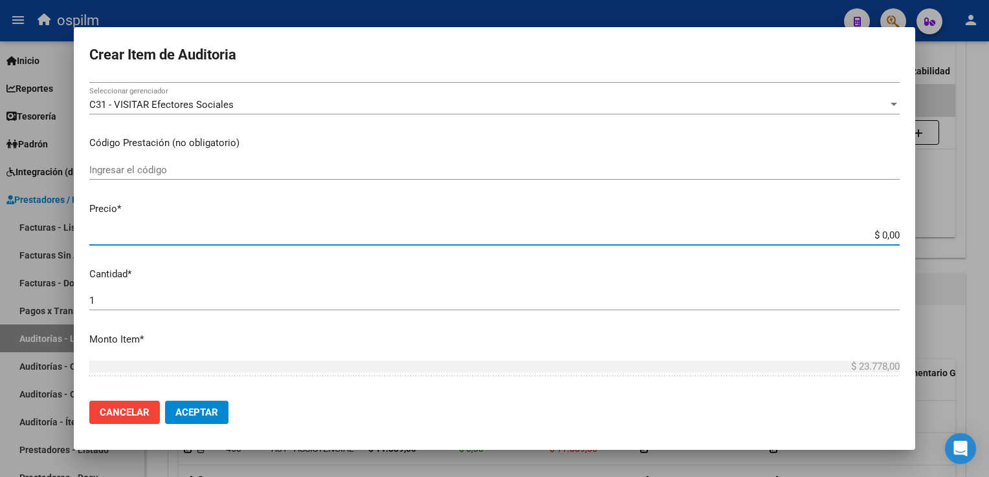
type input "$ 0,01"
type input "$ 0,11"
type input "$ 1,18"
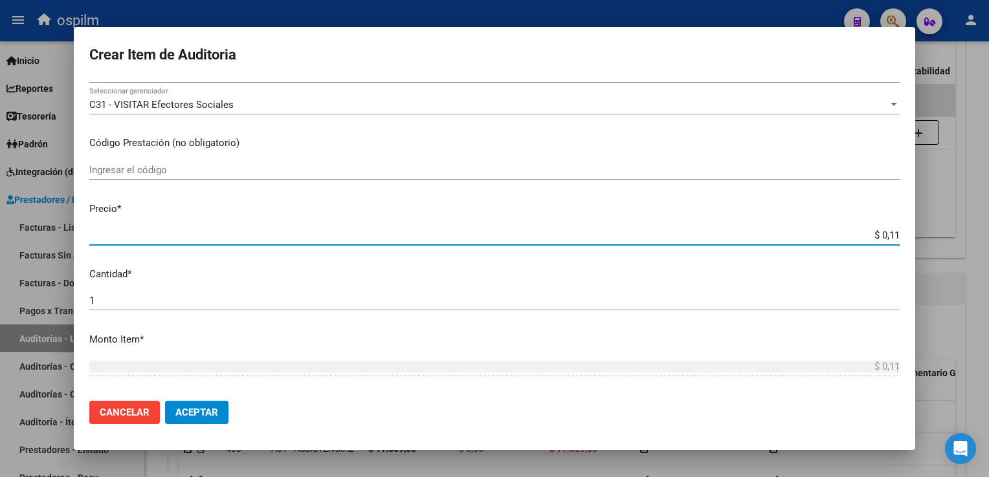
type input "$ 1,18"
type input "$ 11,88"
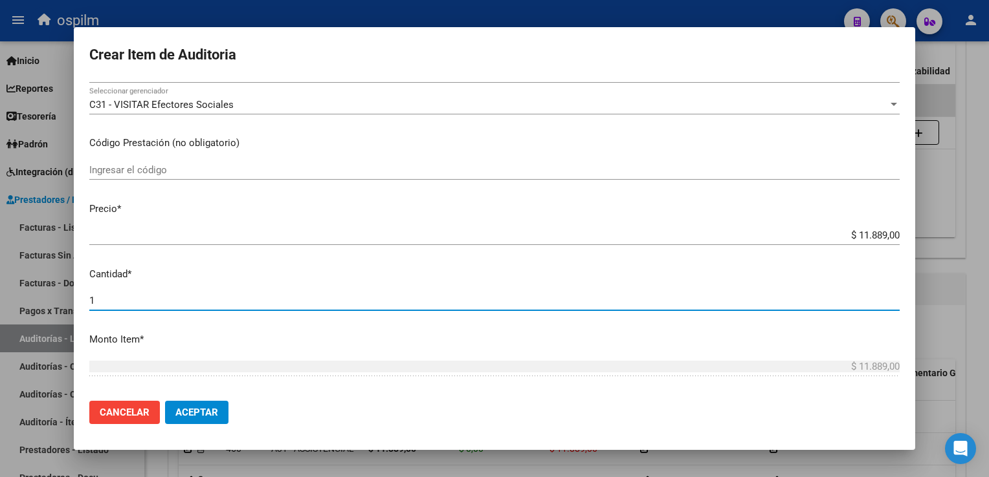
scroll to position [409, 0]
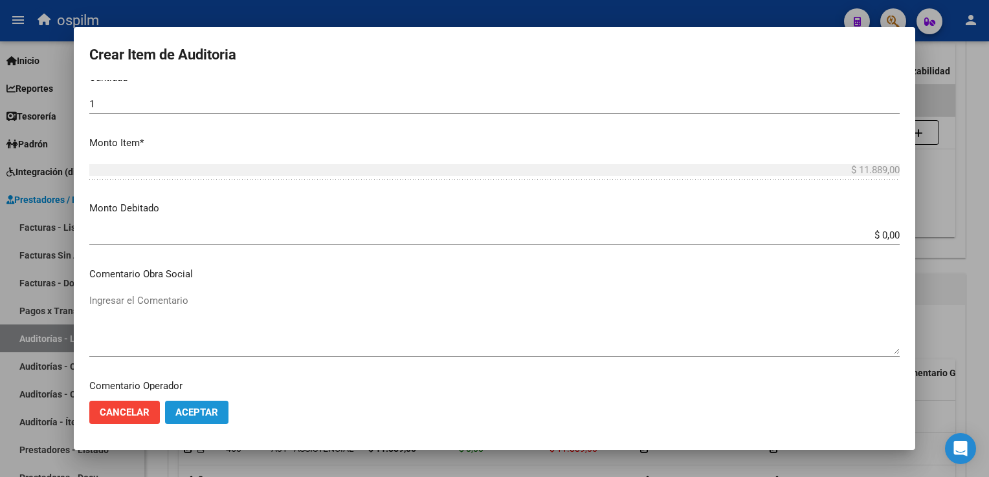
click at [201, 413] on span "Aceptar" at bounding box center [196, 413] width 43 height 12
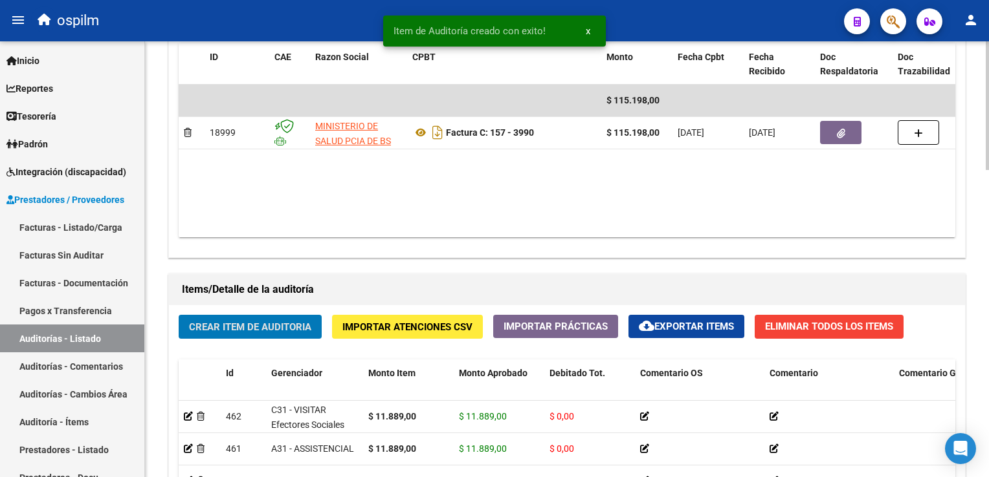
click at [257, 327] on span "Crear Item de Auditoria" at bounding box center [250, 328] width 122 height 12
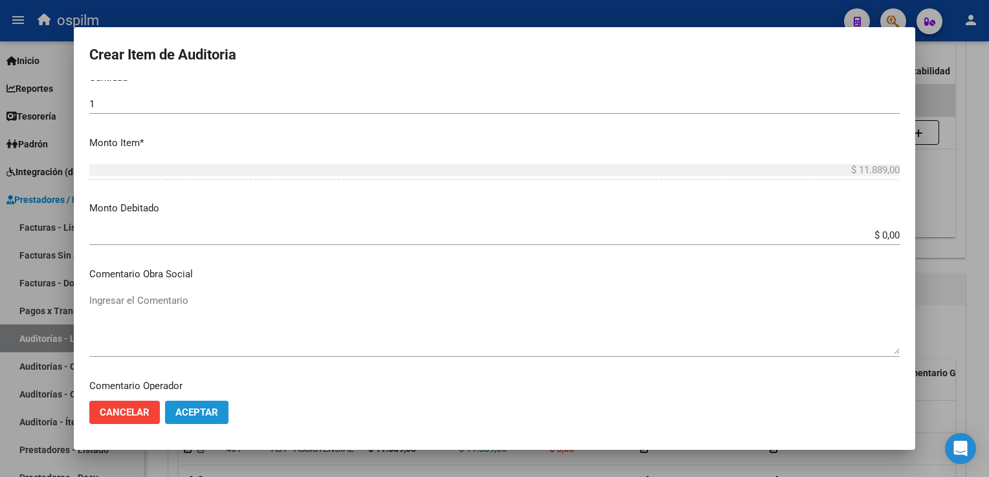
click at [193, 413] on span "Aceptar" at bounding box center [196, 413] width 43 height 12
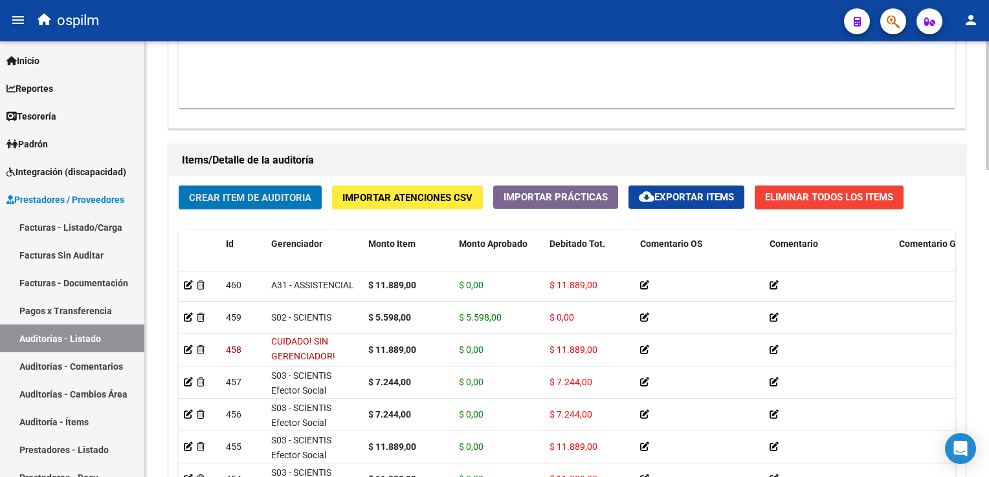
scroll to position [2, 0]
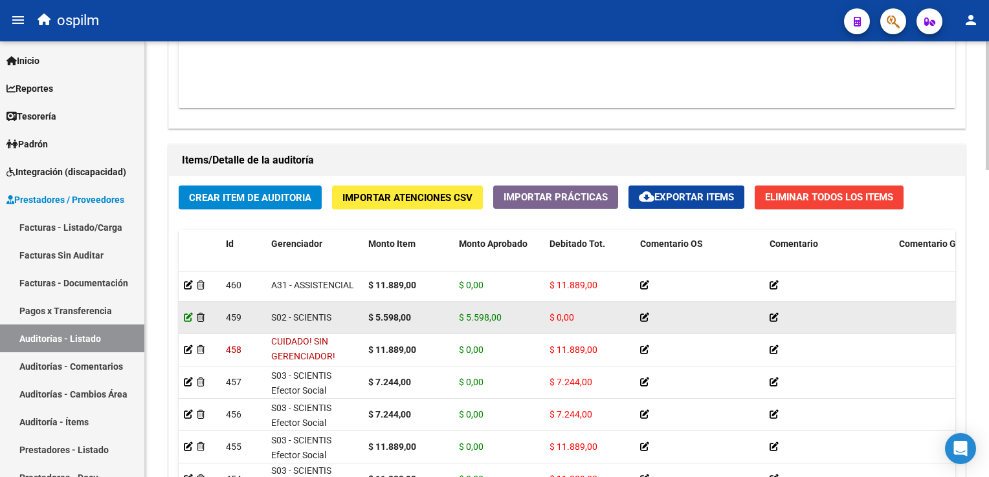
click at [186, 313] on icon at bounding box center [188, 317] width 9 height 9
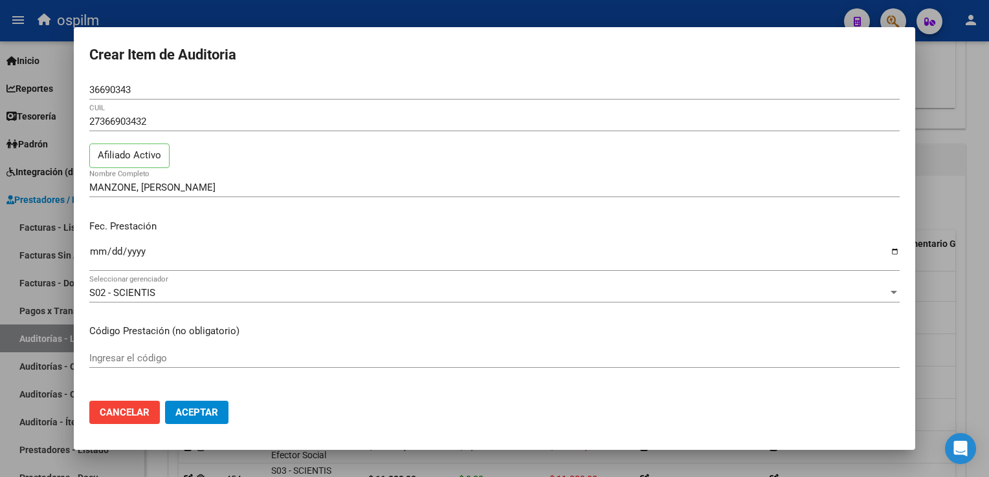
click at [972, 357] on div at bounding box center [494, 238] width 989 height 477
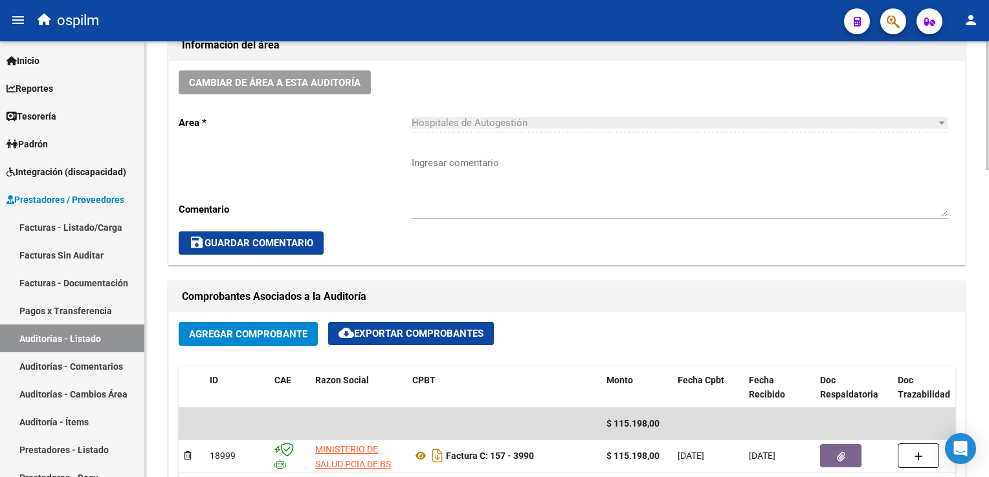
scroll to position [129, 0]
